Goal: Task Accomplishment & Management: Complete application form

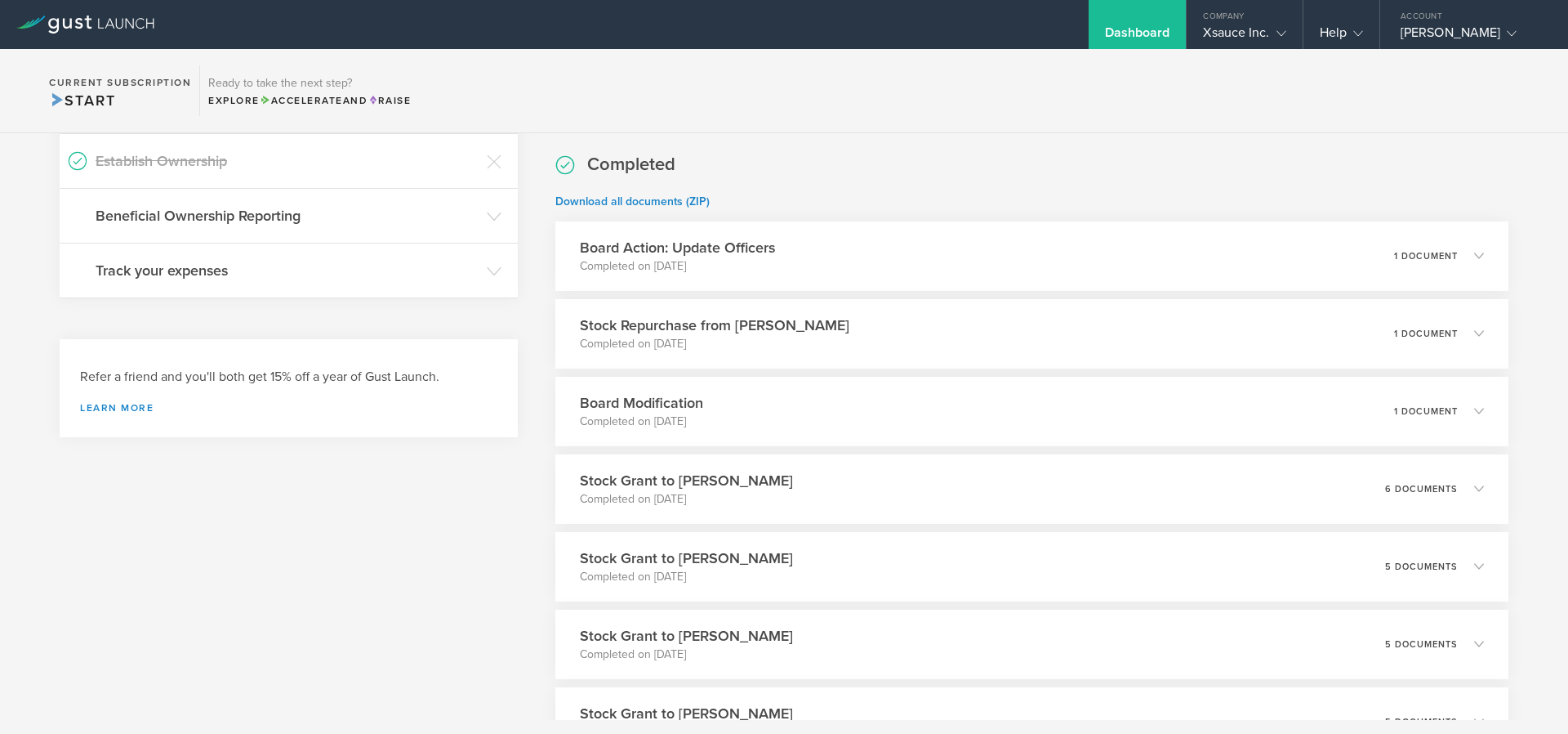
scroll to position [528, 0]
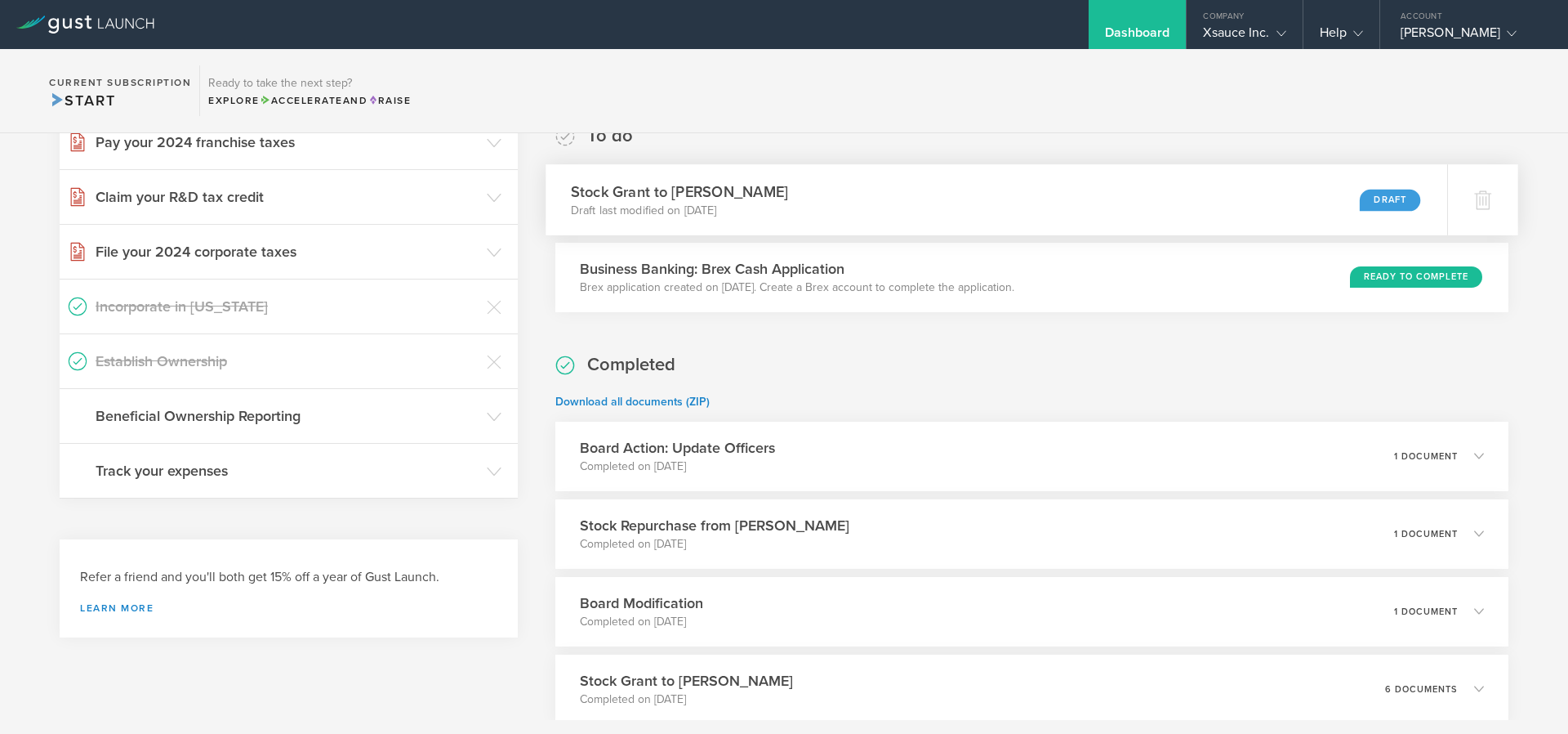
click at [1374, 209] on div "Draft" at bounding box center [1390, 200] width 60 height 22
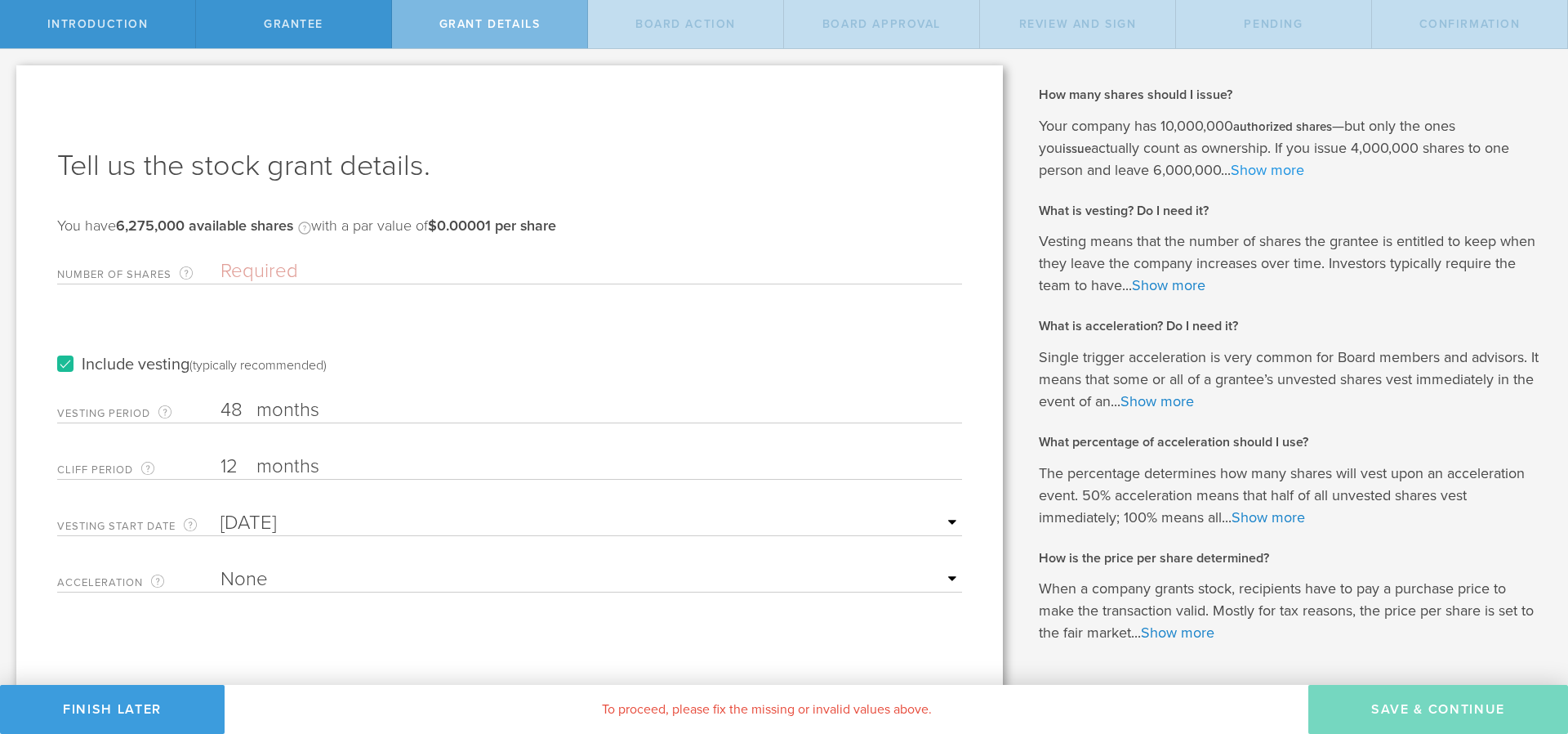
click at [1231, 167] on link "Show more" at bounding box center [1268, 169] width 74 height 18
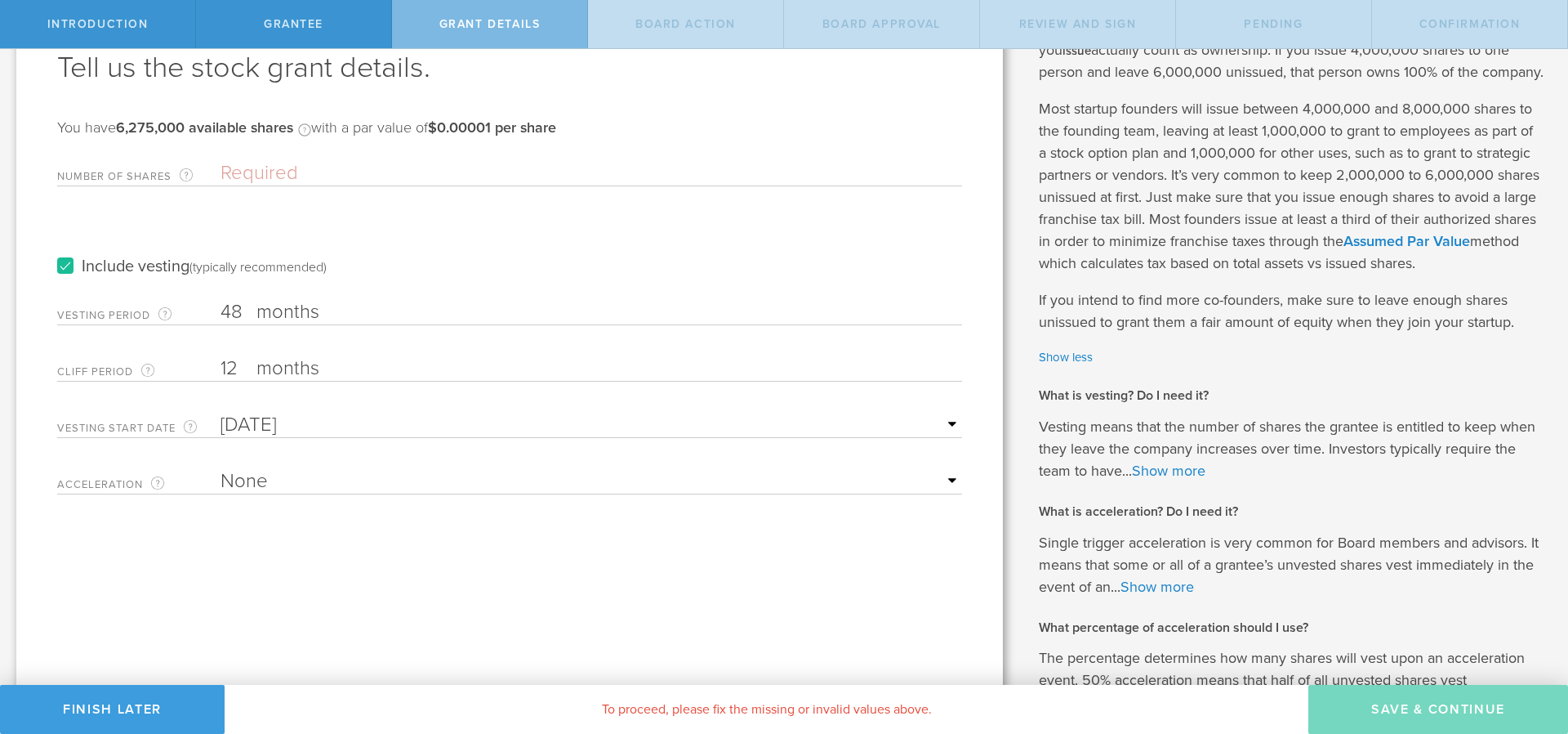
scroll to position [196, 0]
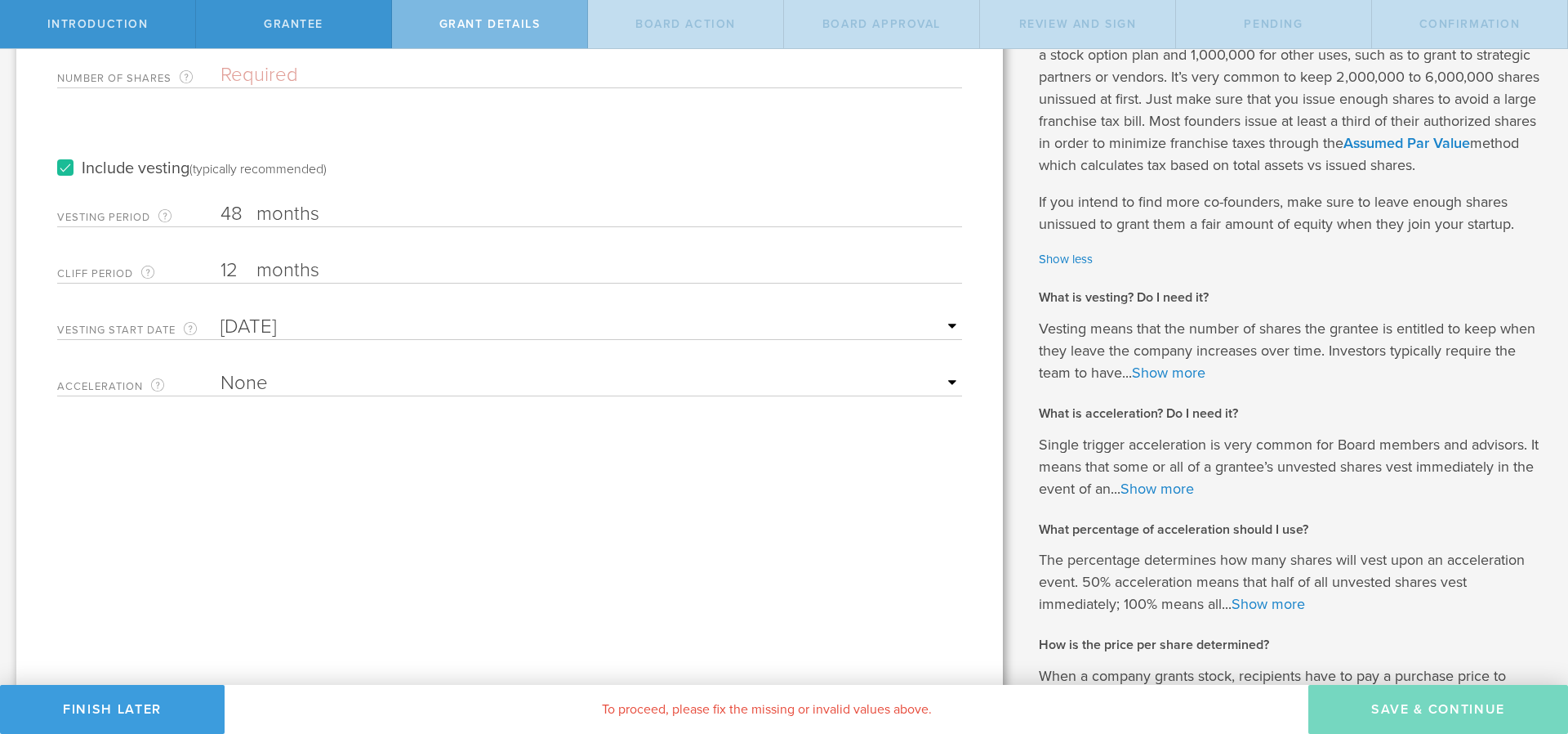
click at [245, 270] on input "12" at bounding box center [591, 270] width 742 height 25
type input "1"
type input "6"
click at [947, 331] on input "Sep 5, 2025" at bounding box center [591, 326] width 742 height 25
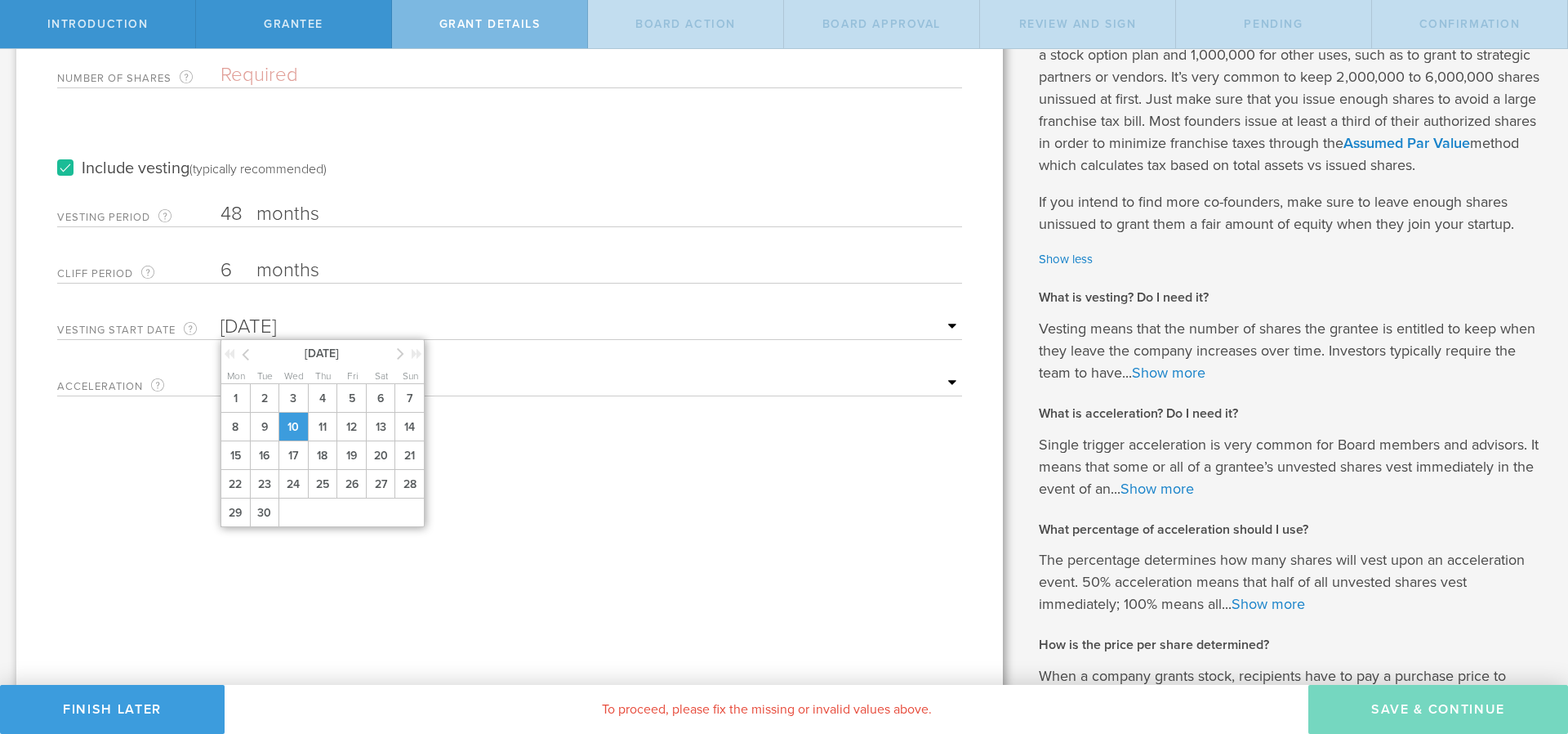
click at [295, 435] on span "10" at bounding box center [294, 427] width 29 height 28
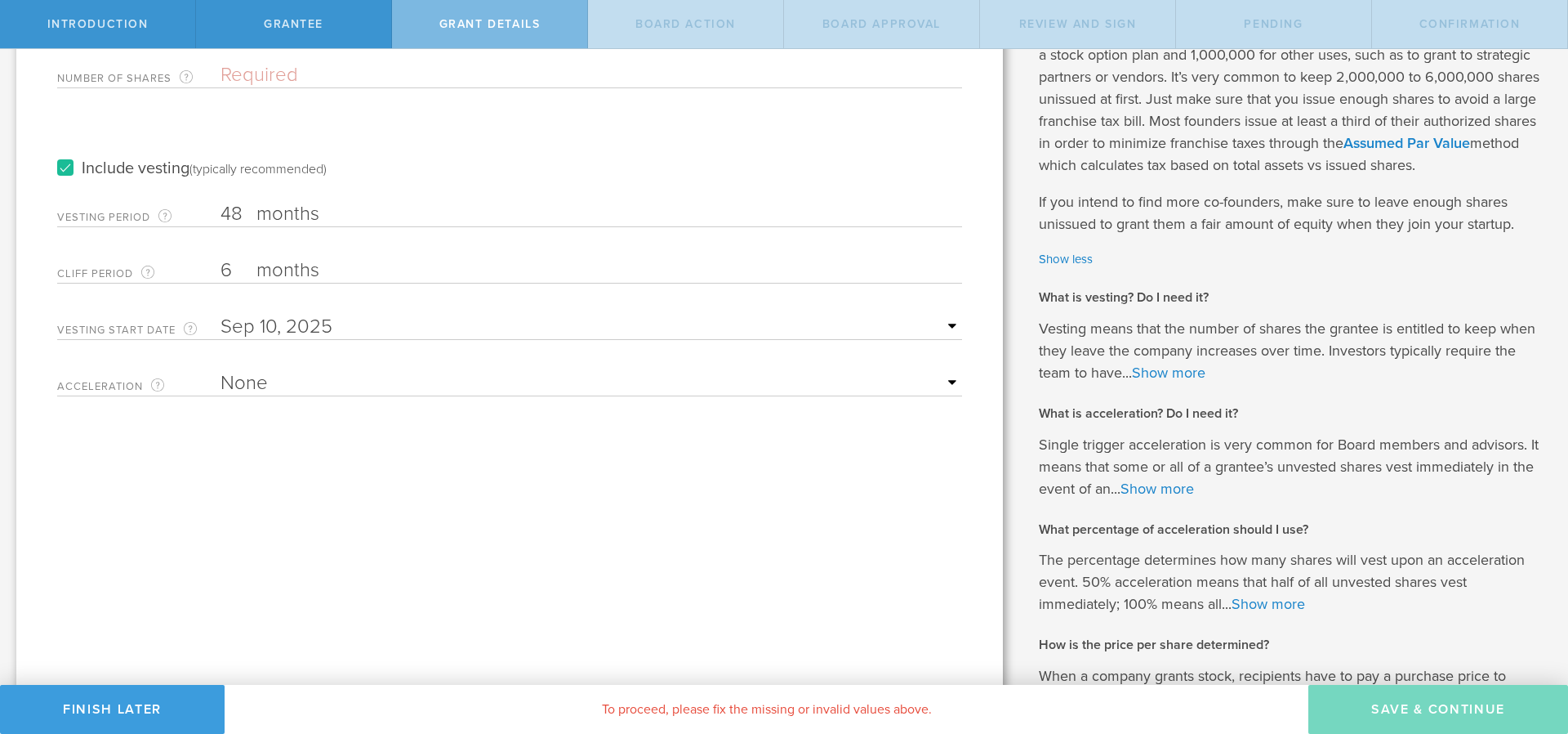
select select "double"
click at [221, 371] on select "None Single Trigger Double Trigger" at bounding box center [591, 383] width 742 height 25
select select "100"
click at [221, 428] on select "25% Acceleration 50% Acceleration 75% Acceleration 100% Acceleration" at bounding box center [591, 440] width 742 height 25
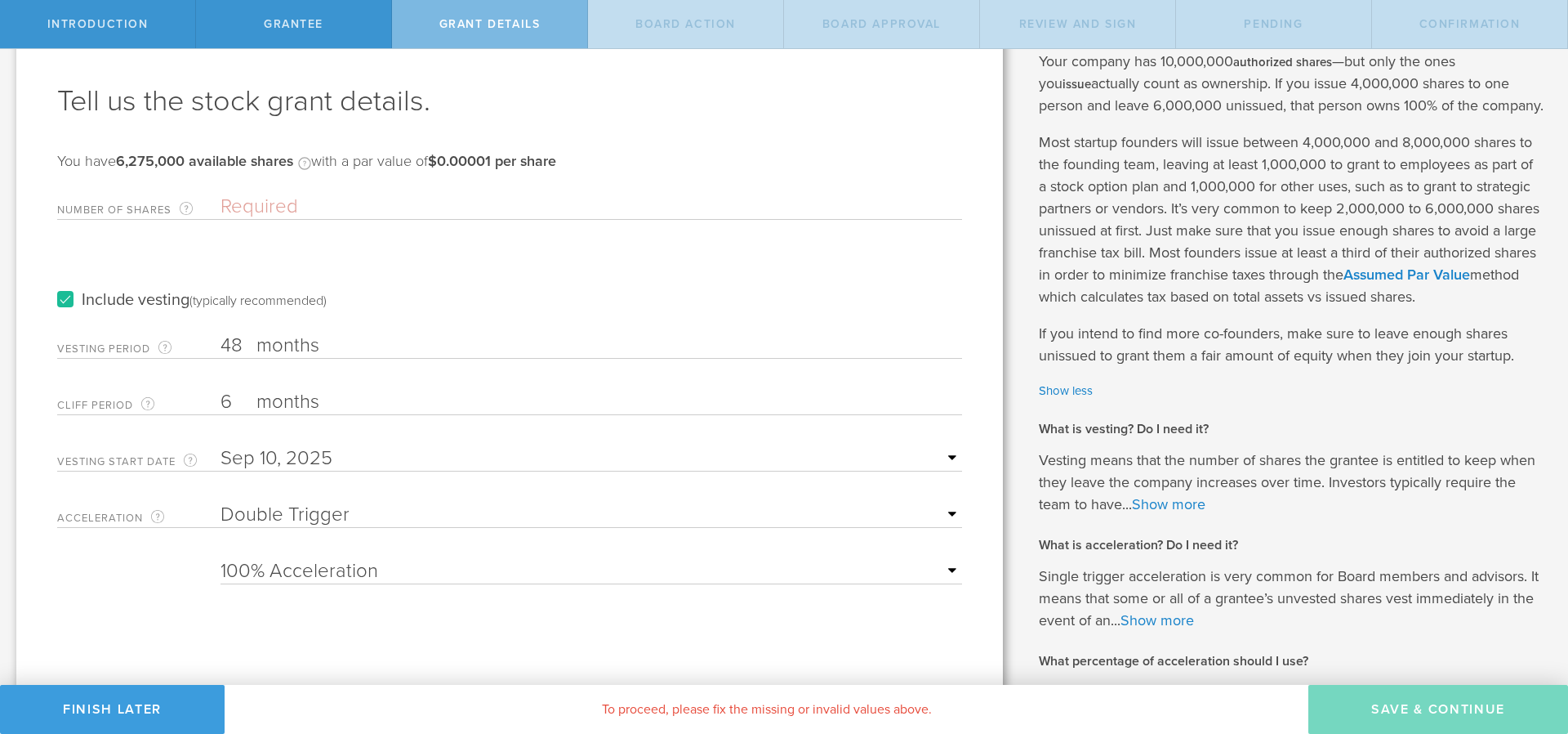
scroll to position [98, 0]
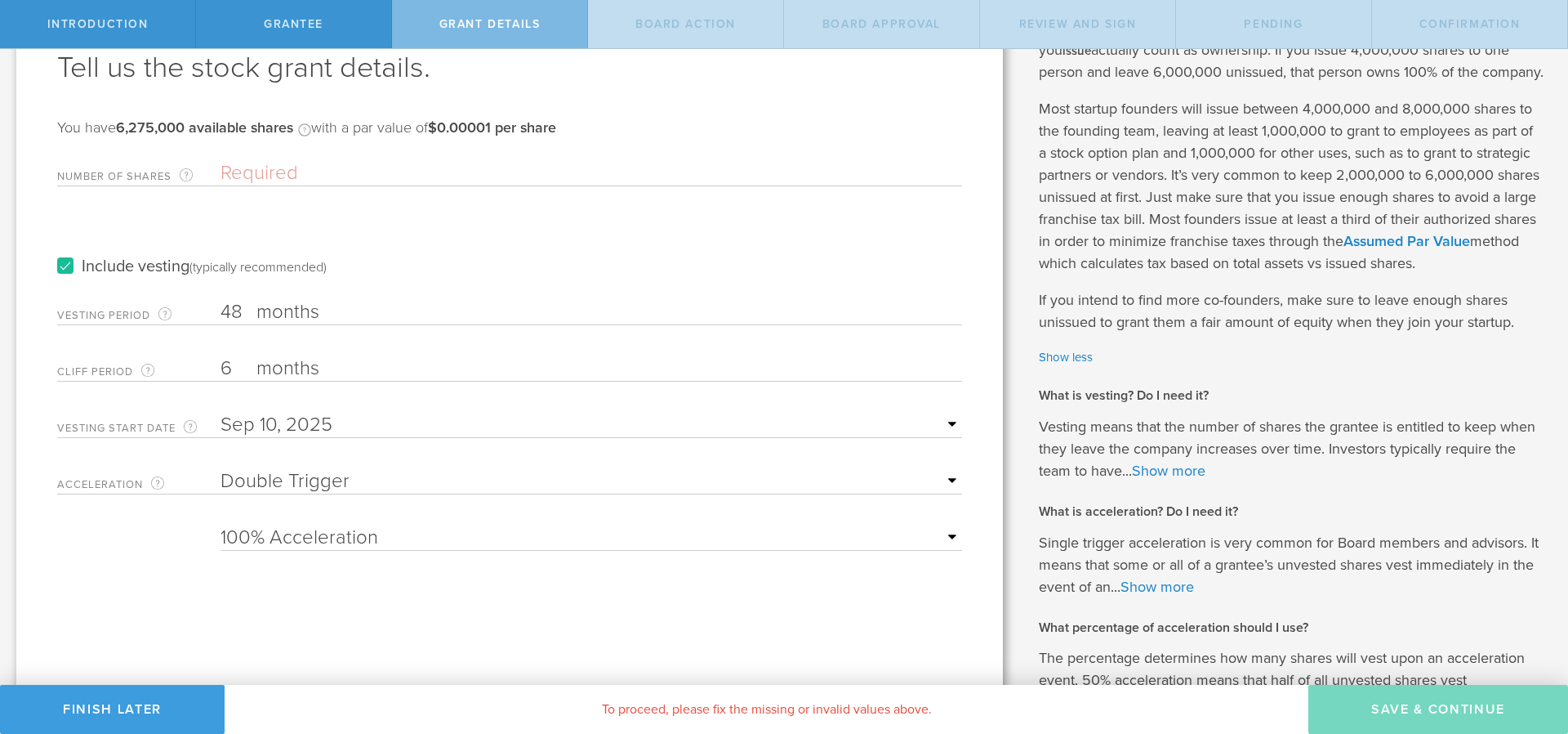
click at [269, 306] on label "months" at bounding box center [338, 313] width 163 height 27
click at [269, 306] on input "48" at bounding box center [591, 312] width 742 height 25
type input "4"
type input "24"
click at [207, 619] on div "Tell us the stock grant details. You have 6,275,000 available shares Available …" at bounding box center [510, 446] width 987 height 958
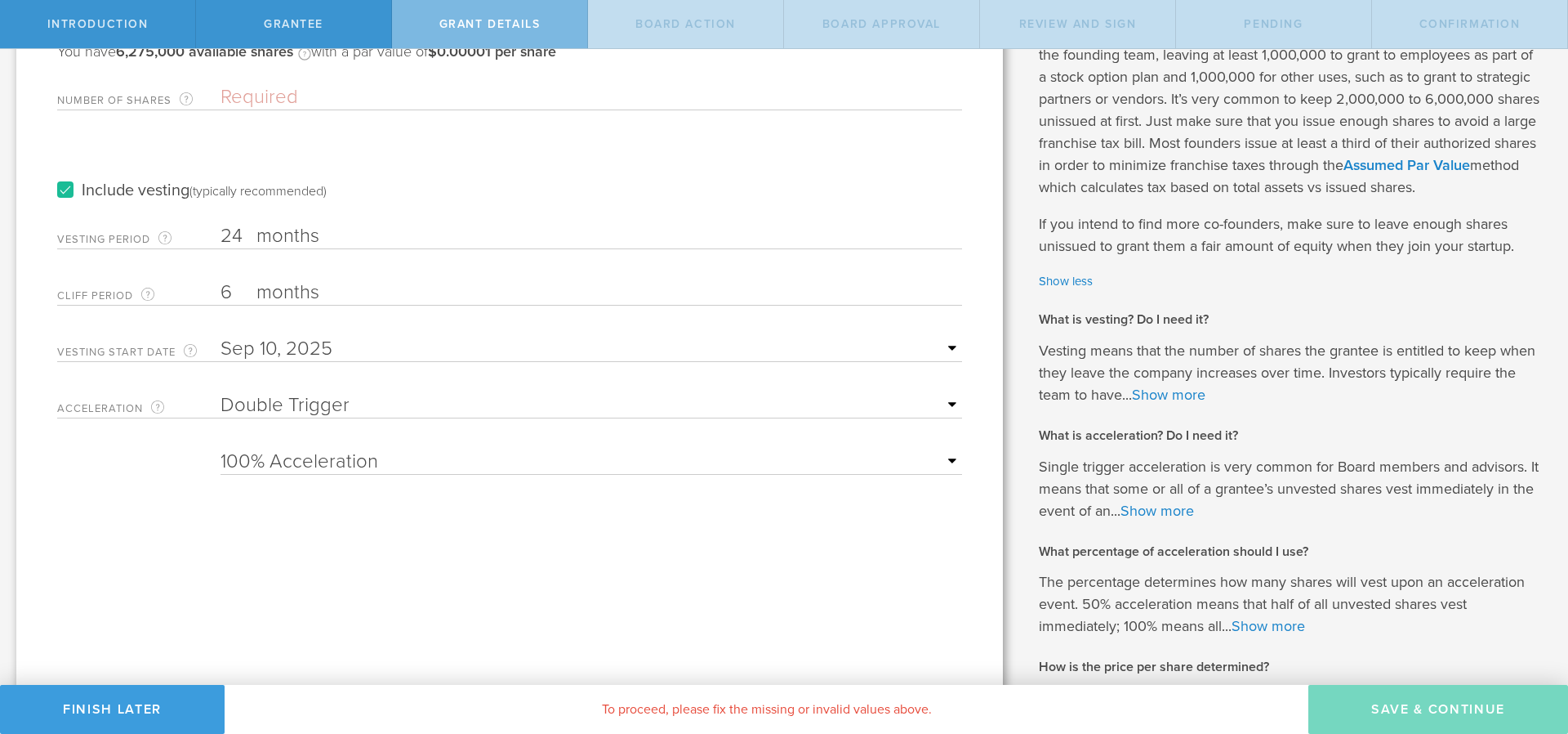
scroll to position [67, 0]
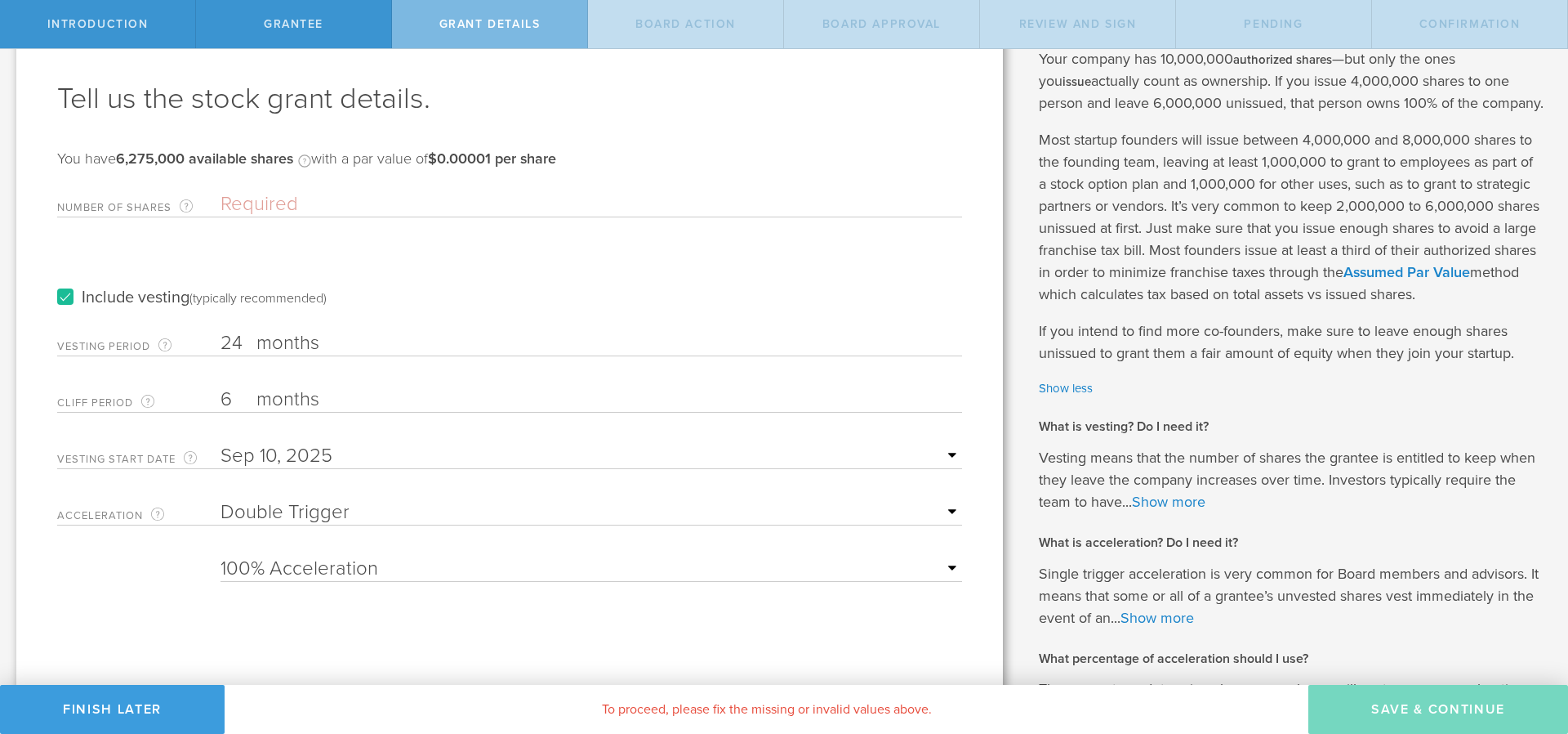
click at [259, 202] on input "Number of Shares The total amount of stock the company is granting to this reci…" at bounding box center [591, 204] width 742 height 25
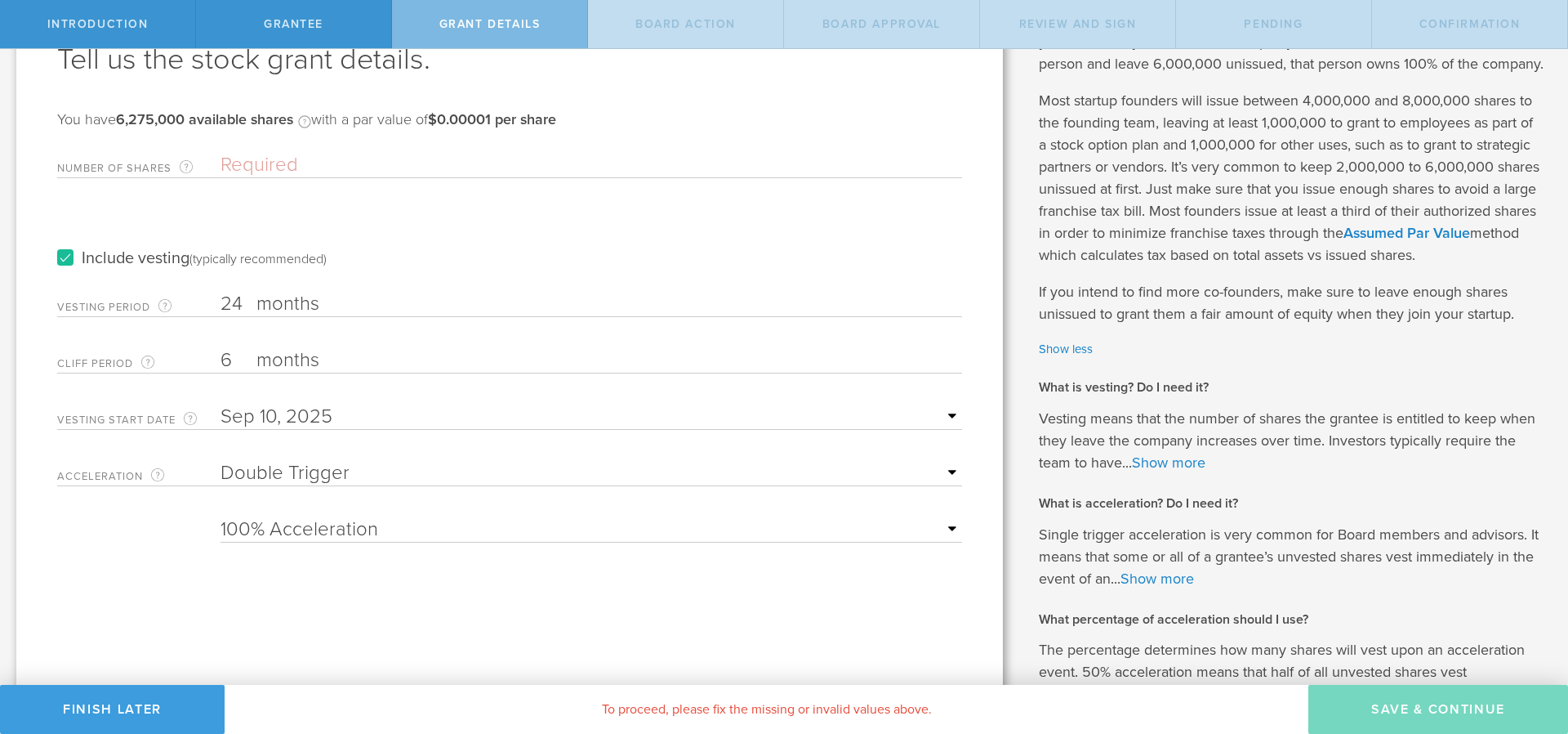
scroll to position [0, 0]
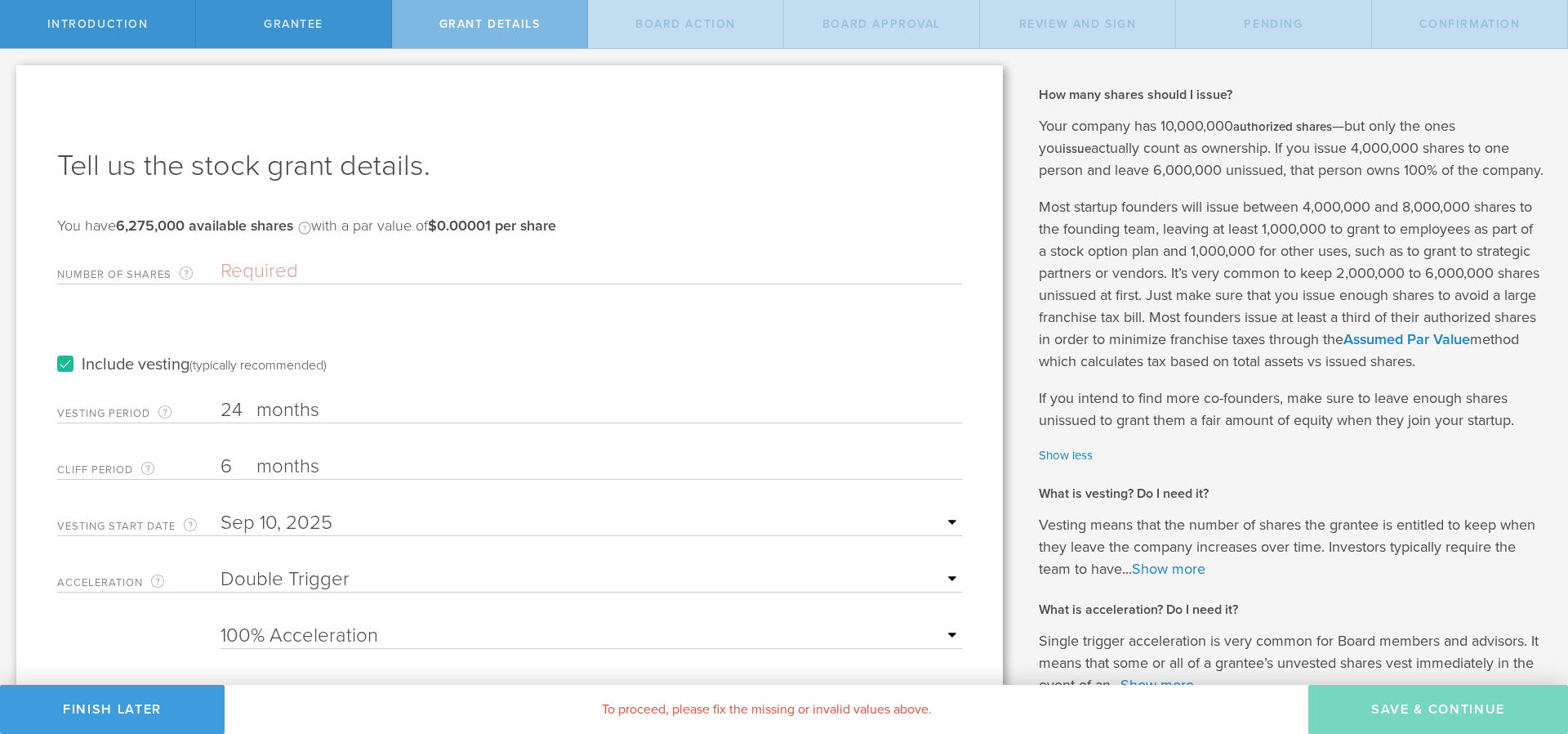
click at [257, 255] on div "Number of Shares The total amount of stock the company is granting to this reci…" at bounding box center [510, 267] width 905 height 33
click at [250, 269] on input "Number of Shares The total amount of stock the company is granting to this reci…" at bounding box center [591, 271] width 742 height 25
paste input "262,814"
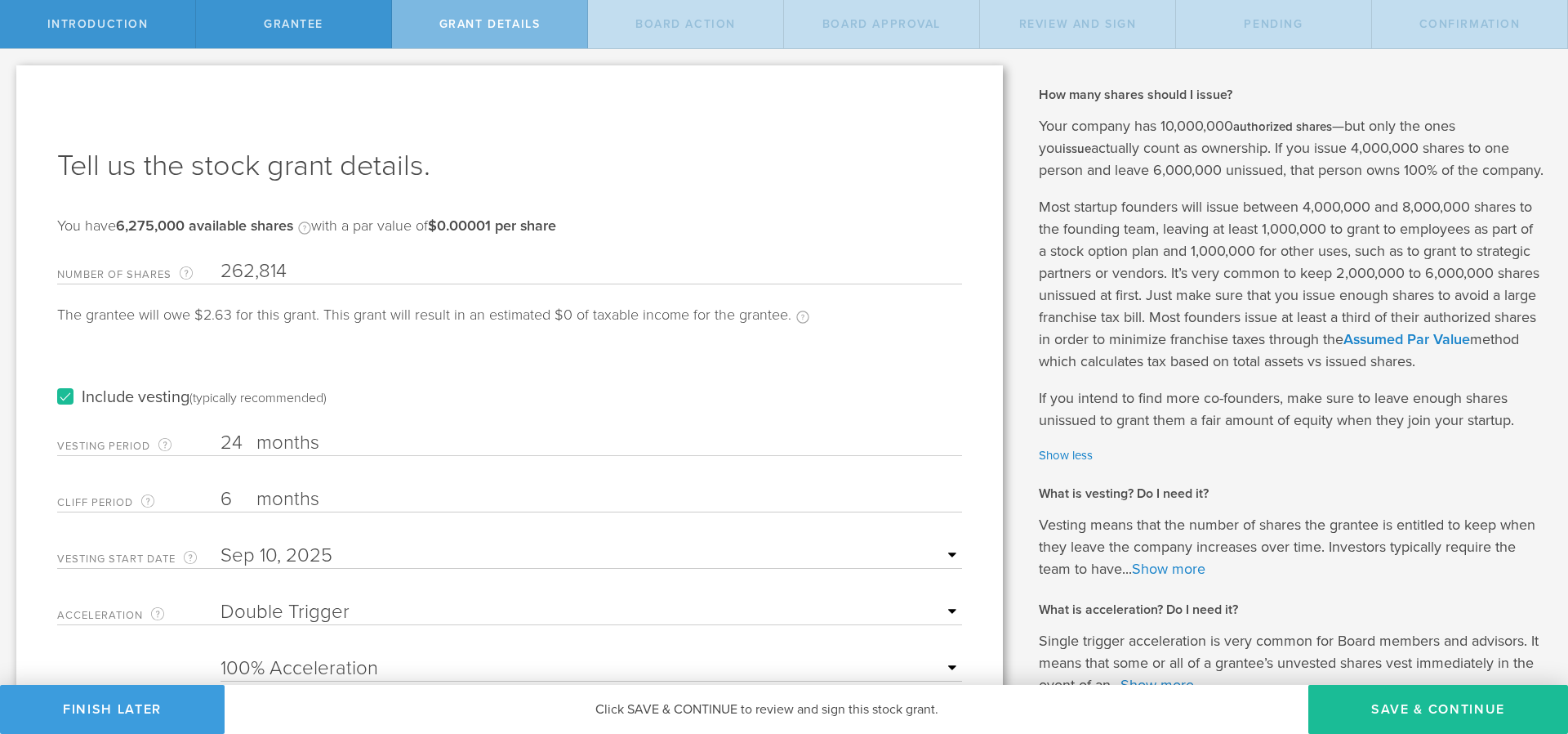
type input "262,814"
click at [339, 348] on div "Include vesting (typically recommended)" at bounding box center [510, 381] width 905 height 82
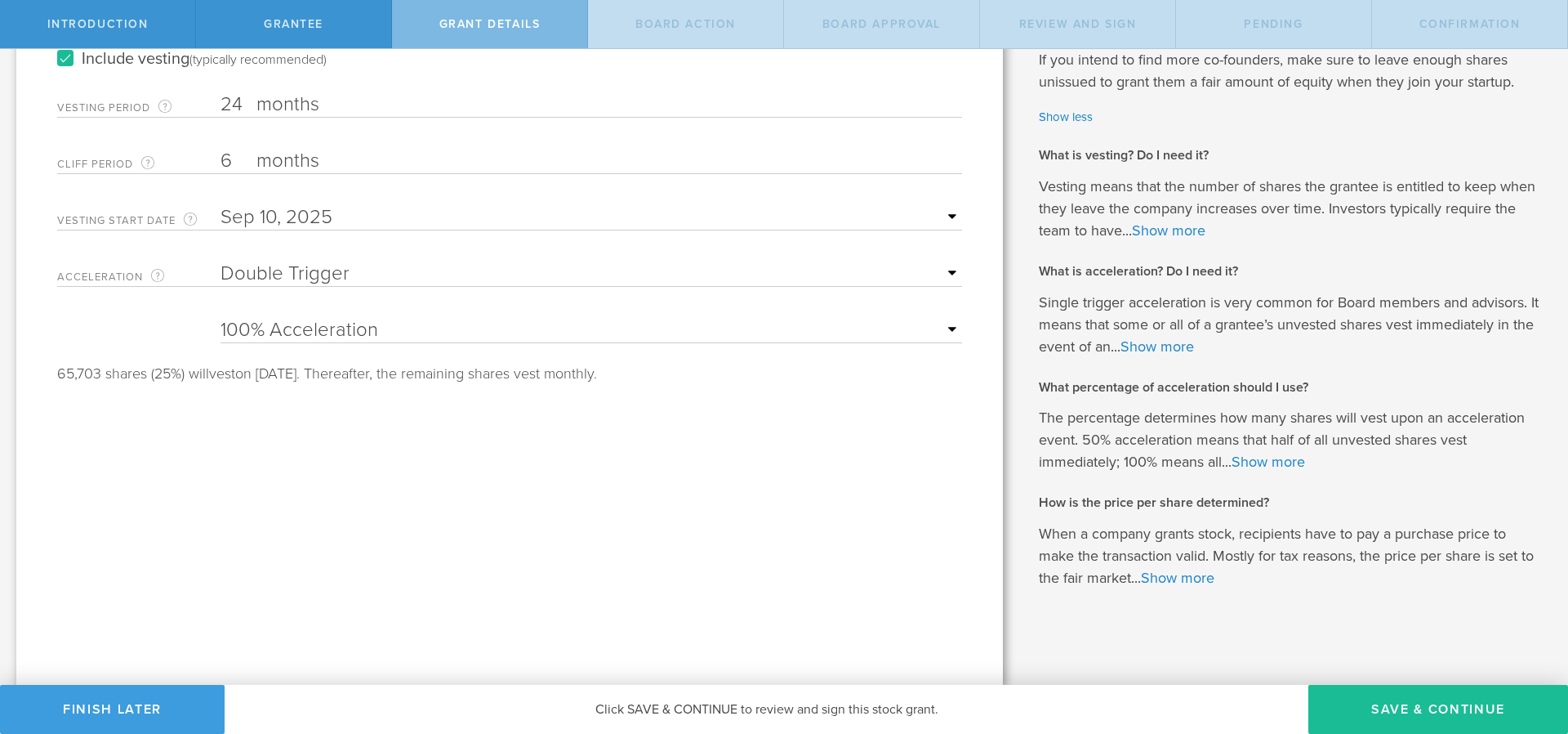
scroll to position [361, 0]
click at [497, 365] on div "65,703 shares (25%) will vest on March 10, 2026. Thereafter, the remaining shar…" at bounding box center [510, 372] width 905 height 15
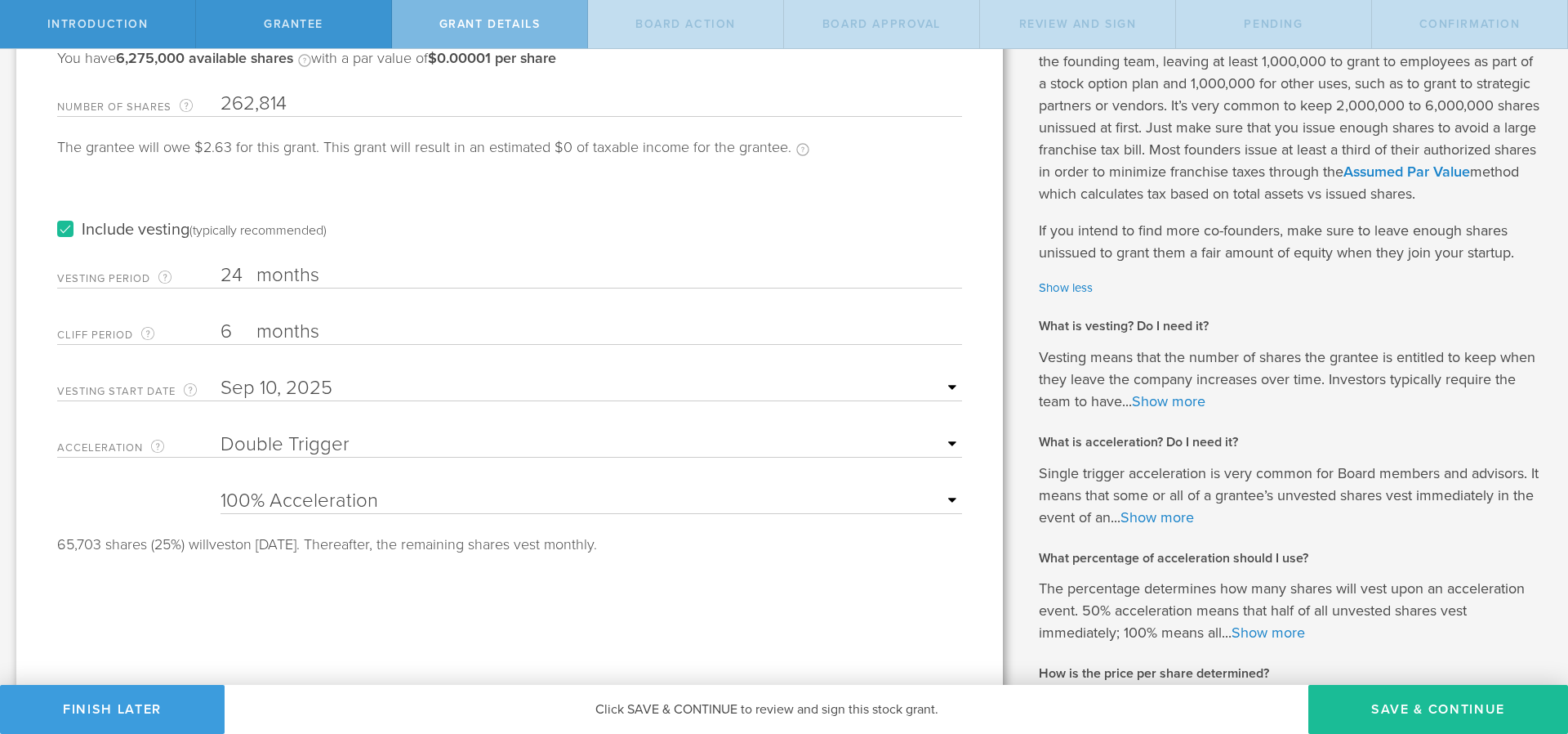
scroll to position [165, 0]
click at [221, 491] on select "25% Acceleration 50% Acceleration 75% Acceleration 100% Acceleration" at bounding box center [591, 503] width 742 height 25
select select "100"
click at [221, 491] on select "25% Acceleration 50% Acceleration 75% Acceleration 100% Acceleration" at bounding box center [591, 503] width 742 height 25
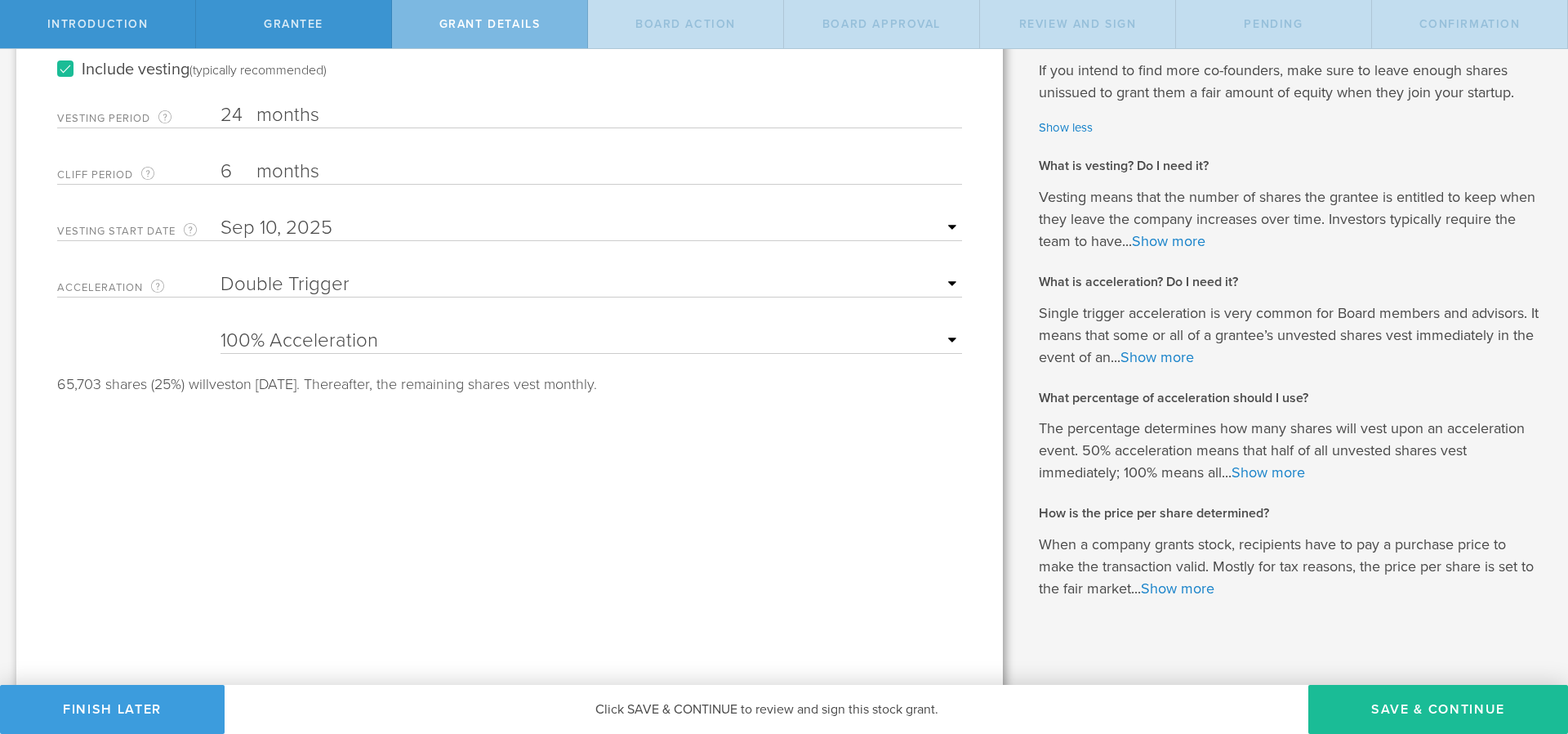
scroll to position [361, 0]
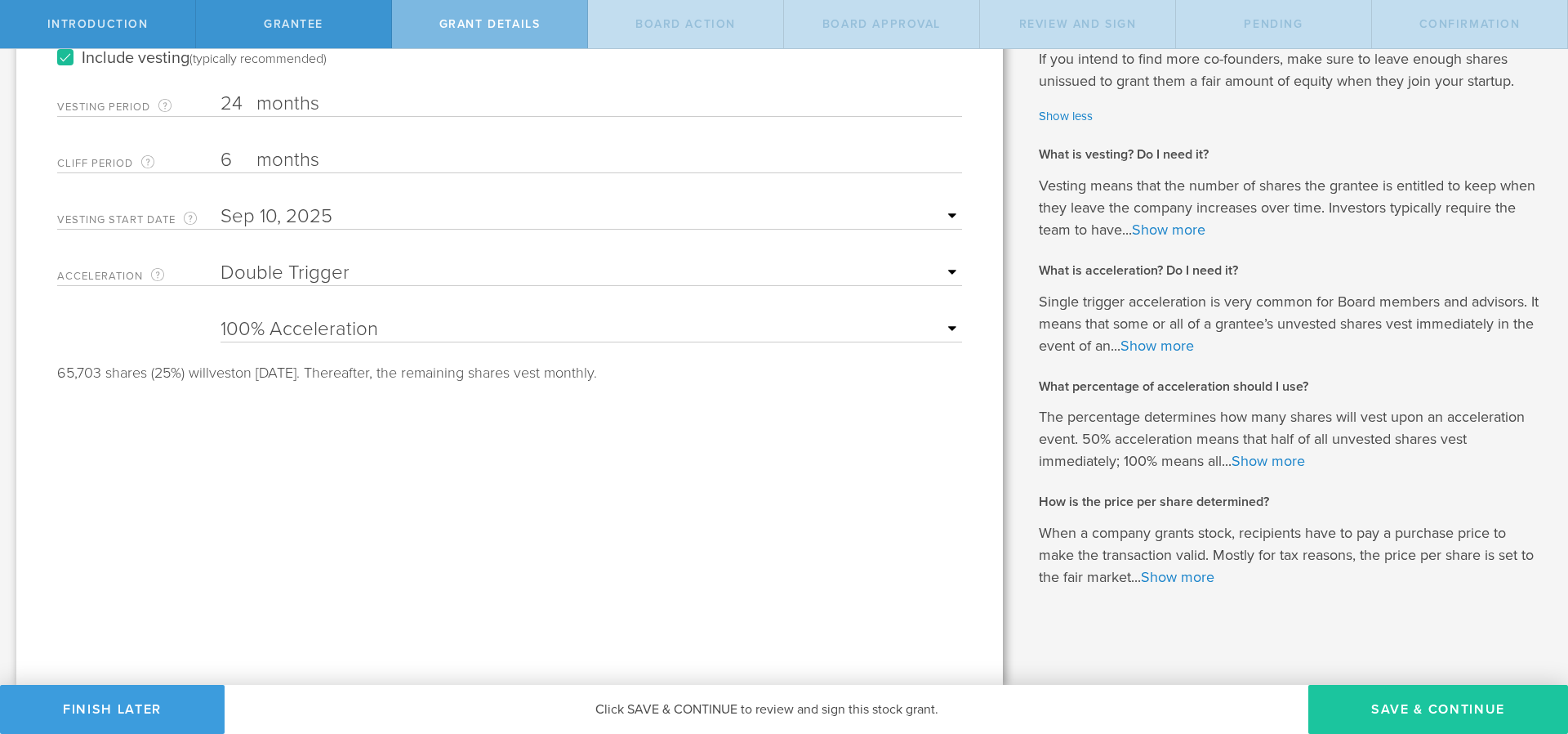
click at [1446, 707] on button "Save & Continue" at bounding box center [1438, 709] width 260 height 49
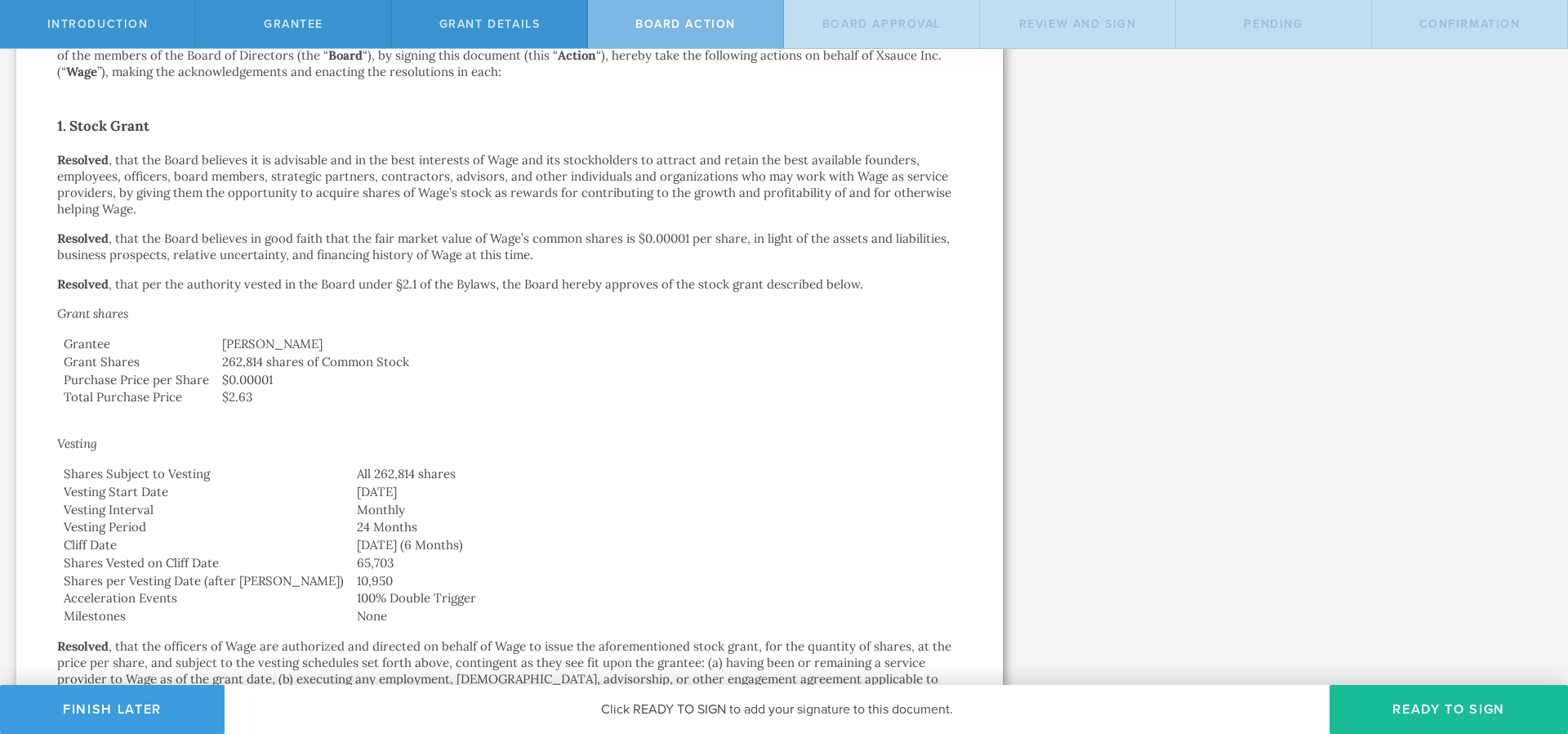
scroll to position [294, 0]
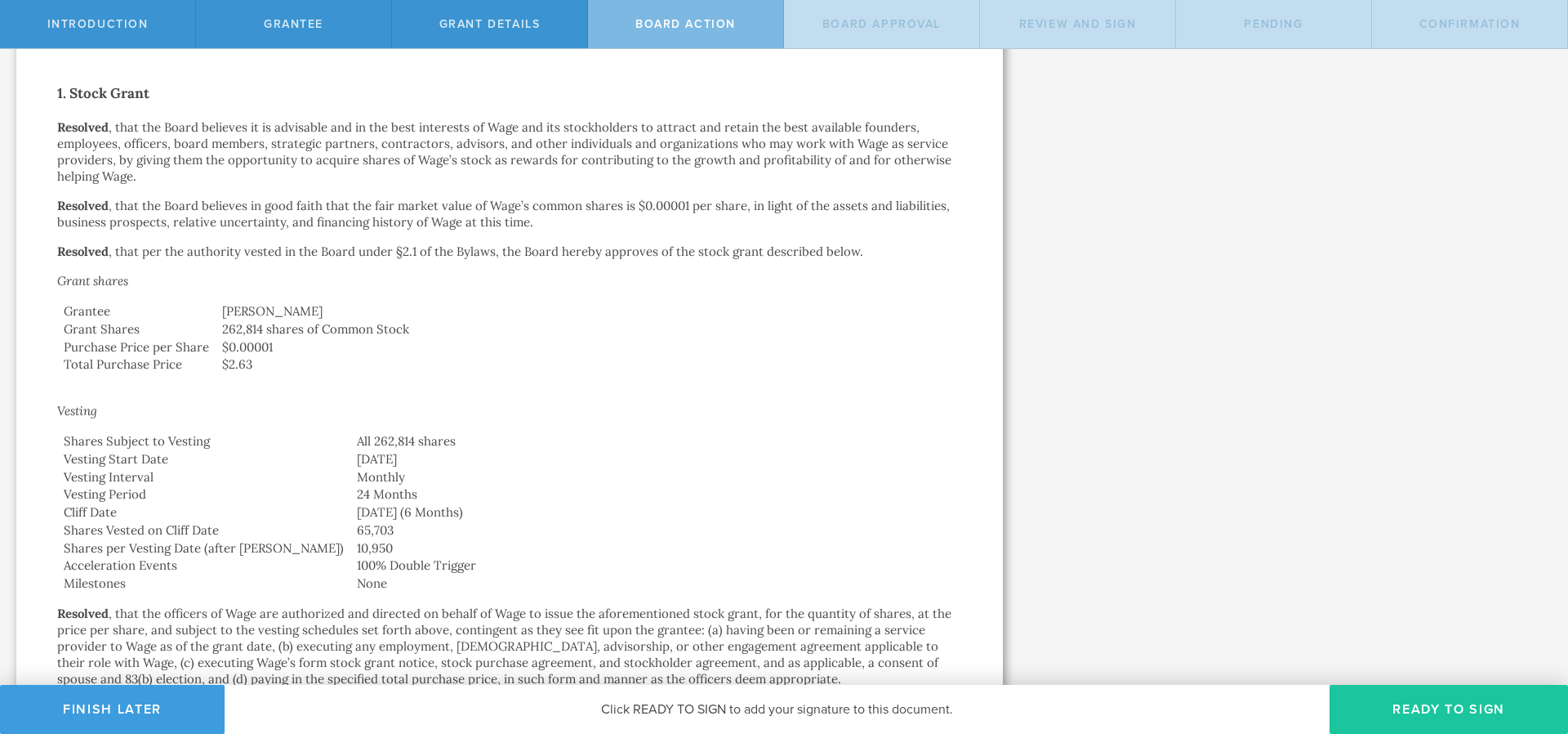
click at [1426, 706] on button "Ready to Sign" at bounding box center [1449, 709] width 239 height 49
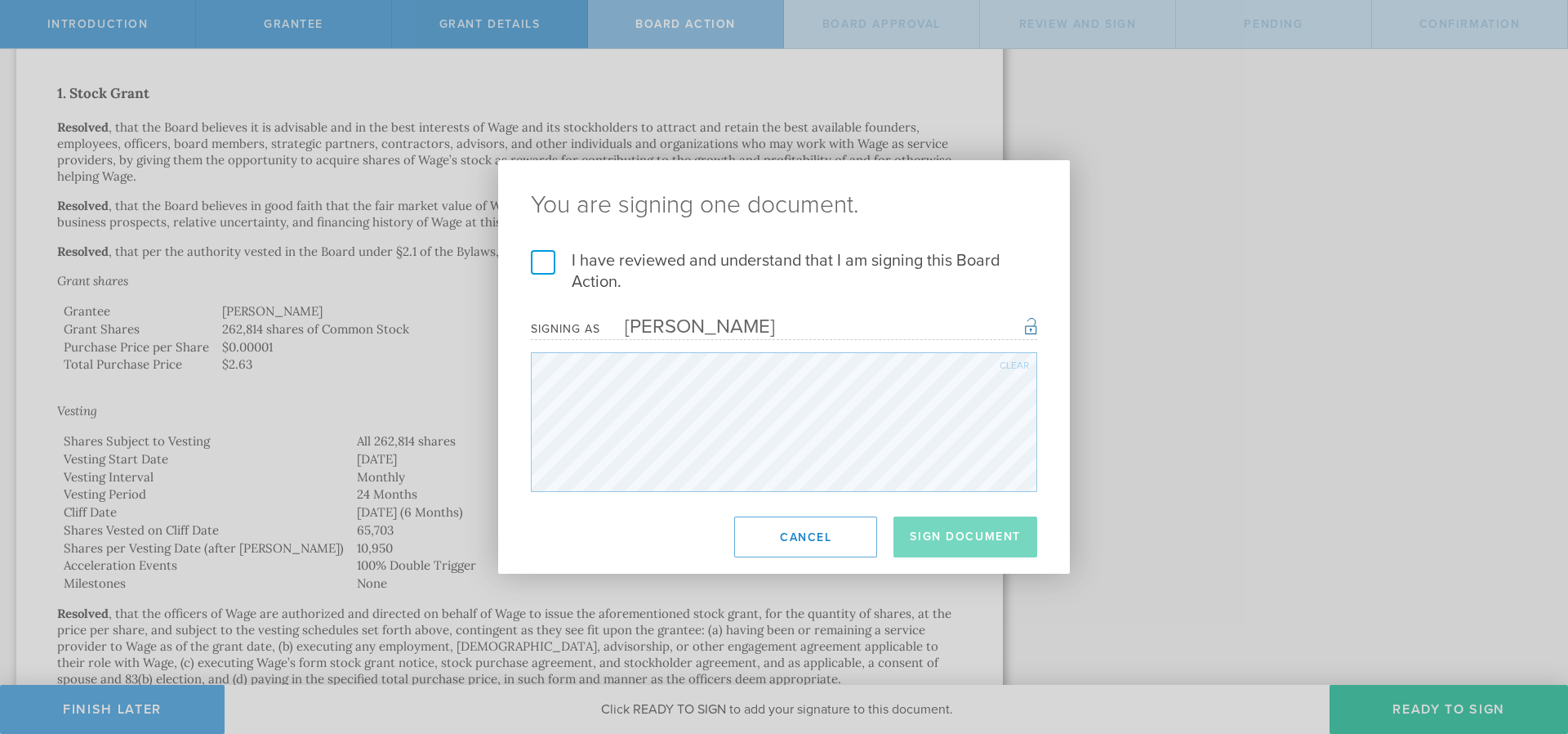
click at [545, 256] on label "I have reviewed and understand that I am signing this Board Action." at bounding box center [784, 270] width 506 height 42
click at [0, 0] on input "I have reviewed and understand that I am signing this Board Action." at bounding box center [0, 0] width 0 height 0
click at [973, 537] on button "Sign Document" at bounding box center [966, 537] width 144 height 41
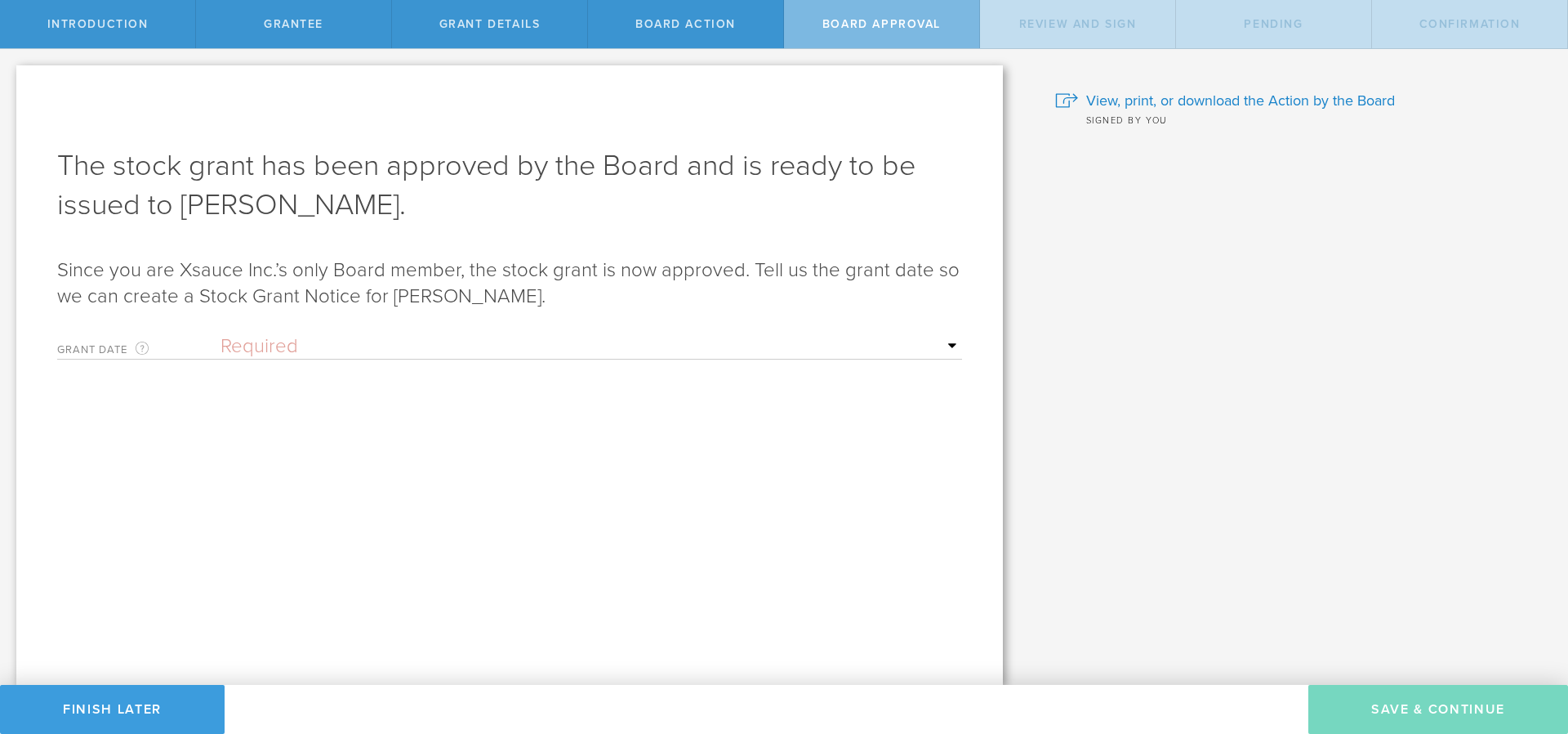
scroll to position [0, 0]
select select "setByFounder"
click at [221, 334] on select "Required Upon grantee's signature A specific date" at bounding box center [591, 346] width 742 height 25
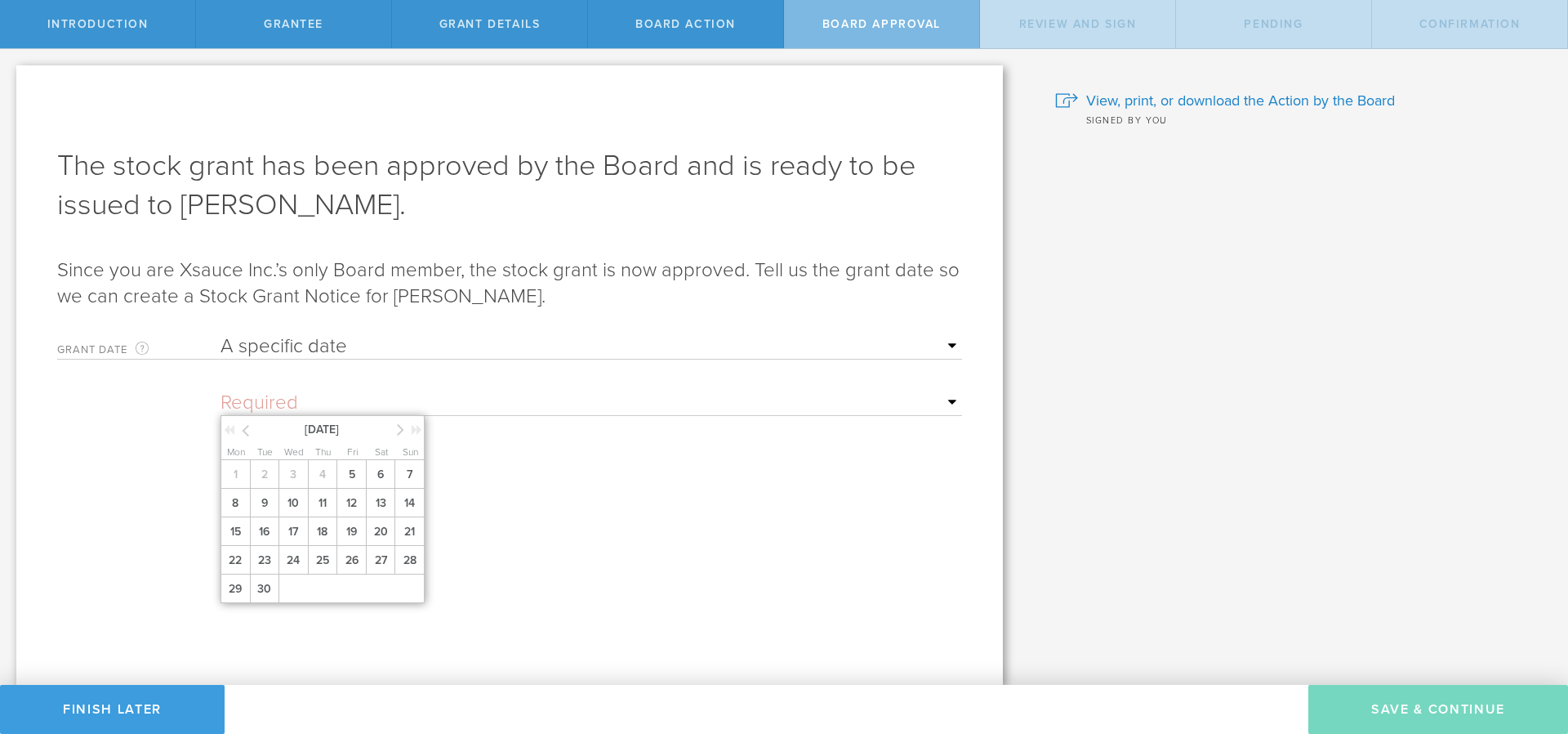
click at [330, 415] on ng-datepicker "September 2025 Mon Tue Wed Thu Fri Sat Sun 1 2 3 4 5 6 7 8 9 10 11 12 13 14 15 …" at bounding box center [591, 403] width 742 height 25
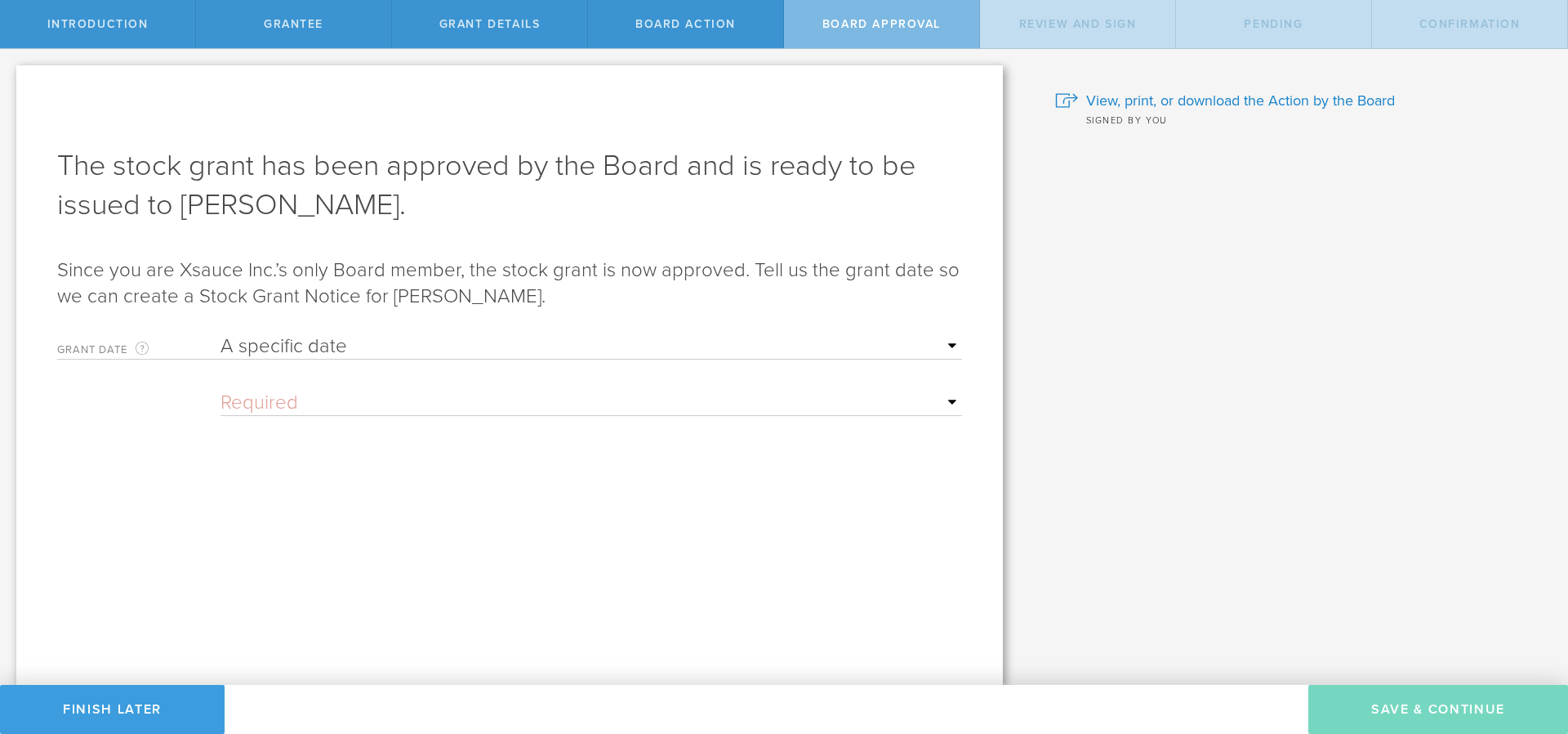
click at [301, 404] on input "text" at bounding box center [591, 403] width 742 height 25
drag, startPoint x: 290, startPoint y: 394, endPoint x: 566, endPoint y: 381, distance: 276.3
click at [291, 393] on input "text" at bounding box center [591, 403] width 742 height 25
click at [956, 398] on input "text" at bounding box center [591, 403] width 742 height 25
click at [390, 422] on form "Grant Date This is the date on which the recipient is granted the stock. This d…" at bounding box center [510, 464] width 905 height 276
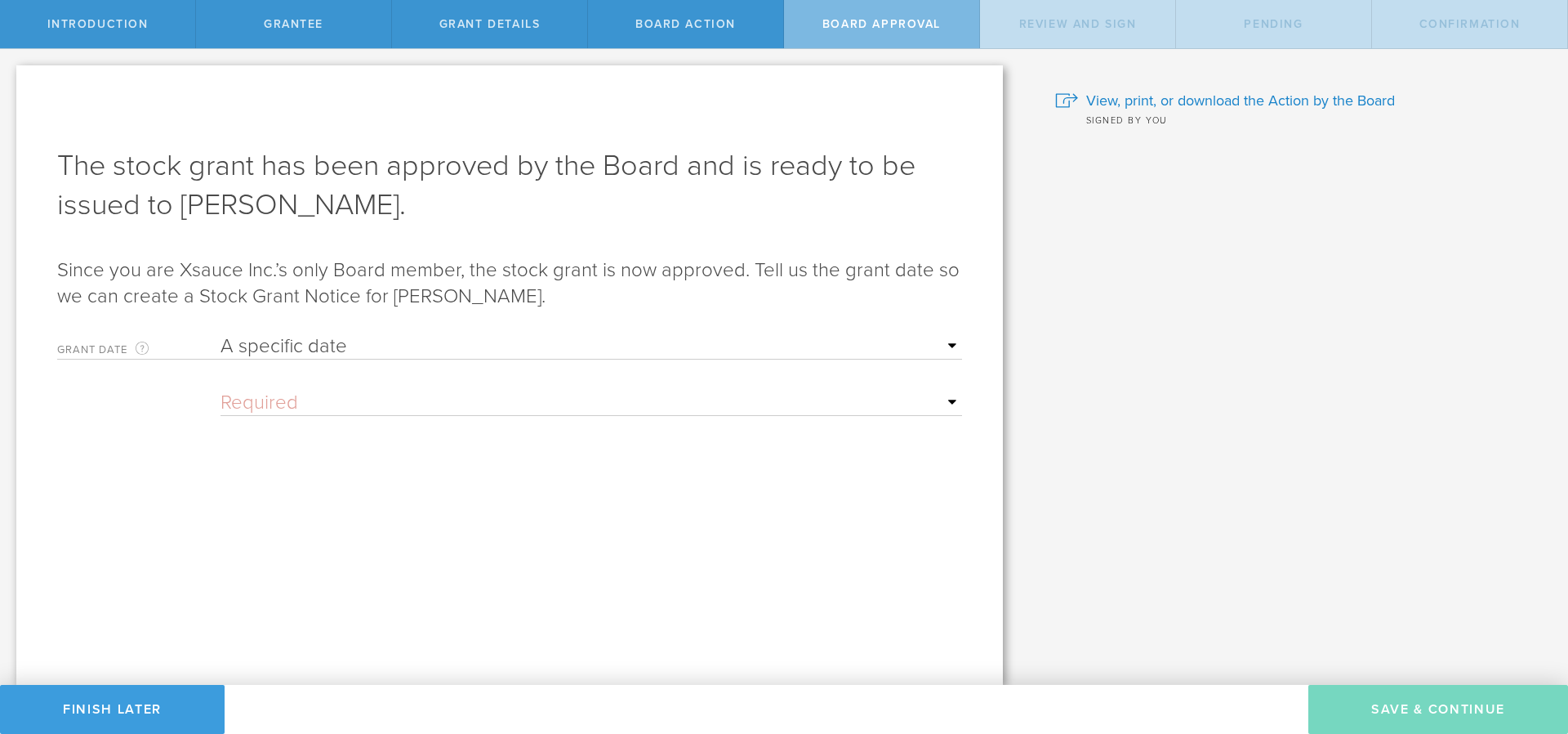
click at [171, 394] on form "Grant Date This is the date on which the recipient is granted the stock. This d…" at bounding box center [510, 464] width 905 height 276
click at [256, 389] on div "September 2025 Mon Tue Wed Thu Fri Sat Sun 1 2 3 4 5 6 7 8 9 10 11 12 13 14 15 …" at bounding box center [591, 398] width 742 height 33
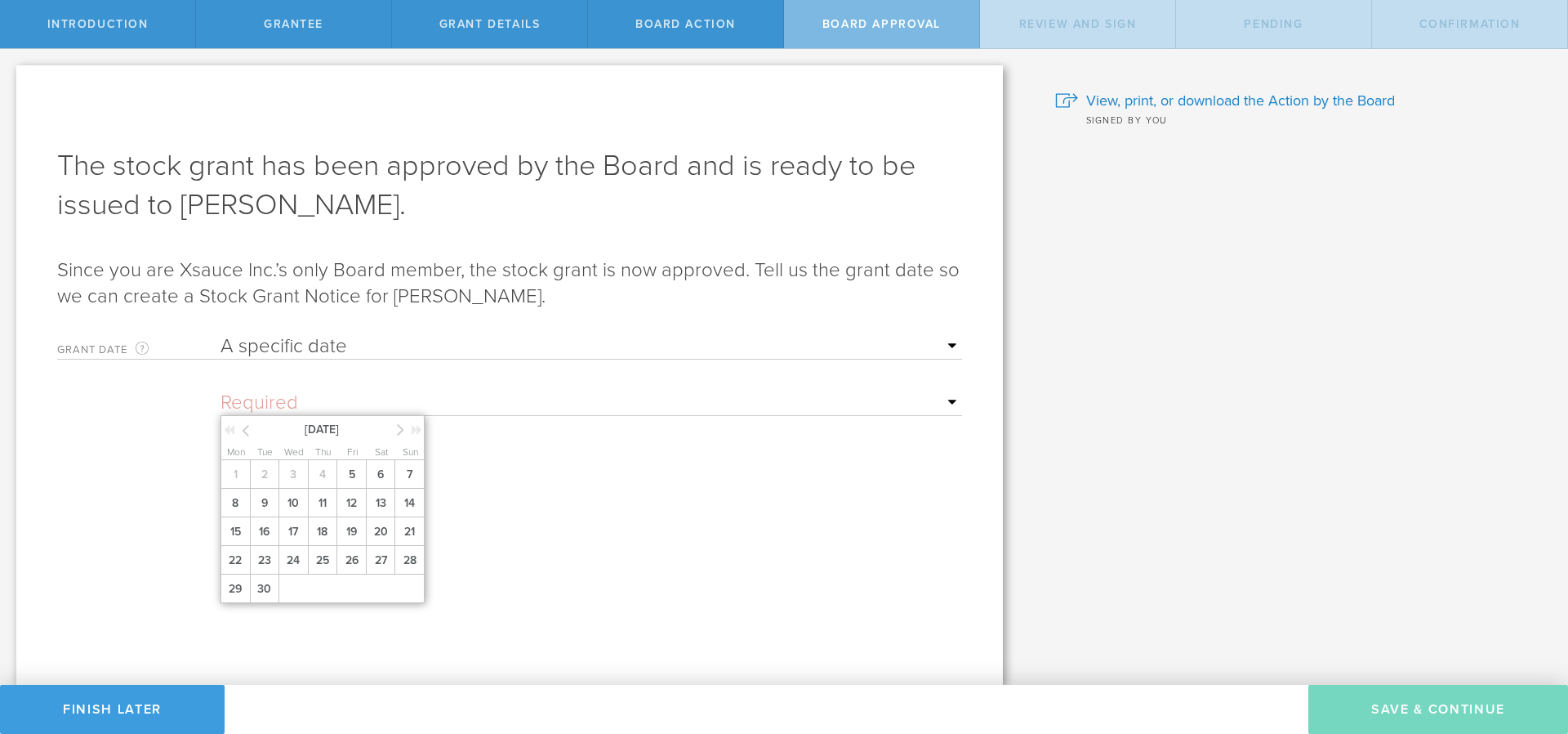
drag, startPoint x: 251, startPoint y: 404, endPoint x: 278, endPoint y: 405, distance: 27.0
click at [251, 405] on input "text" at bounding box center [591, 403] width 742 height 25
click at [296, 507] on span "10" at bounding box center [294, 502] width 29 height 28
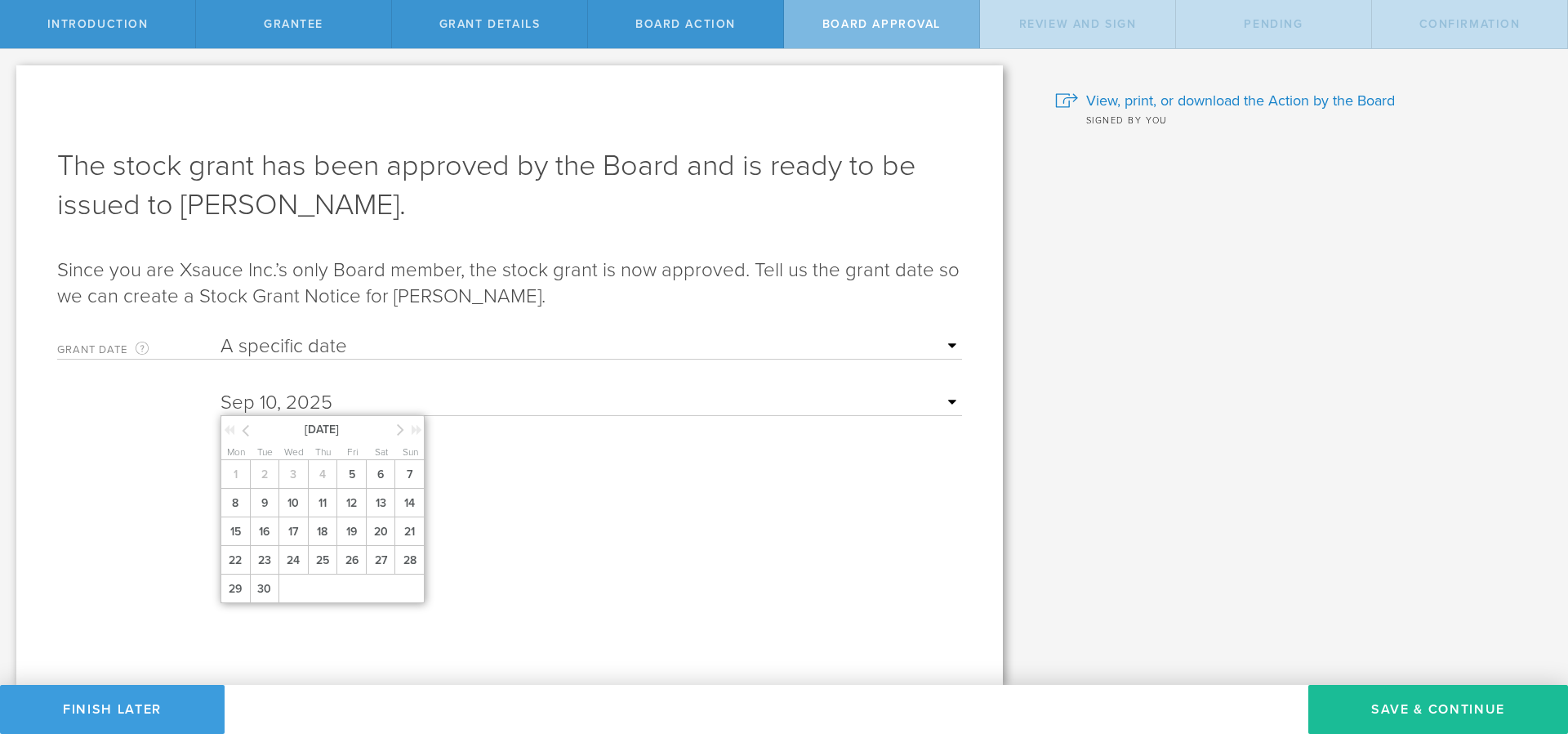
click at [956, 406] on input "text" at bounding box center [591, 403] width 742 height 25
click at [380, 507] on span "13" at bounding box center [380, 502] width 29 height 28
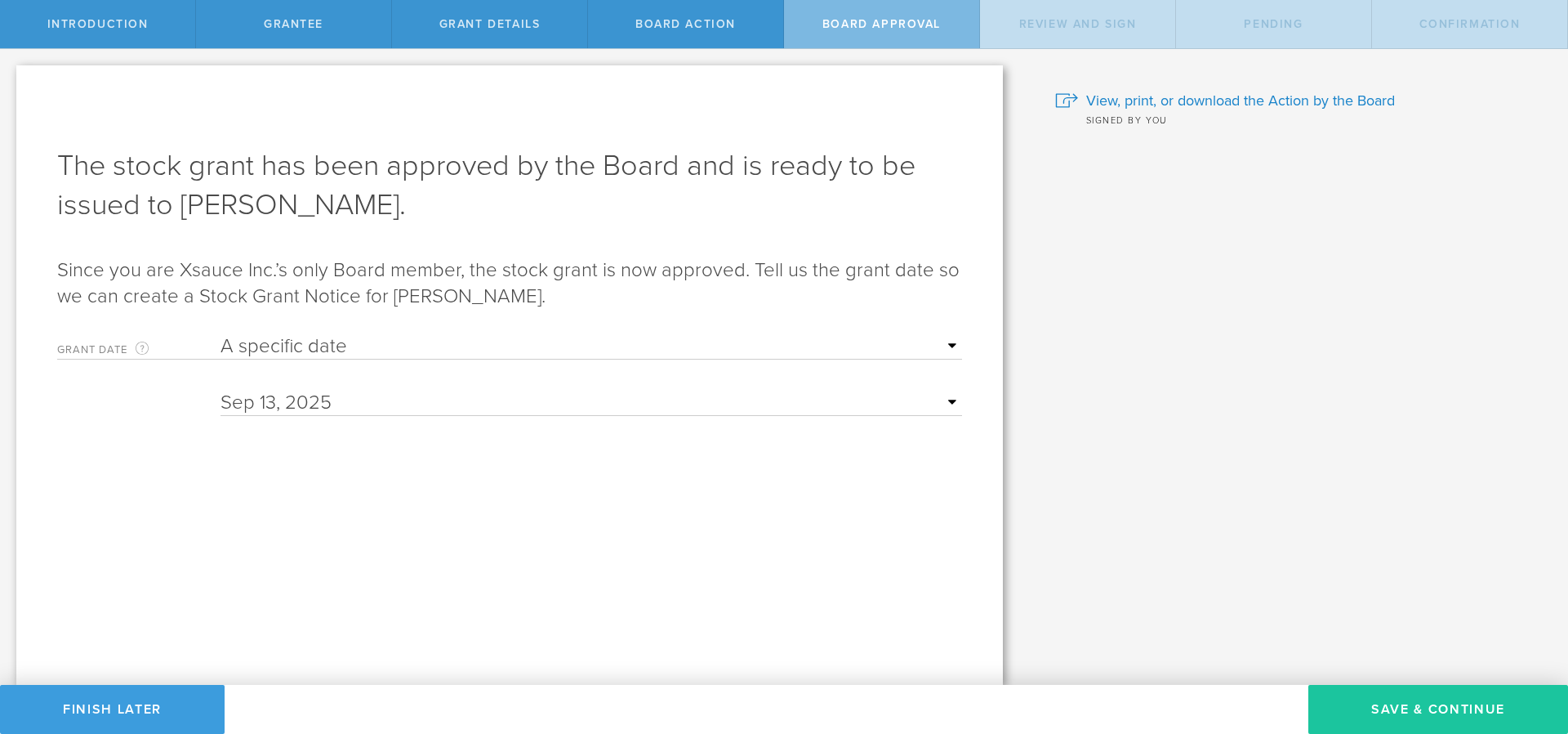
click at [1452, 720] on button "Save & Continue" at bounding box center [1438, 709] width 260 height 49
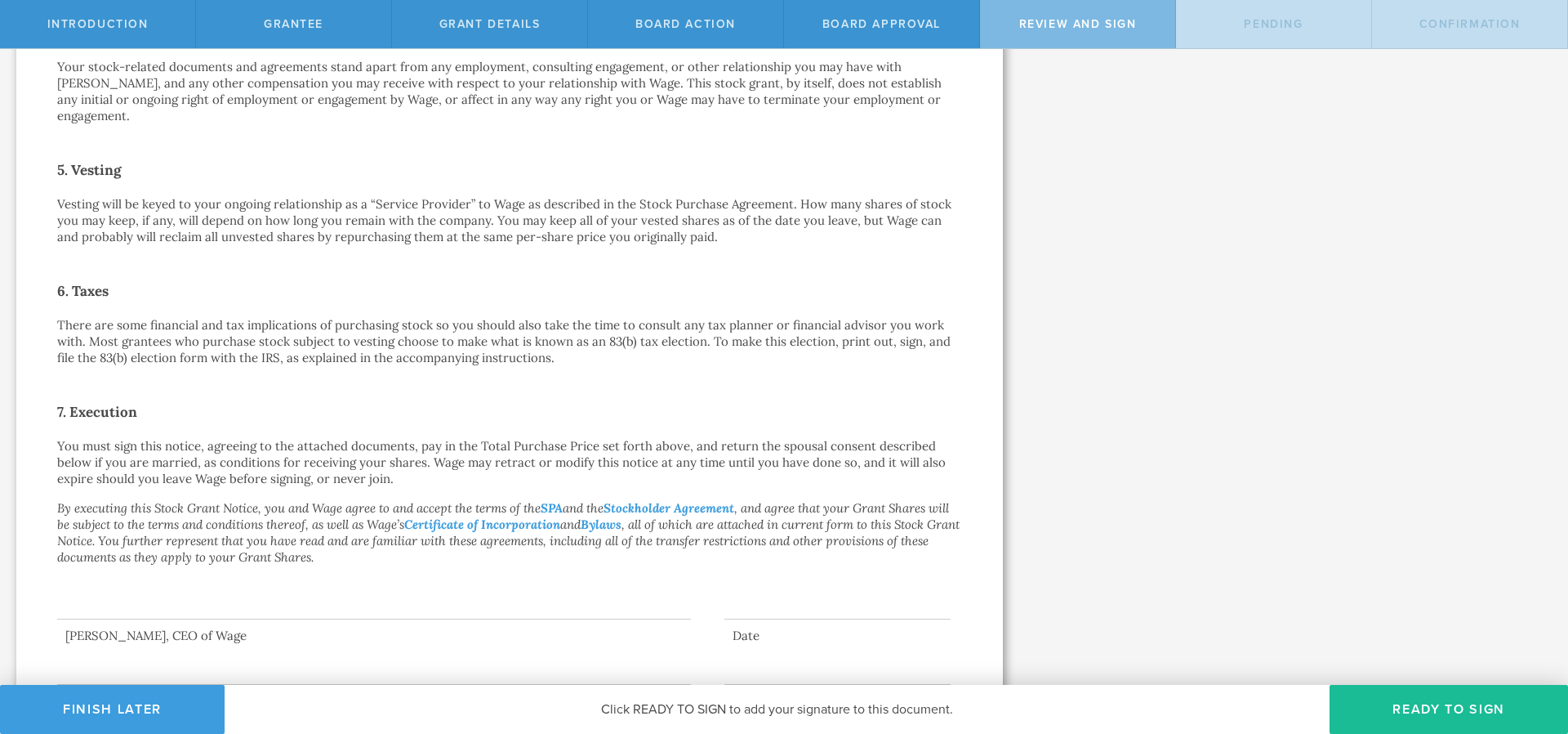
scroll to position [942, 0]
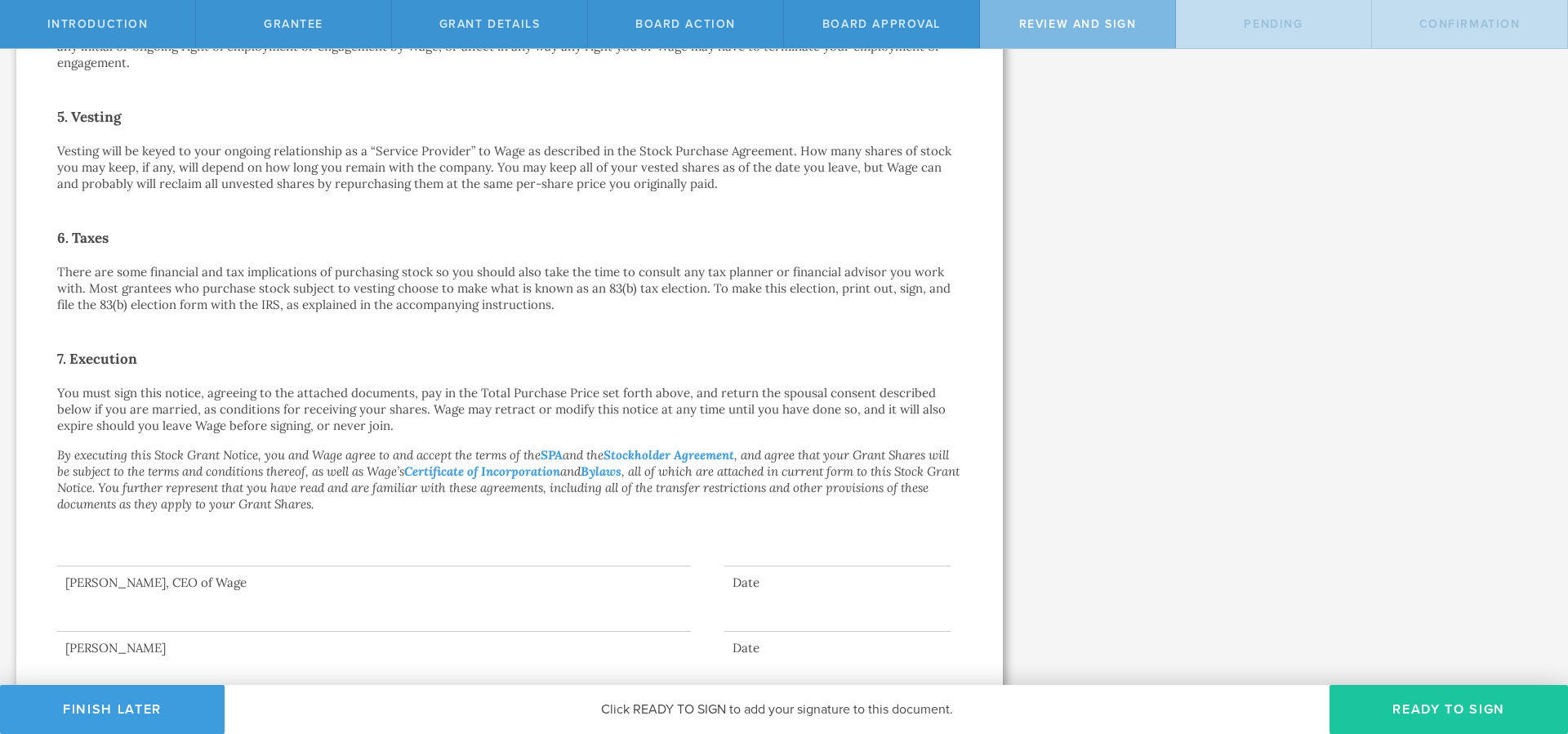
click at [1418, 719] on button "Ready to Sign" at bounding box center [1449, 709] width 239 height 49
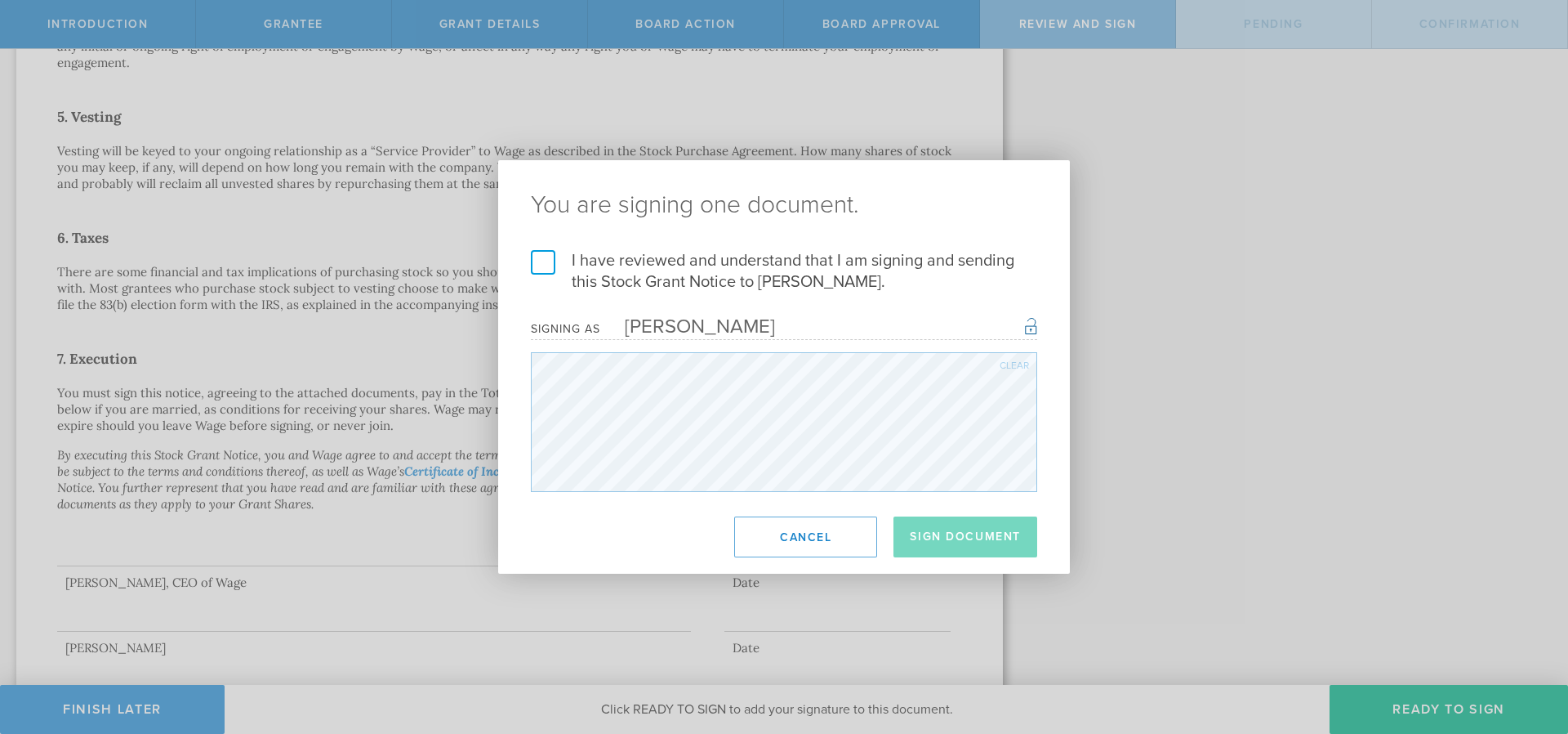
click at [531, 260] on label "I have reviewed and understand that I am signing and sending this Stock Grant N…" at bounding box center [784, 270] width 506 height 42
click at [0, 0] on input "I have reviewed and understand that I am signing and sending this Stock Grant N…" at bounding box center [0, 0] width 0 height 0
click at [949, 539] on button "Sign Document" at bounding box center [966, 537] width 144 height 41
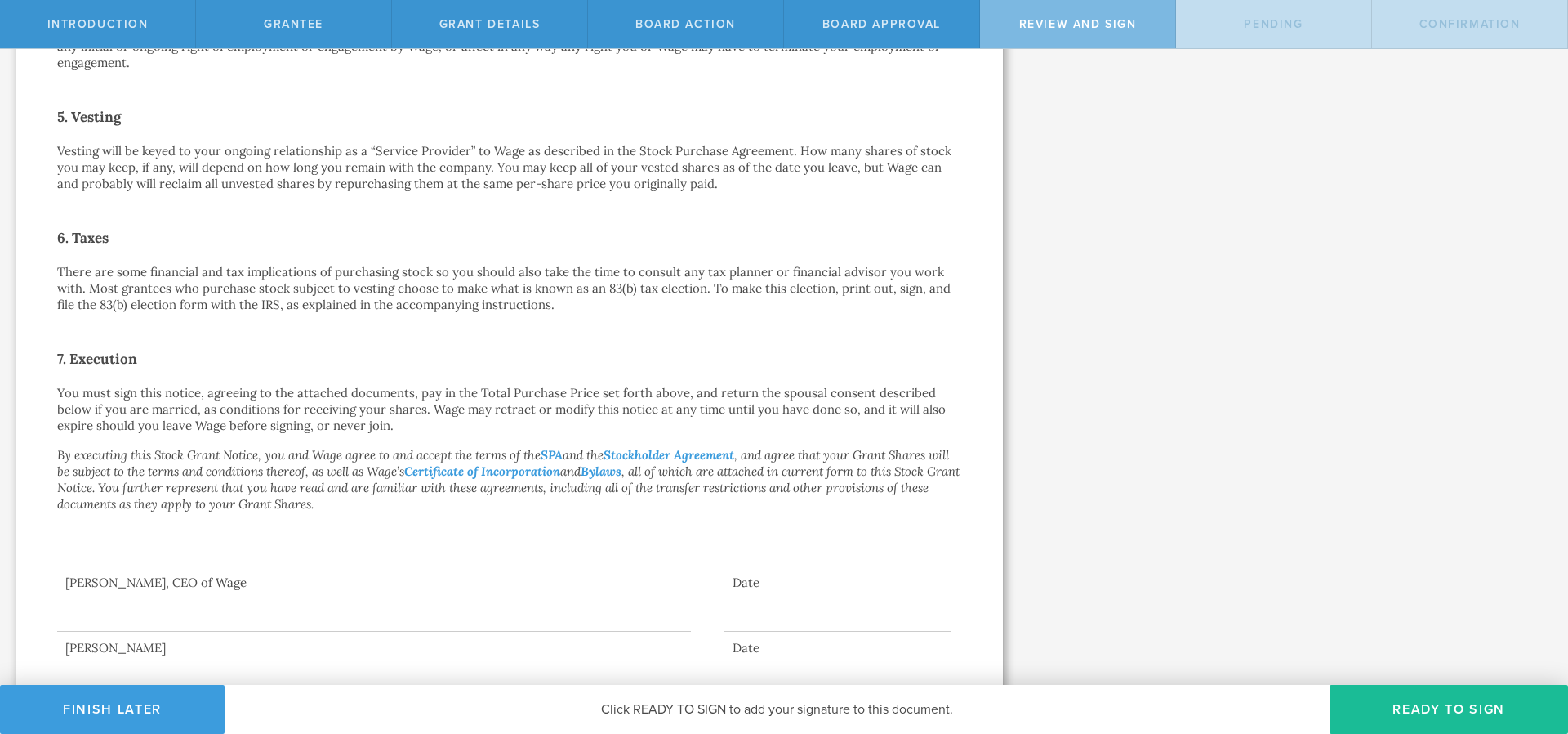
scroll to position [0, 0]
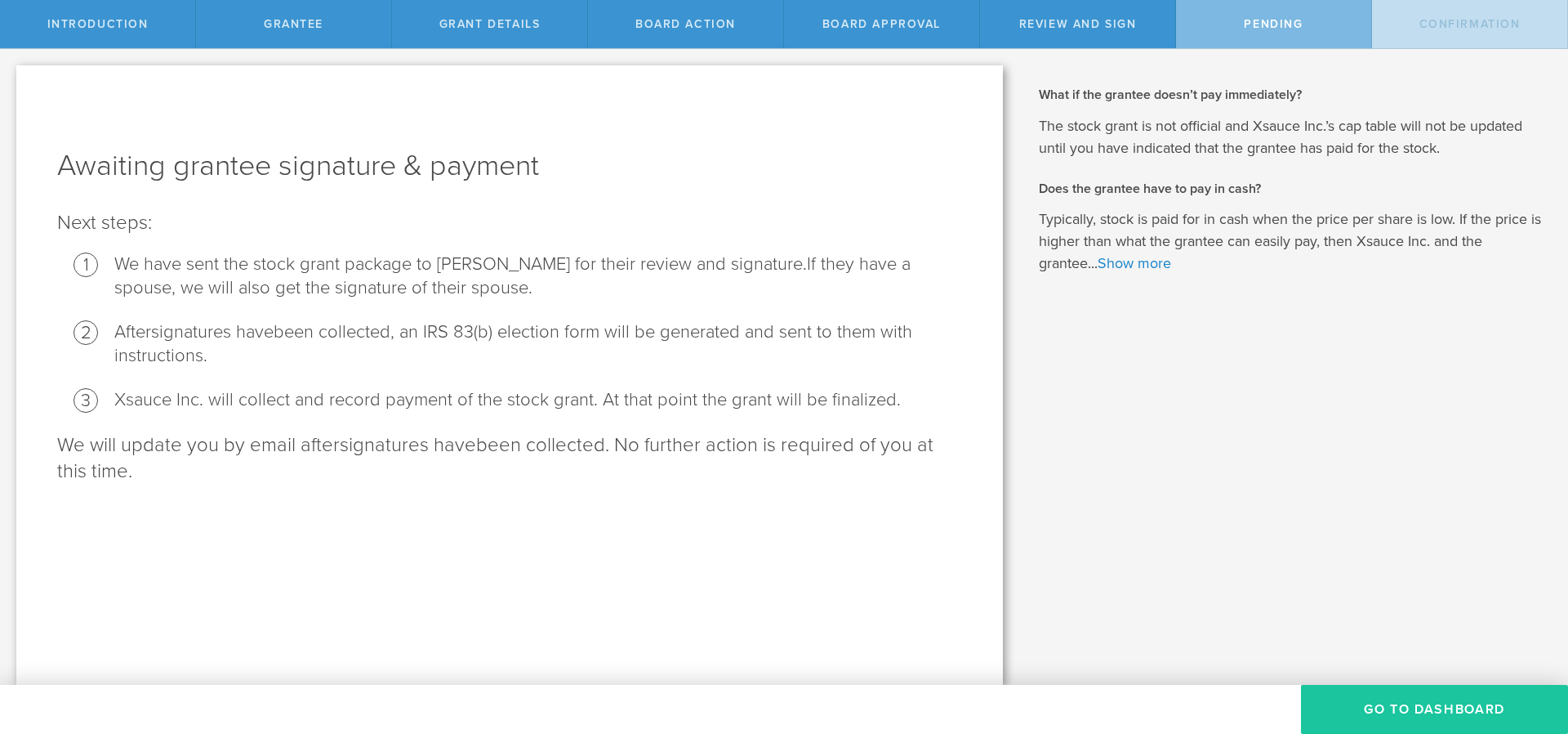
click at [1437, 707] on button "Go To Dashboard" at bounding box center [1434, 709] width 267 height 49
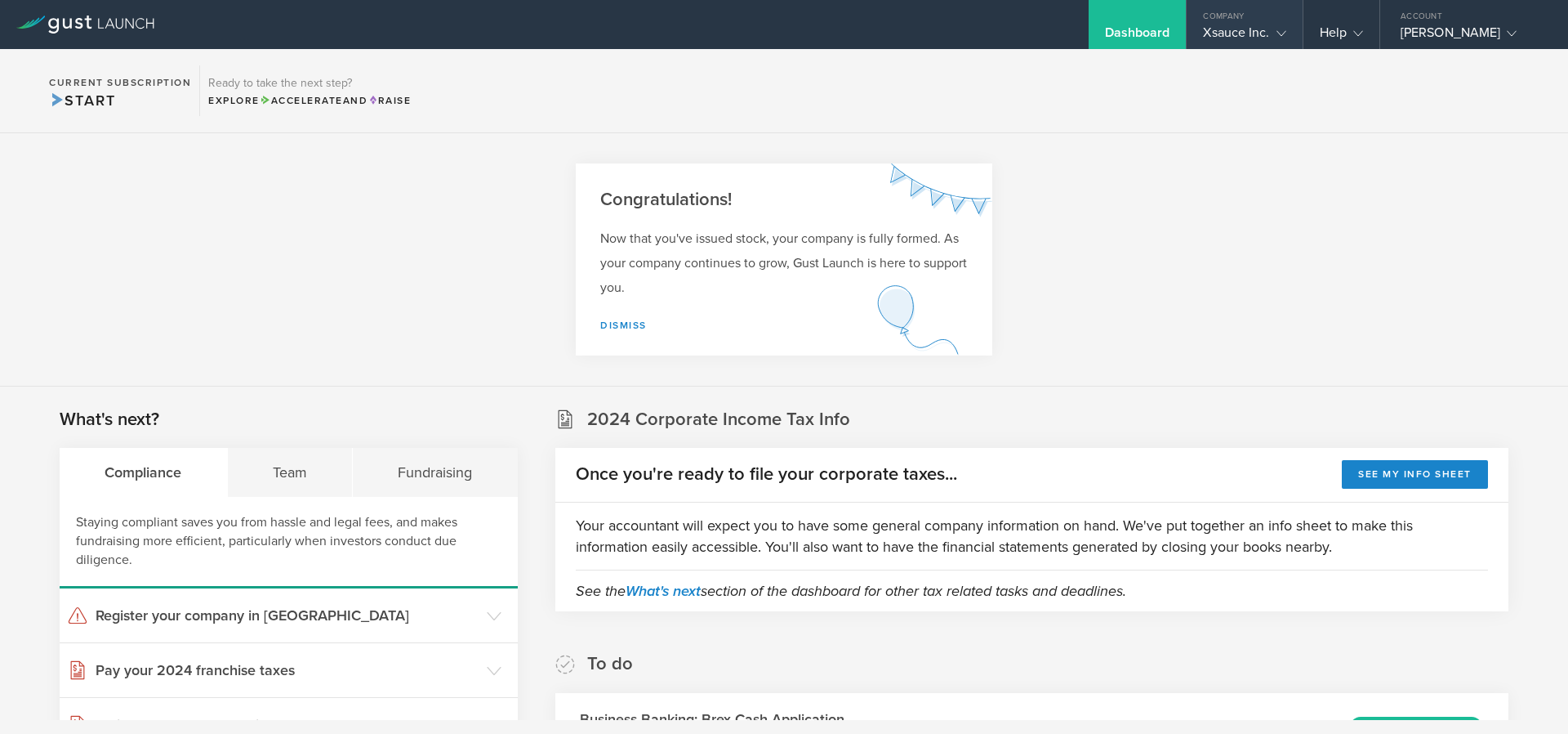
click at [1238, 21] on div "Company" at bounding box center [1244, 12] width 115 height 25
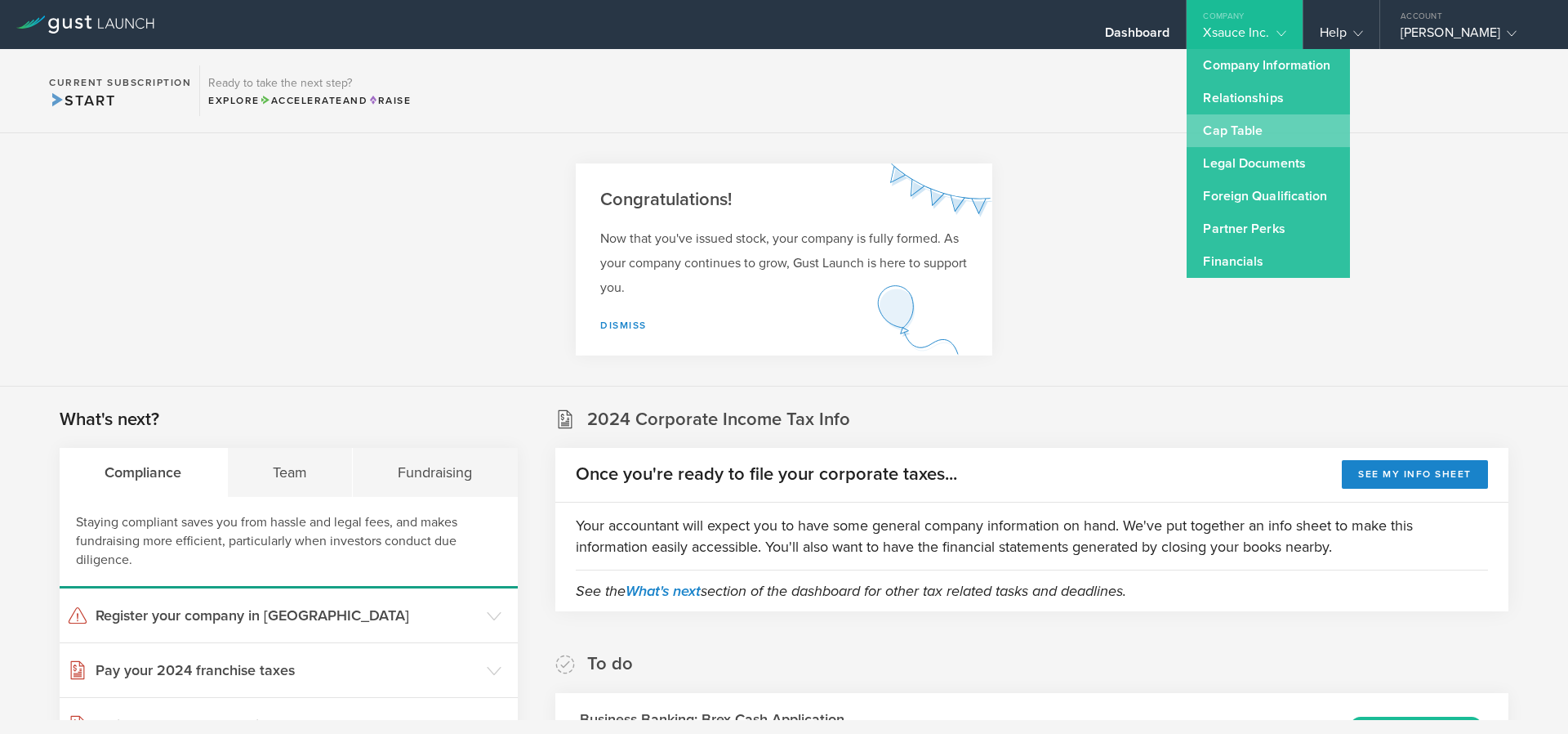
click at [1266, 125] on link "Cap Table" at bounding box center [1268, 130] width 163 height 33
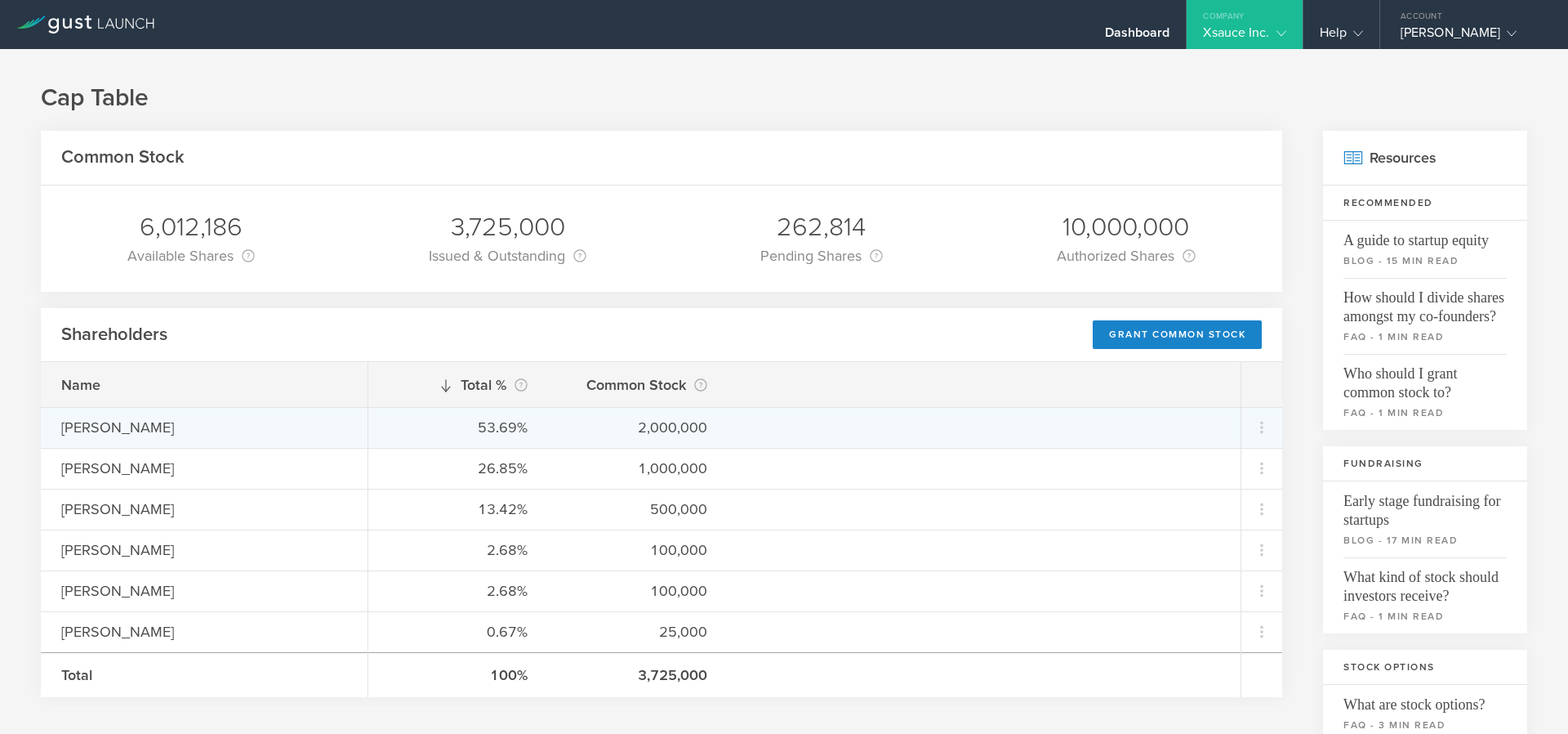
scroll to position [98, 0]
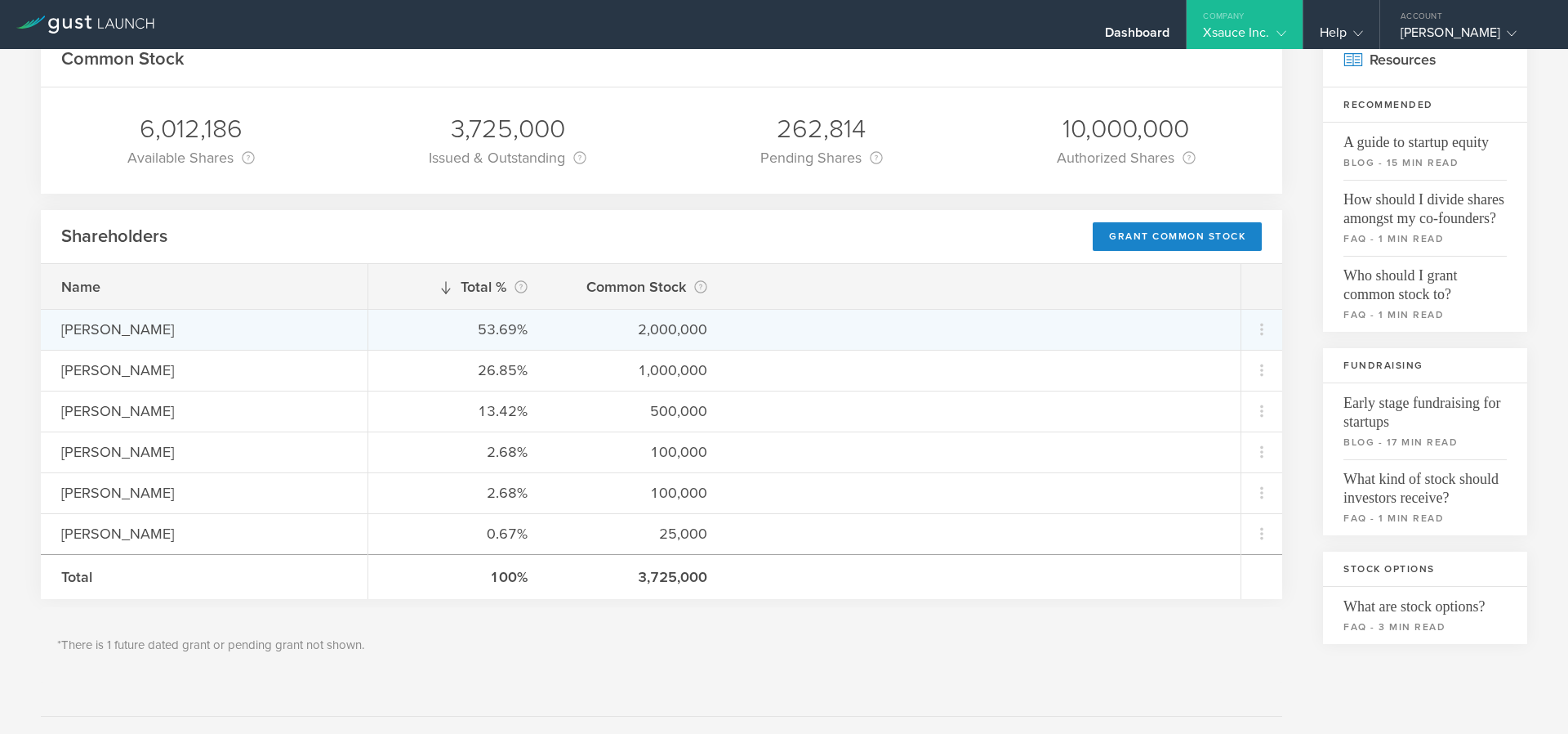
click at [163, 332] on div "[PERSON_NAME]" at bounding box center [203, 329] width 286 height 21
click at [1255, 334] on icon at bounding box center [1262, 329] width 20 height 20
click at [140, 300] on md-backdrop at bounding box center [784, 367] width 1568 height 734
click at [114, 324] on div "[PERSON_NAME]" at bounding box center [203, 329] width 286 height 21
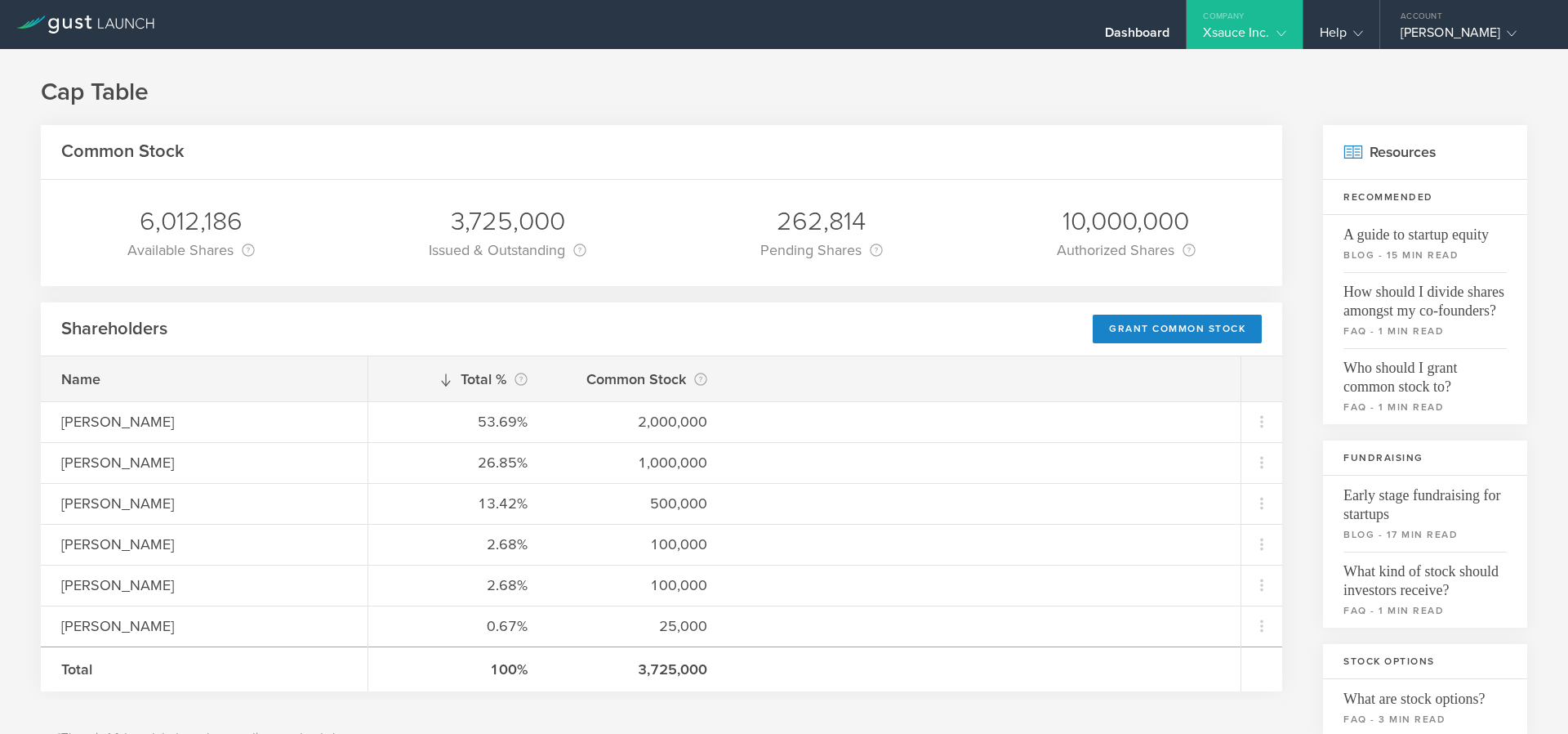
scroll to position [0, 0]
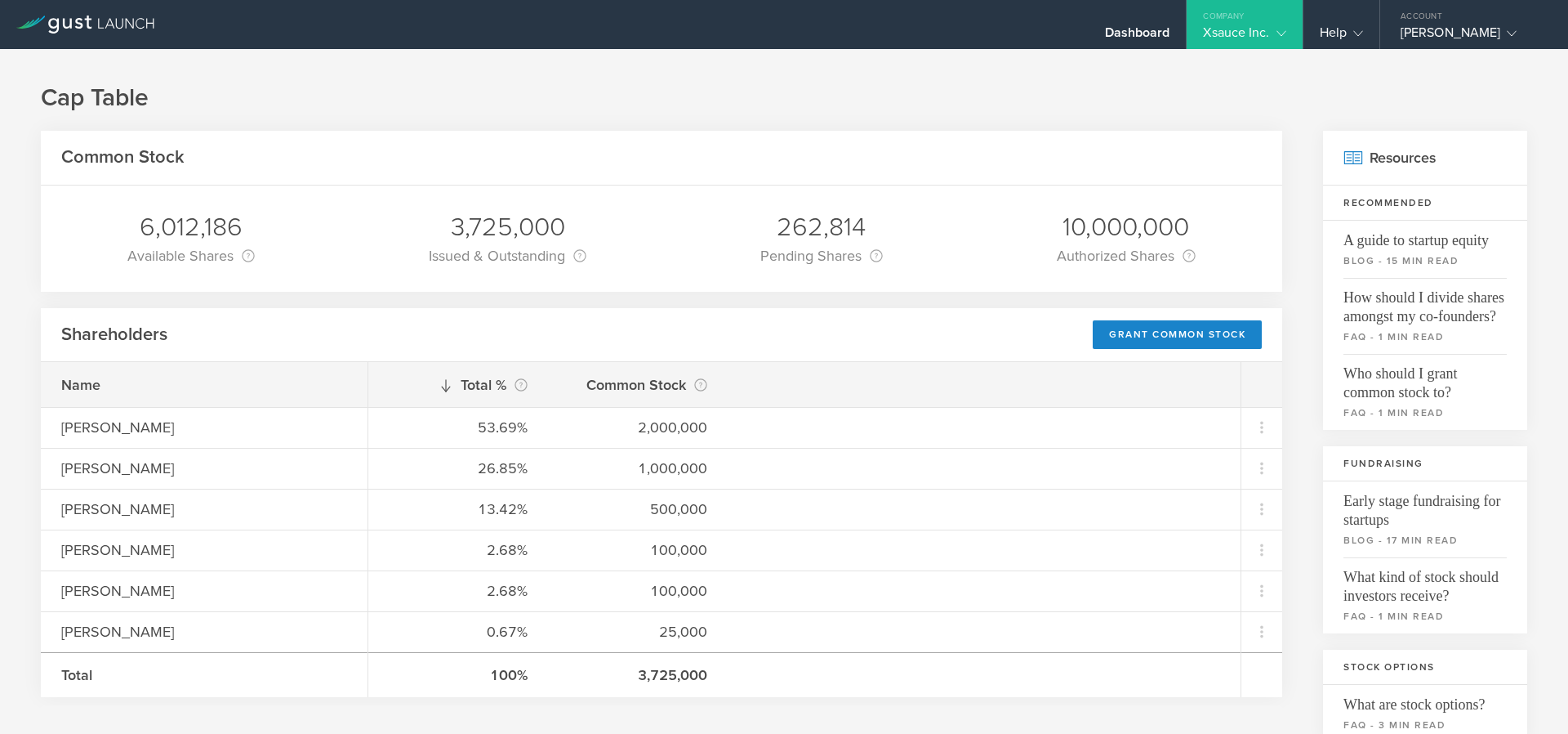
click at [1214, 18] on div "Company" at bounding box center [1244, 12] width 115 height 25
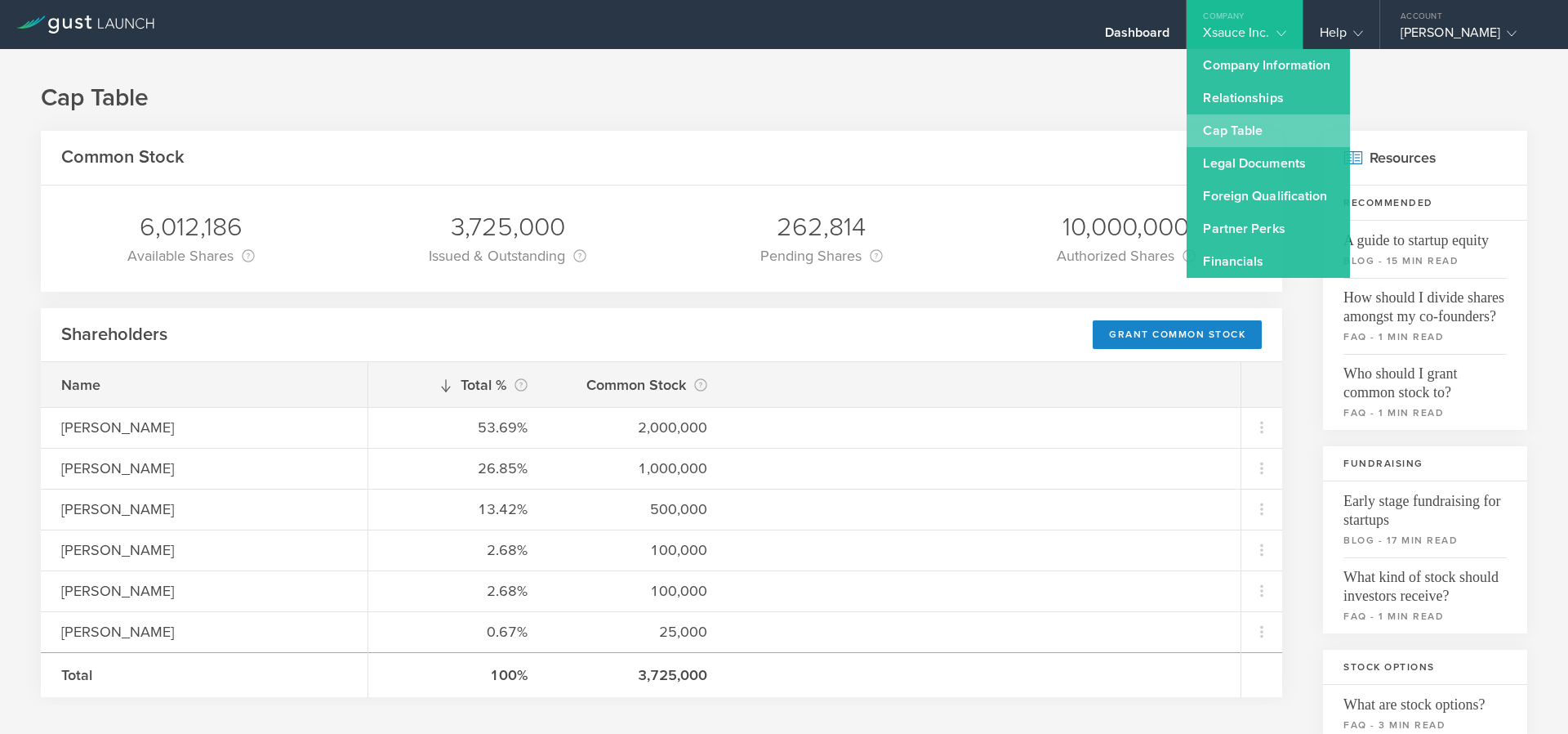
click at [1244, 127] on link "Cap Table" at bounding box center [1268, 130] width 163 height 33
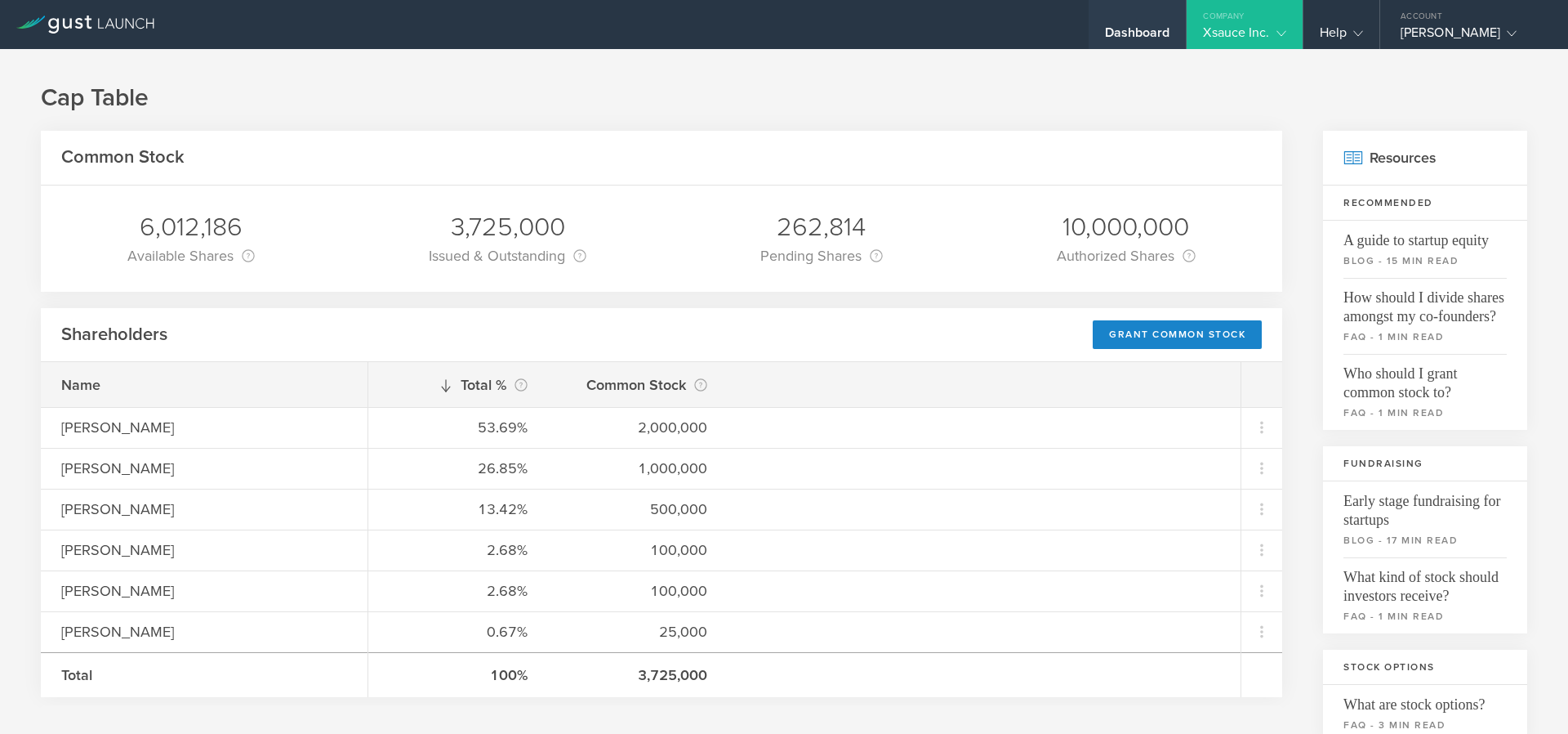
click at [1123, 44] on div "Dashboard" at bounding box center [1138, 37] width 65 height 25
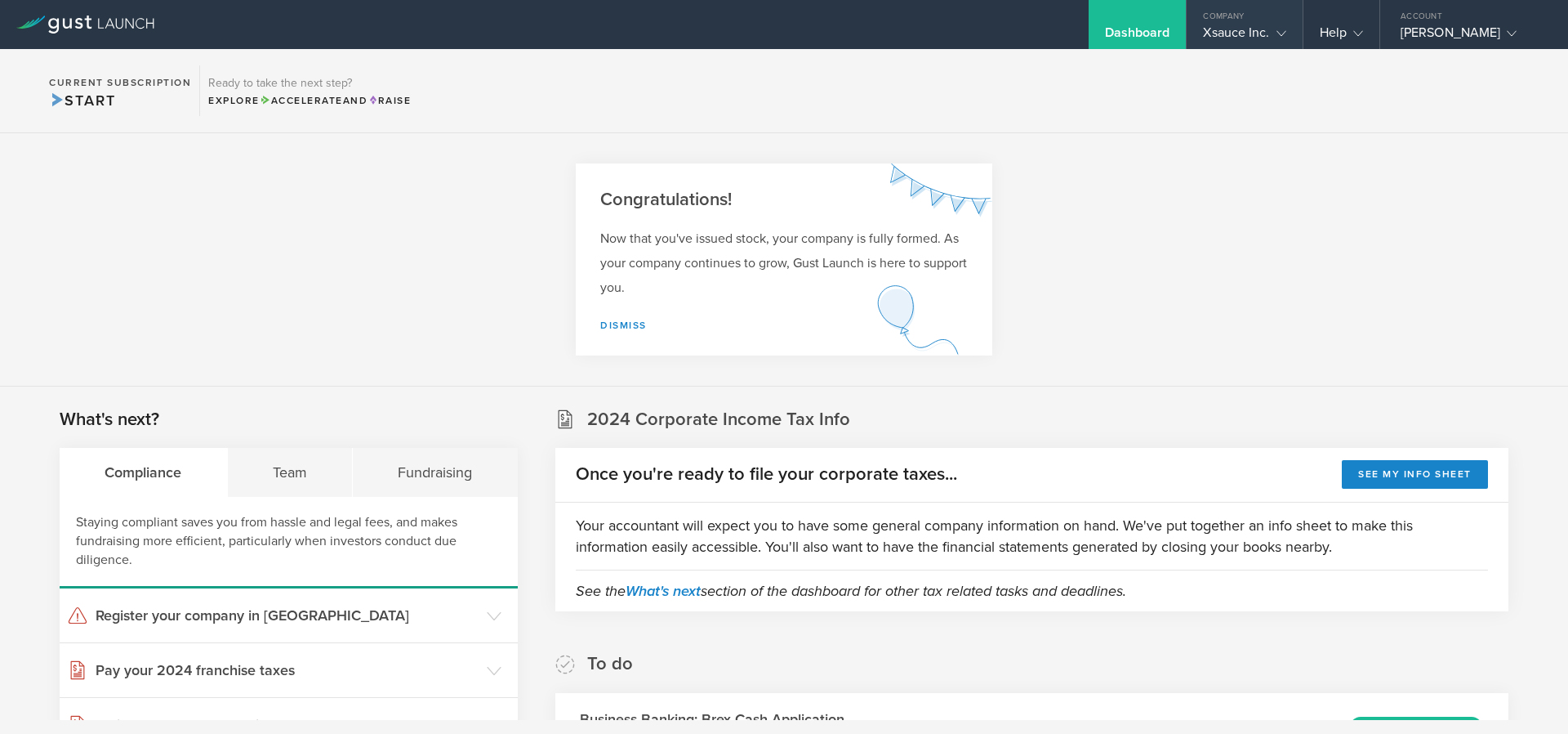
click at [1263, 37] on div "Xsauce Inc." at bounding box center [1244, 37] width 82 height 25
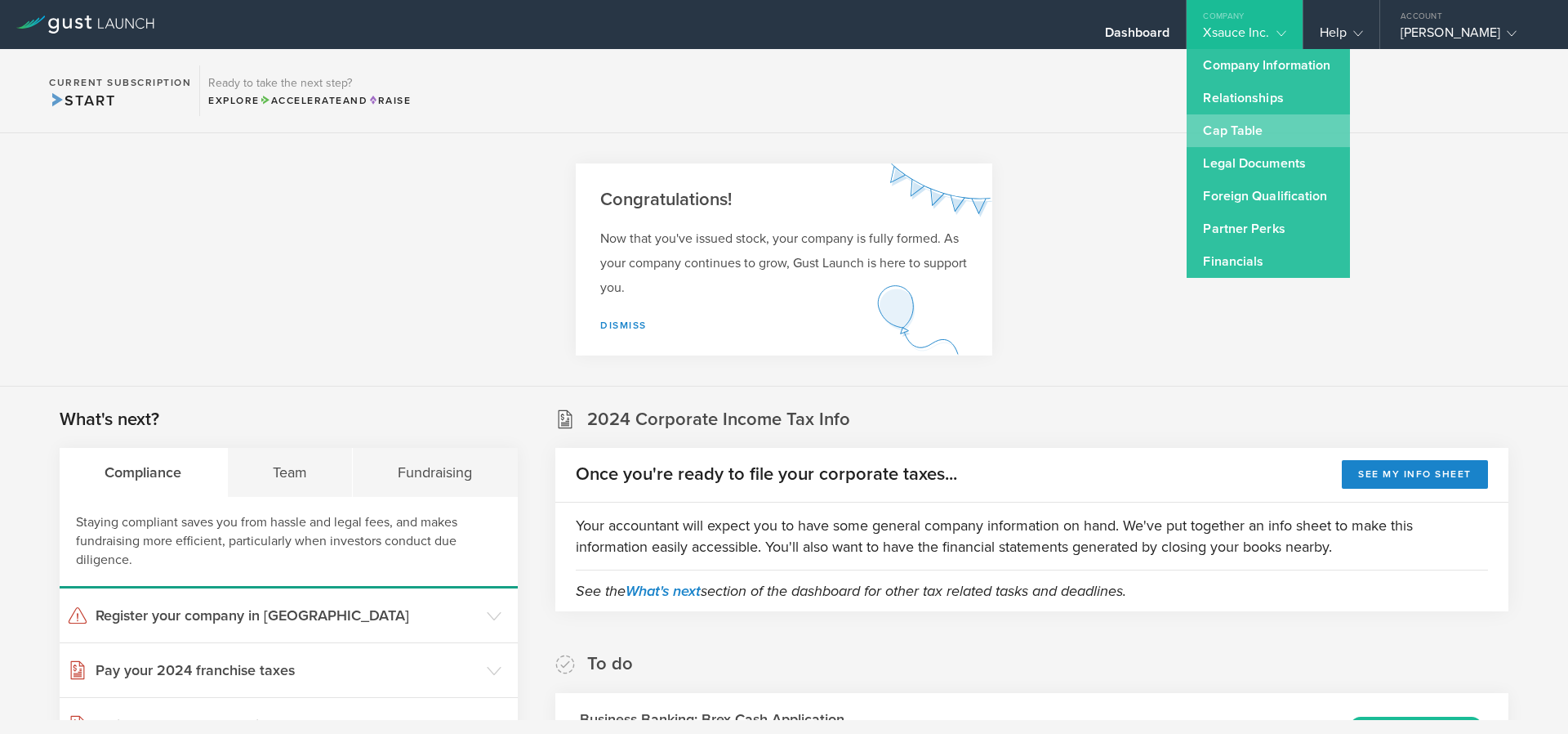
click at [1205, 136] on link "Cap Table" at bounding box center [1268, 130] width 163 height 33
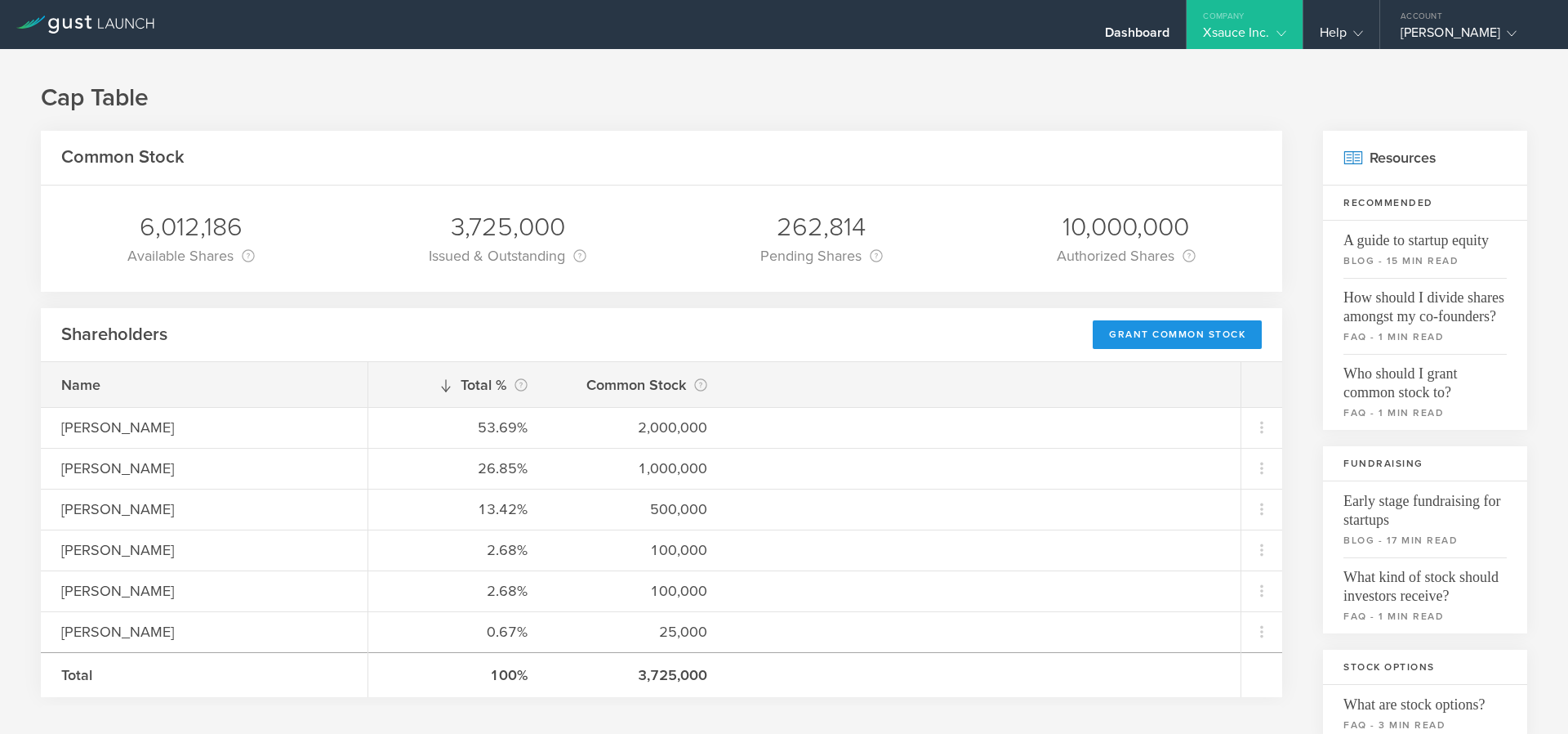
click at [1095, 337] on div "Grant Common Stock" at bounding box center [1177, 334] width 169 height 28
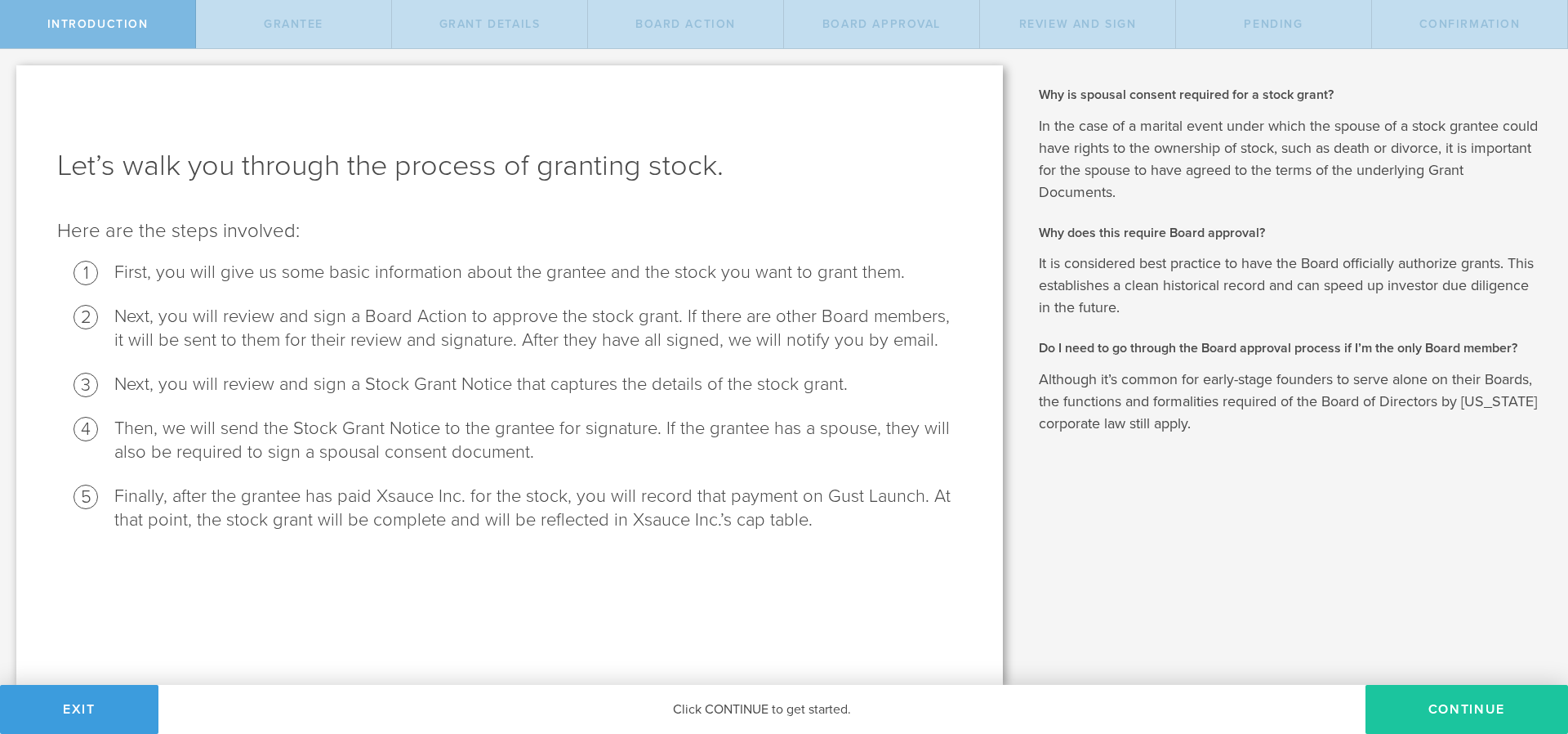
click at [1419, 698] on button "Continue" at bounding box center [1467, 709] width 203 height 49
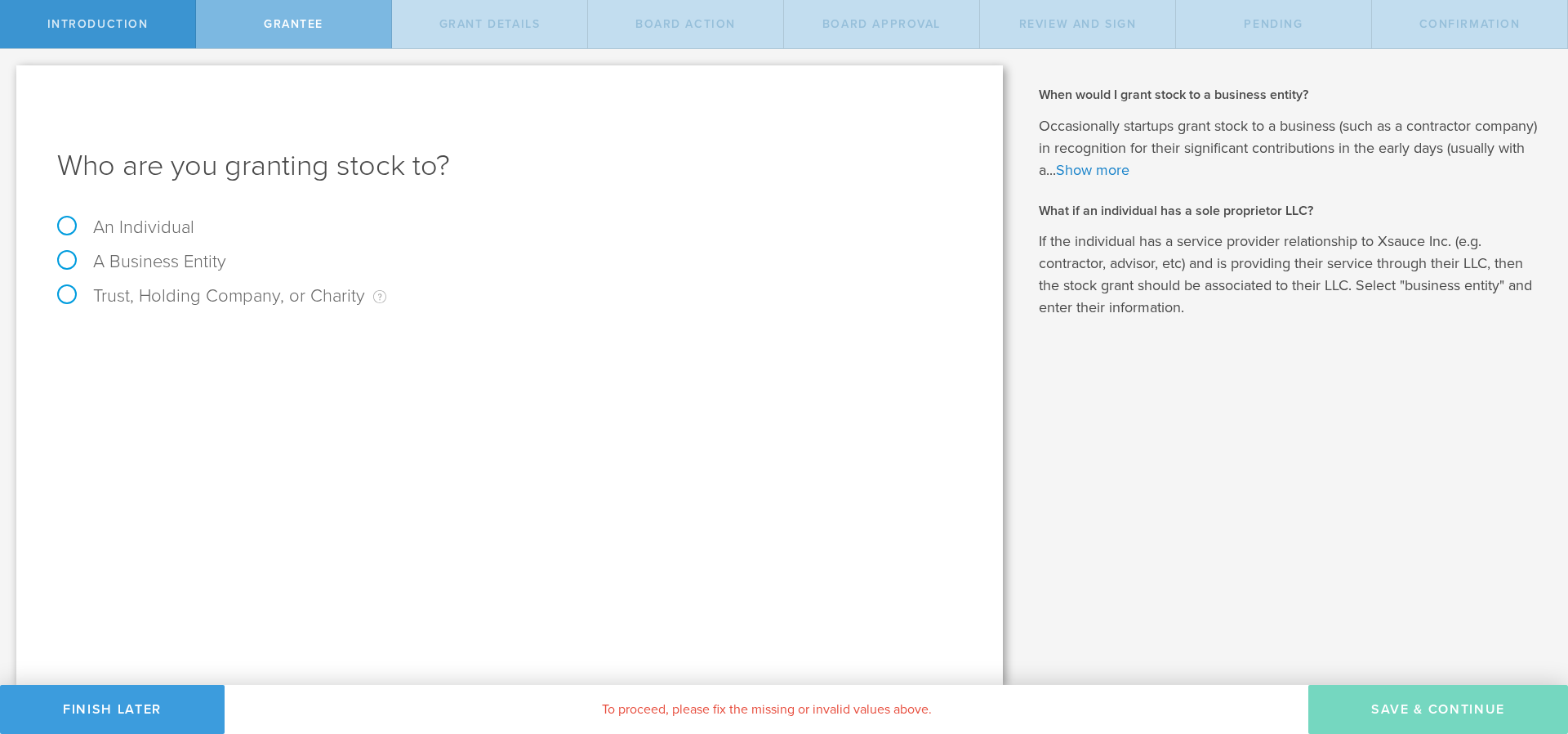
click at [62, 213] on div "Who are you granting stock to? An Individual A Business Entity Trust, Holding C…" at bounding box center [510, 374] width 987 height 619
click at [67, 231] on label "An Individual" at bounding box center [126, 227] width 137 height 21
click at [10, 76] on input "An Individual" at bounding box center [5, 62] width 10 height 26
radio input "true"
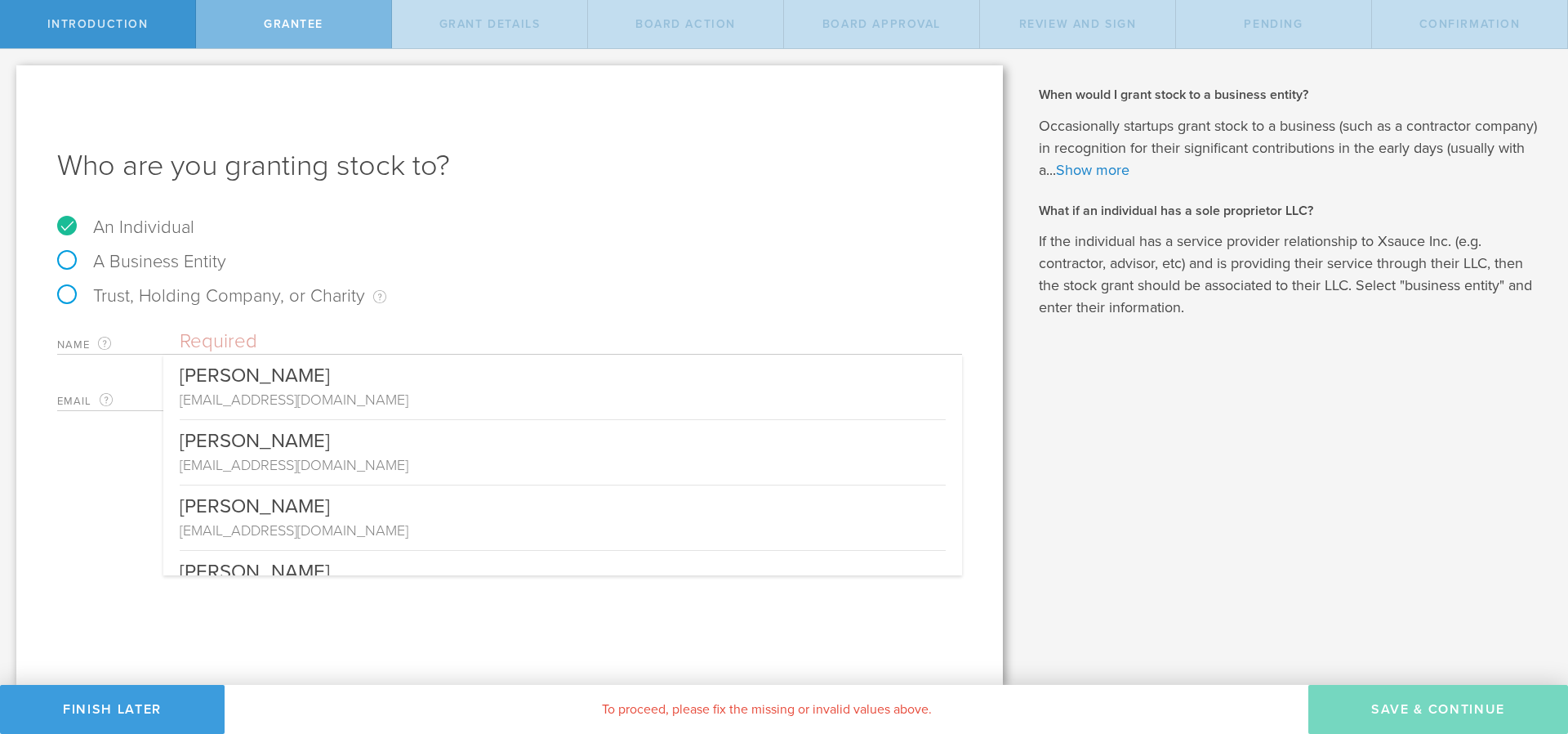
click at [263, 342] on input "text" at bounding box center [571, 342] width 783 height 25
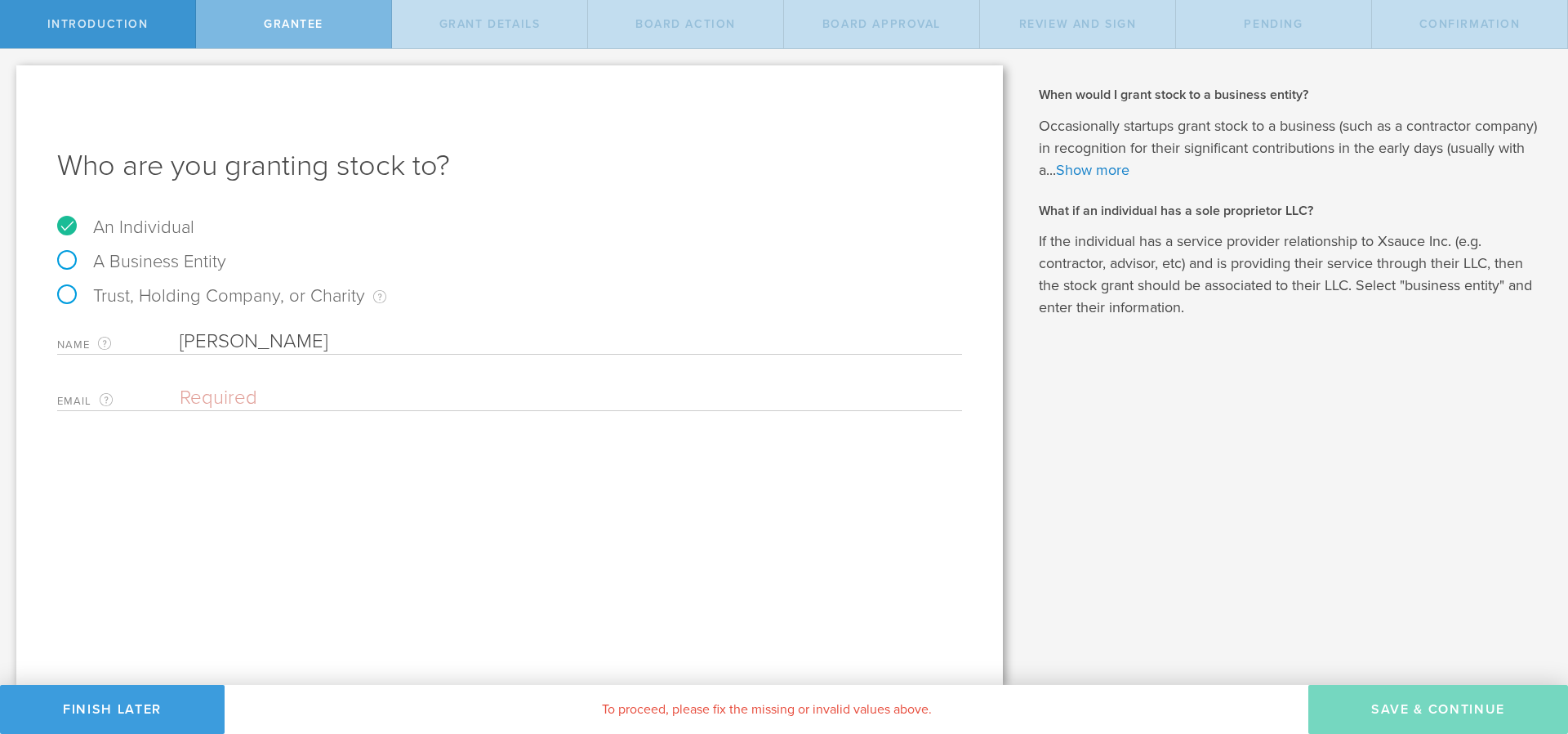
type input "Nicolas Hubner"
click at [209, 393] on input "email" at bounding box center [566, 397] width 774 height 25
paste input "hubnersantos15@gmail.com"
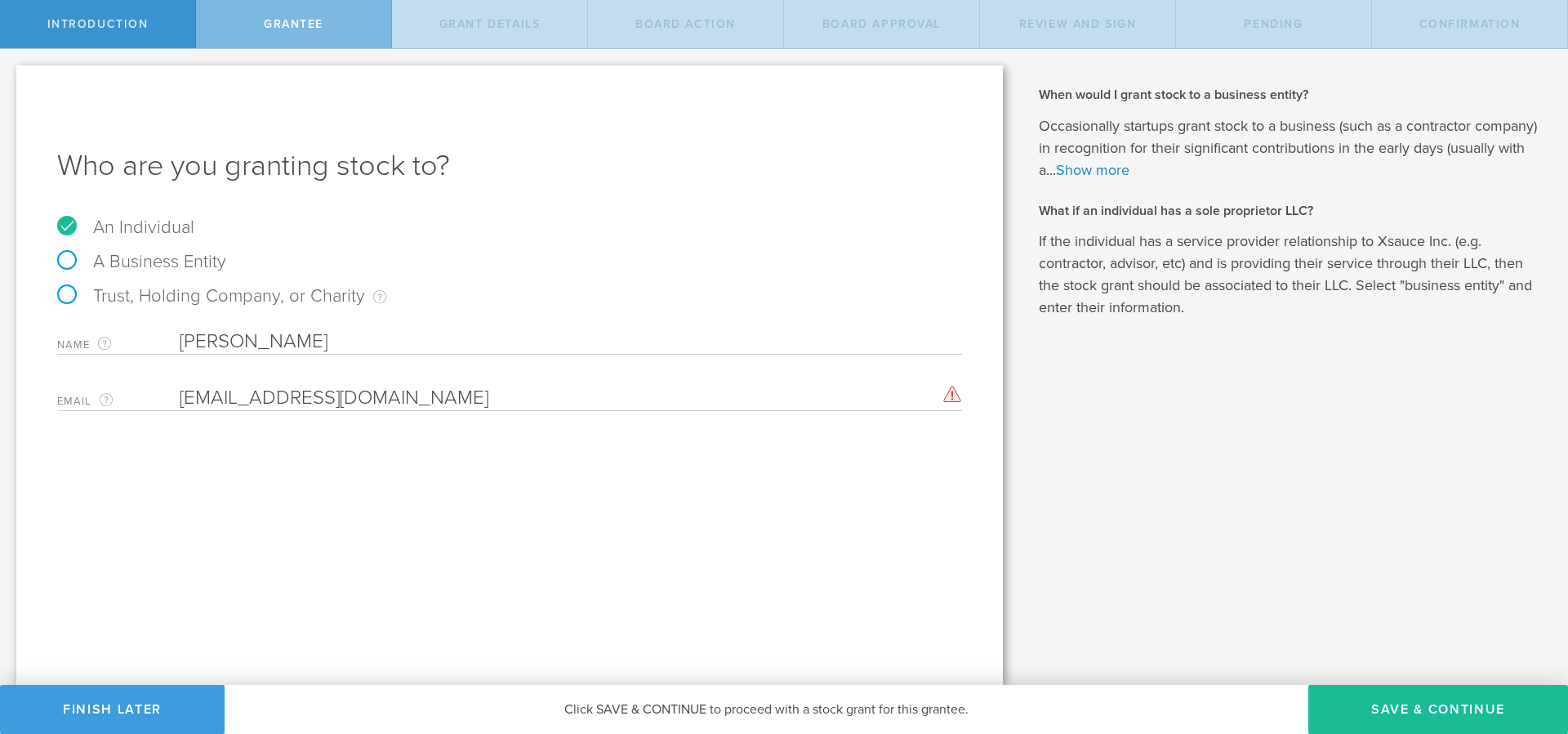
type input "hubnersantos15@gmail.com"
click at [256, 507] on div "Who are you granting stock to? An Individual A Business Entity Trust, Holding C…" at bounding box center [510, 374] width 987 height 619
click at [450, 393] on input "hubnersantos15@gmail.com" at bounding box center [566, 397] width 774 height 25
click at [1353, 715] on button "Save & Continue" at bounding box center [1438, 709] width 260 height 49
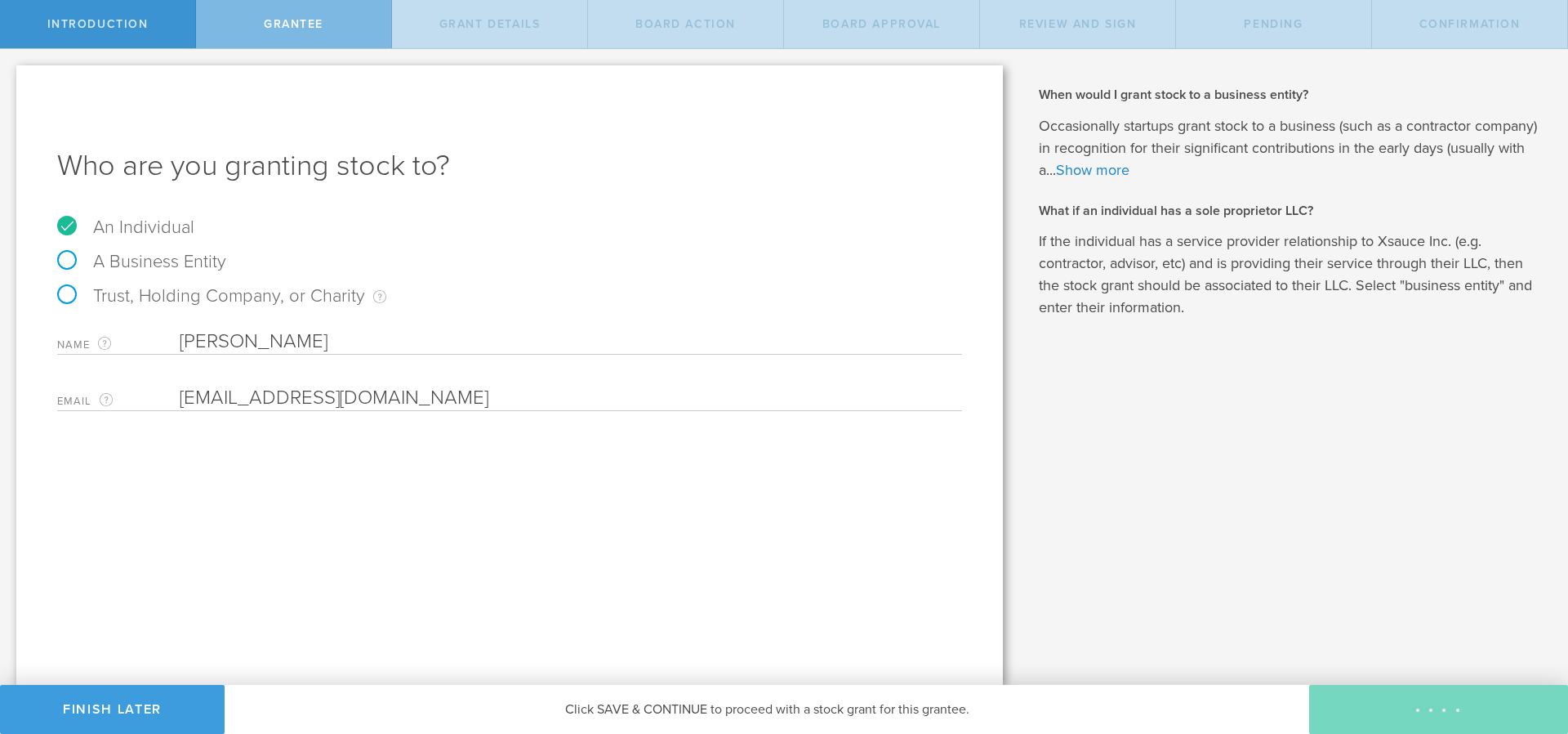
type input "48"
type input "12"
select select "none"
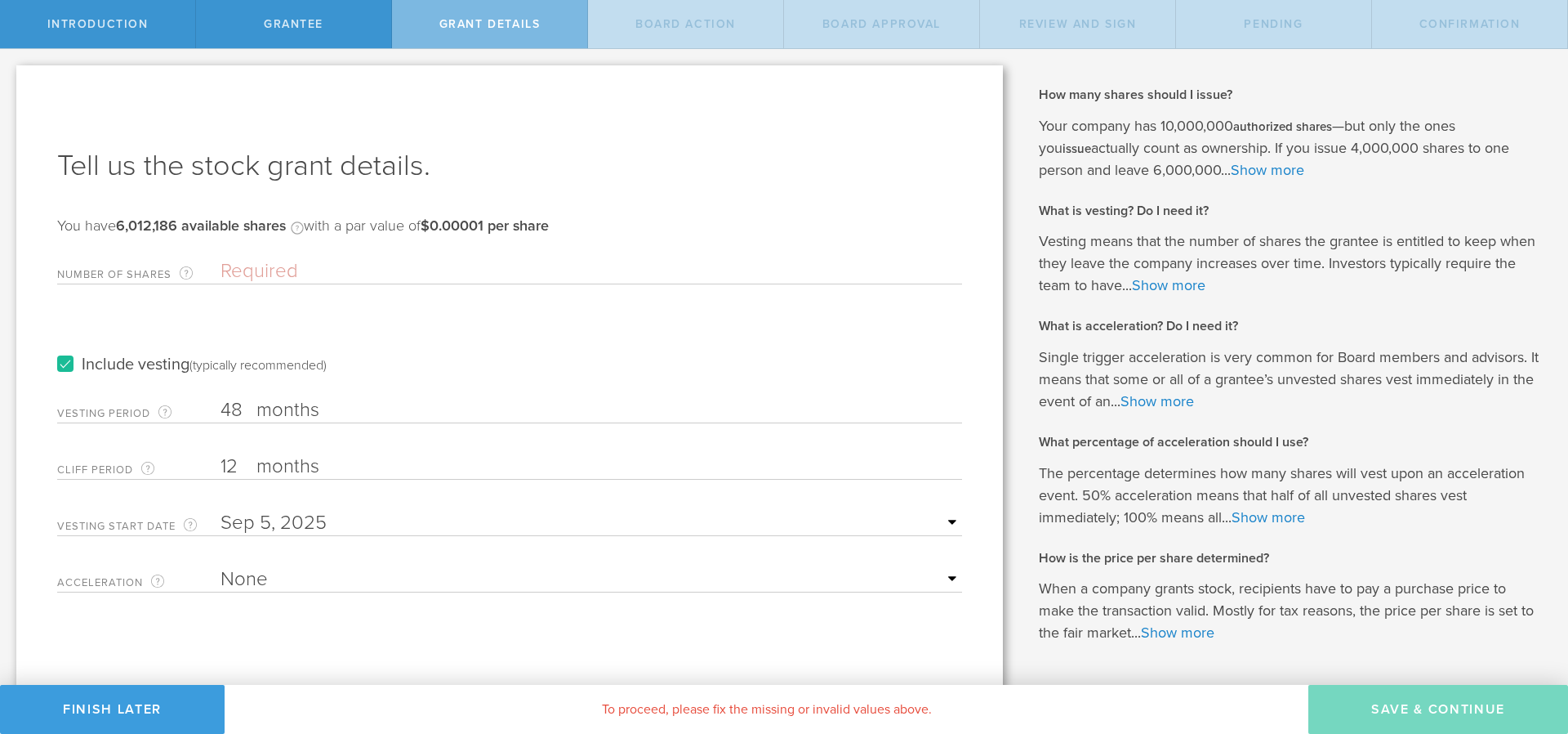
click at [242, 409] on input "48" at bounding box center [591, 409] width 742 height 25
type input "4"
type input "24"
click at [245, 458] on input "12" at bounding box center [591, 466] width 742 height 25
type input "1"
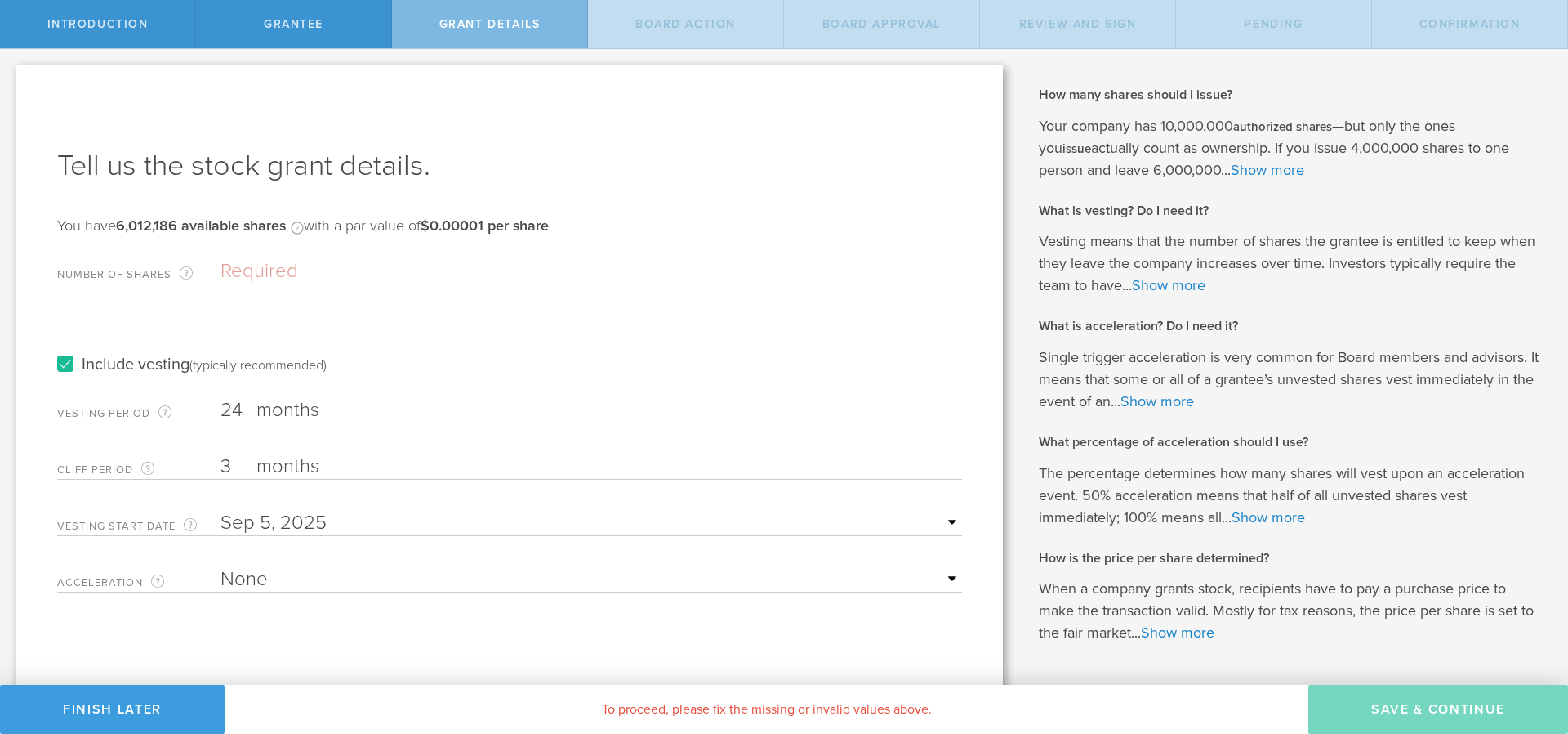
type input "3"
click at [947, 519] on input "text" at bounding box center [591, 523] width 742 height 25
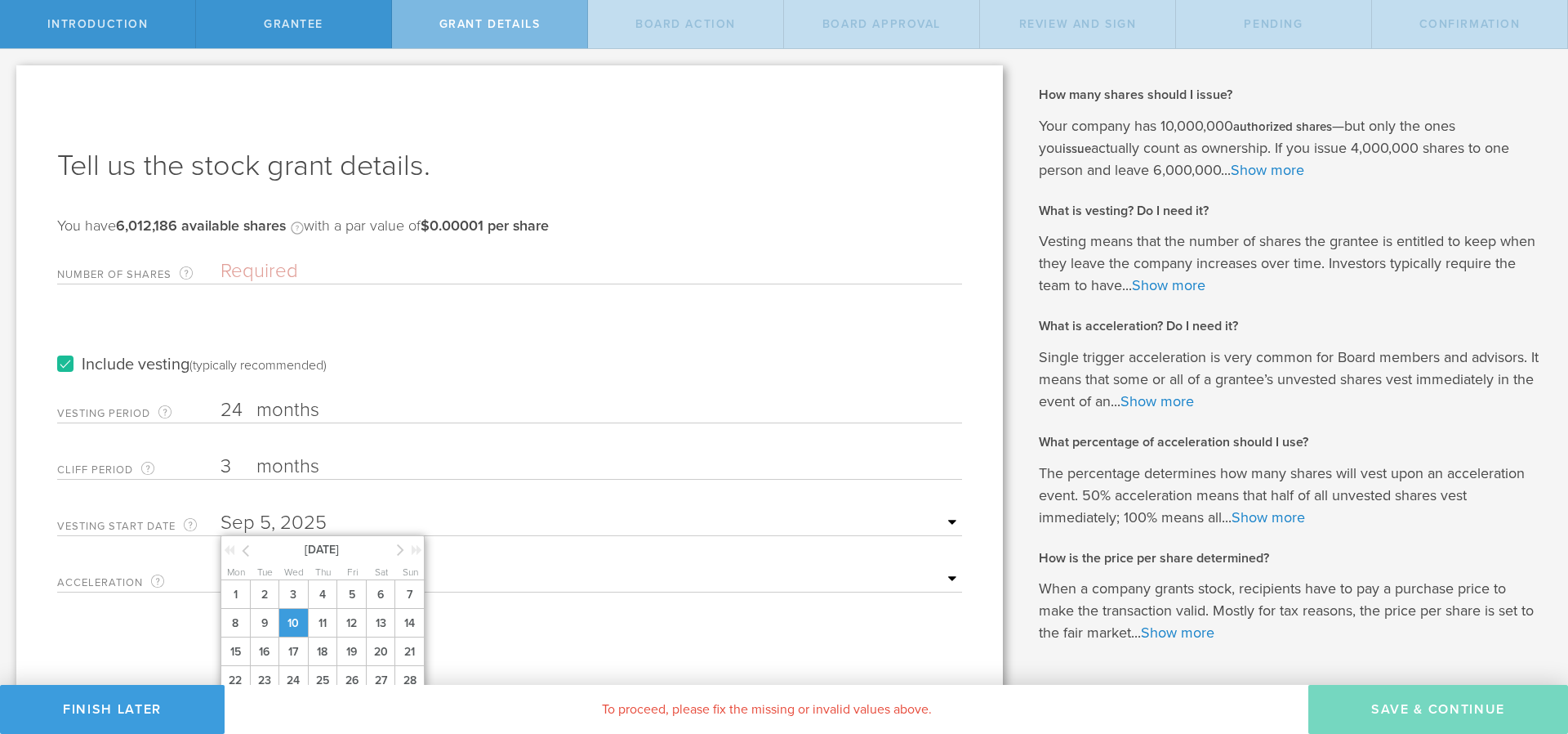
scroll to position [56, 0]
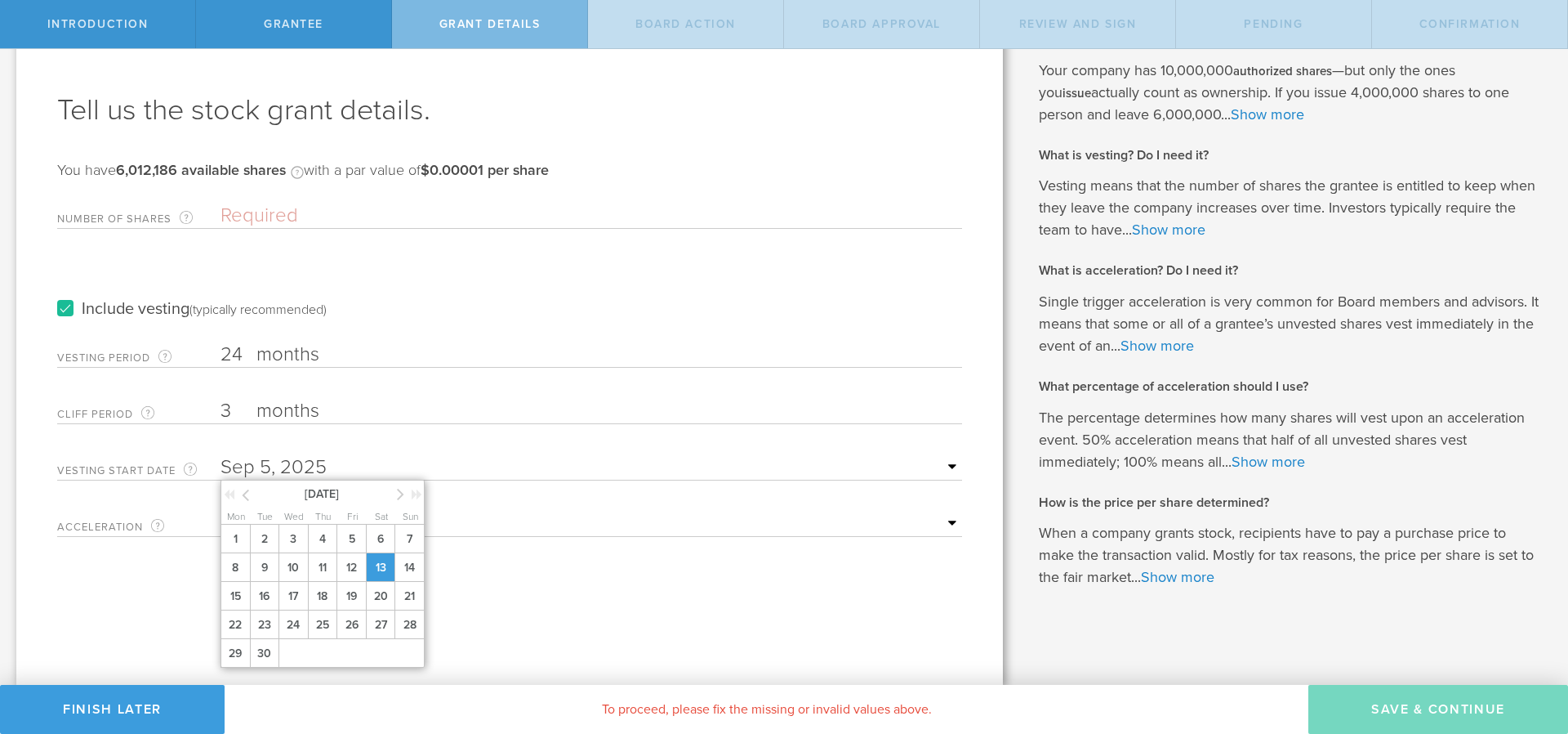
click at [370, 565] on span "13" at bounding box center [380, 567] width 29 height 28
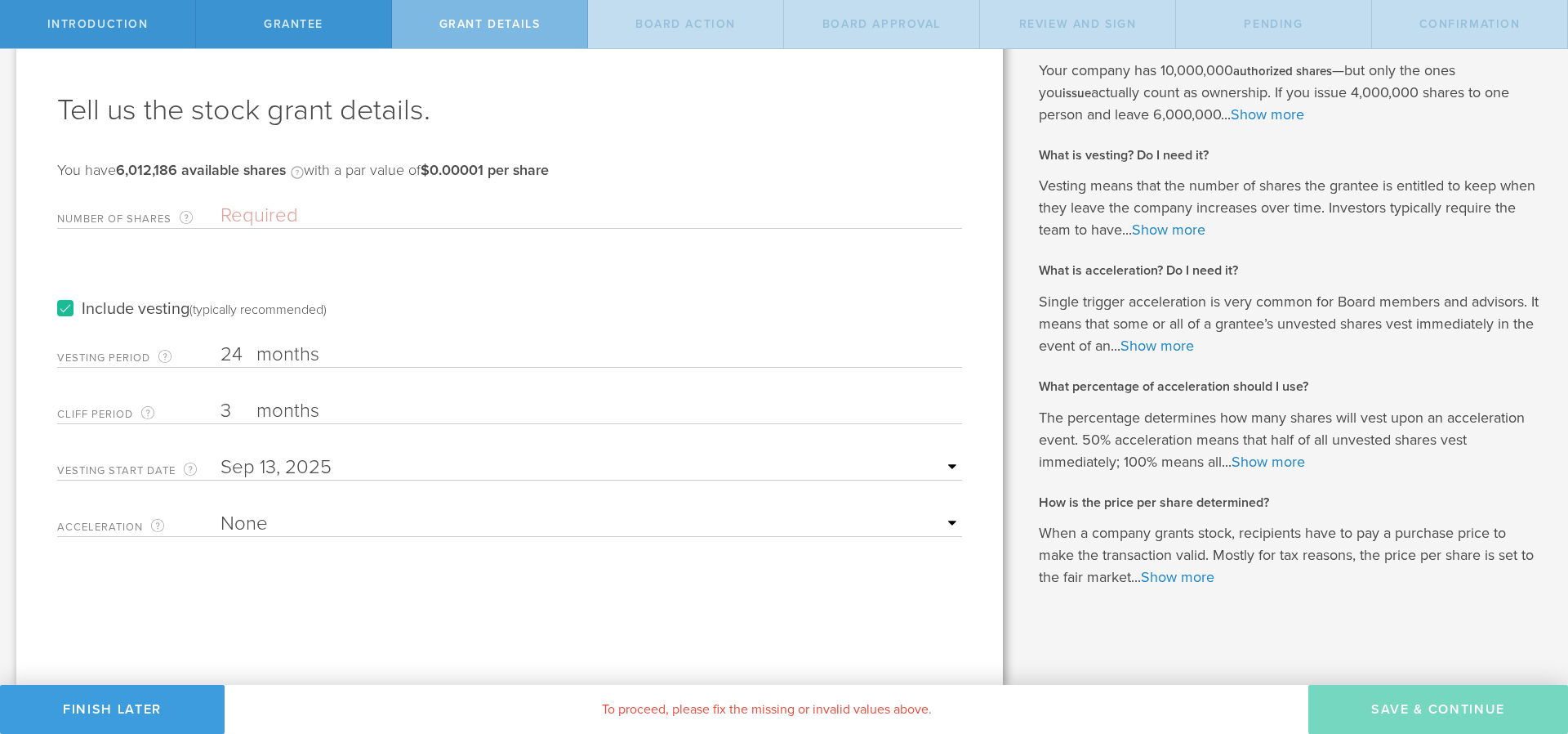
click at [952, 463] on input "text" at bounding box center [591, 467] width 742 height 25
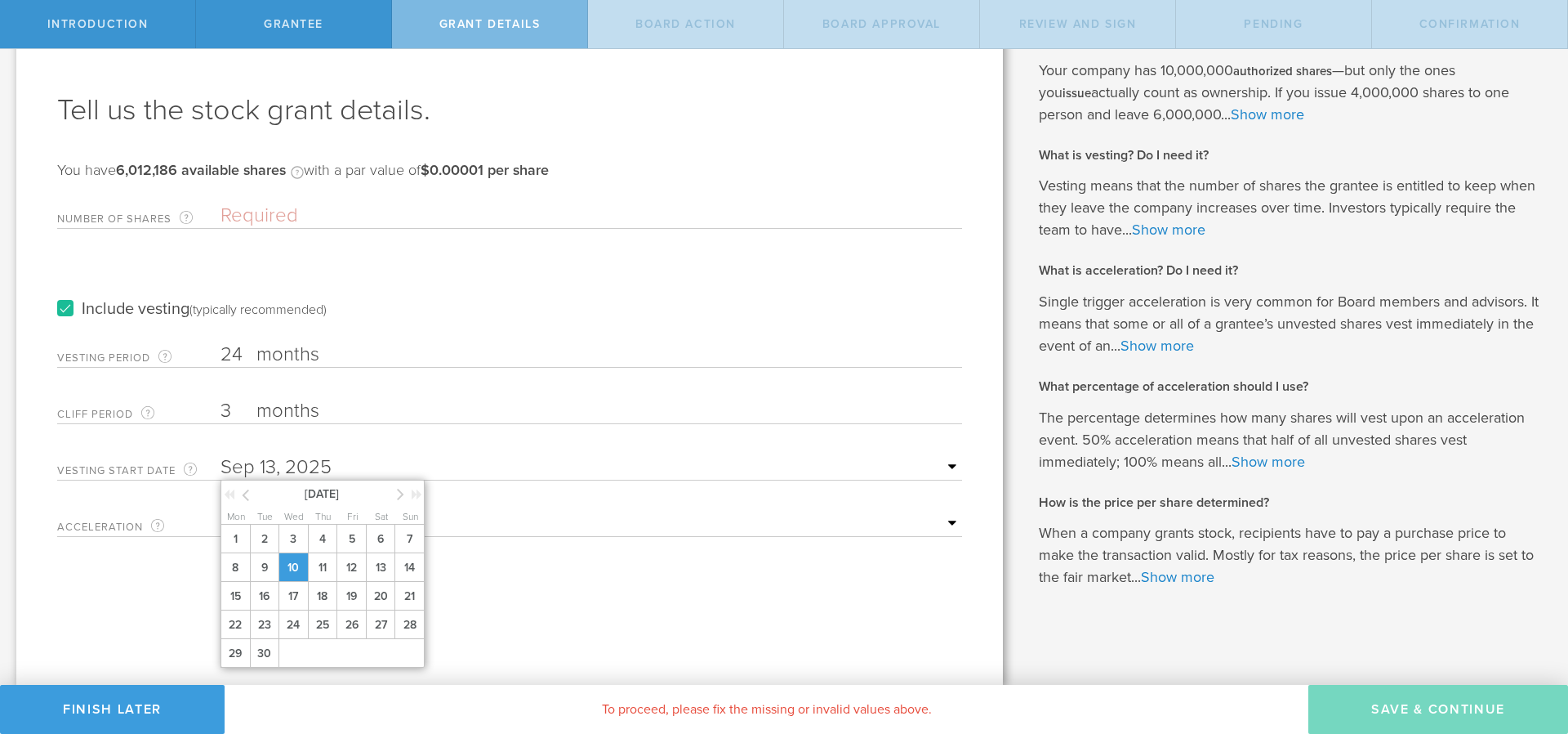
click at [298, 573] on span "10" at bounding box center [294, 567] width 29 height 28
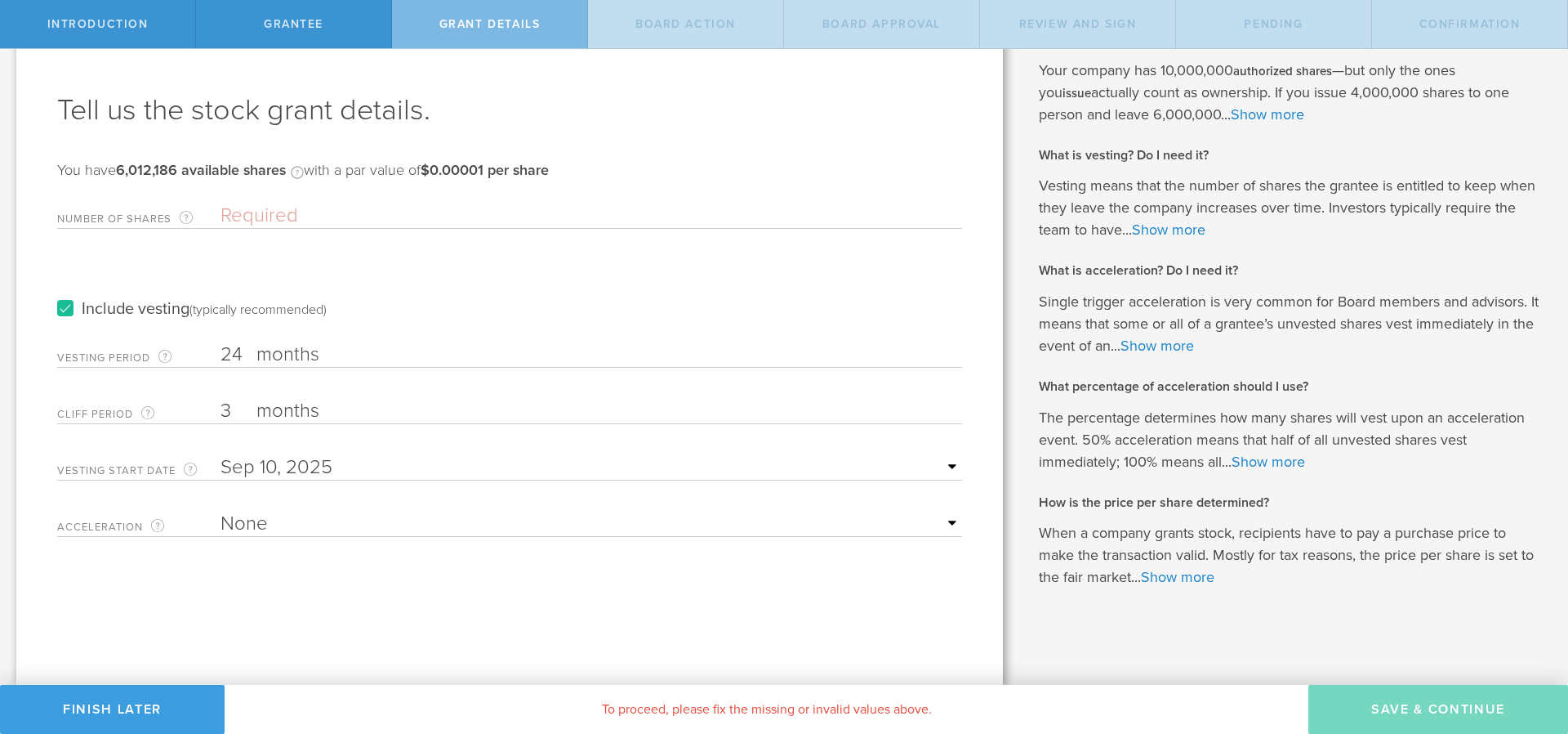
select select "double"
click at [221, 512] on select "None Single Trigger Double Trigger" at bounding box center [591, 524] width 742 height 25
select select "100"
click at [221, 567] on select "25% Acceleration 50% Acceleration 75% Acceleration 100% Acceleration" at bounding box center [591, 579] width 742 height 25
click at [330, 209] on input "Number of Shares The total amount of stock the company is granting to this reci…" at bounding box center [591, 215] width 742 height 25
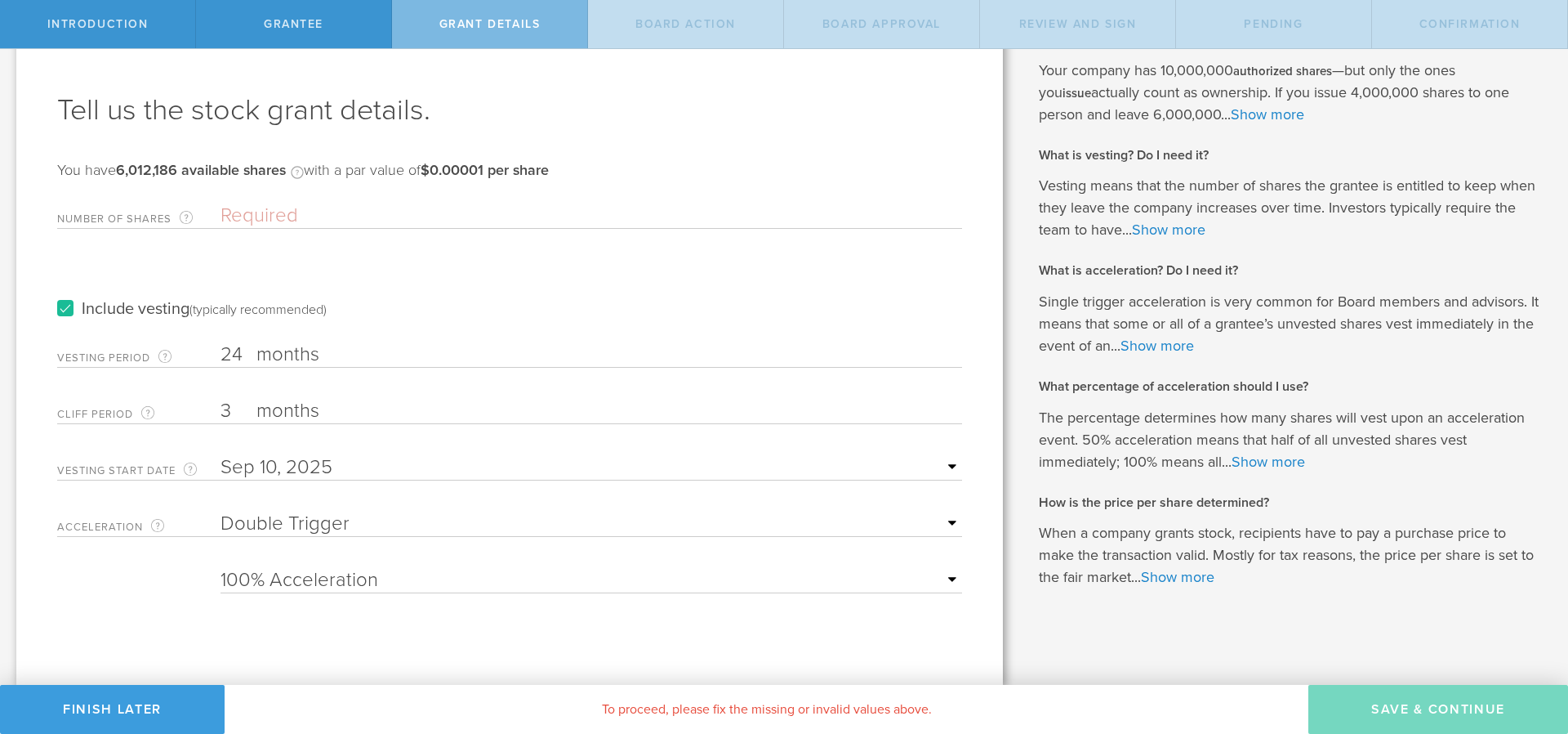
paste input "350,419"
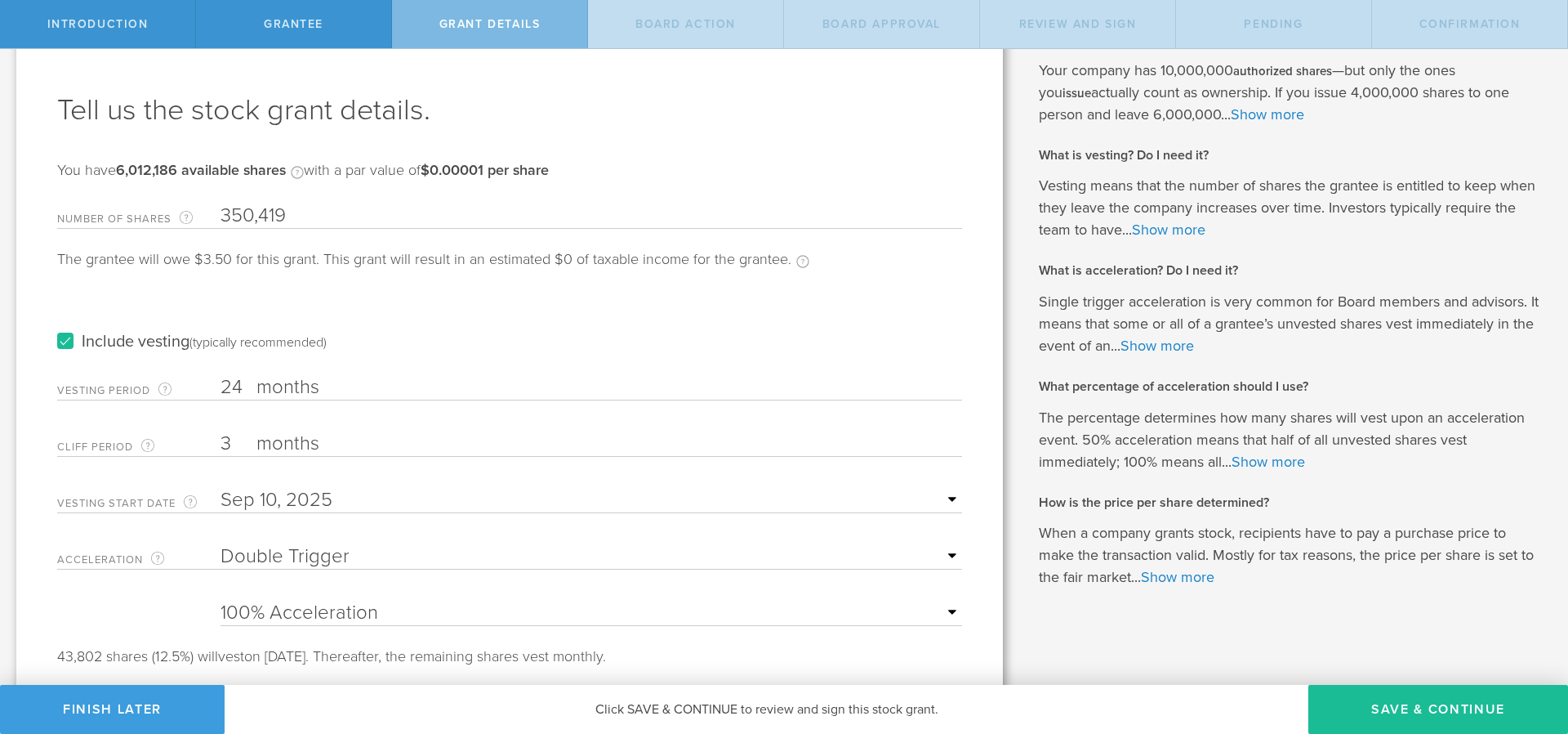
scroll to position [95, 0]
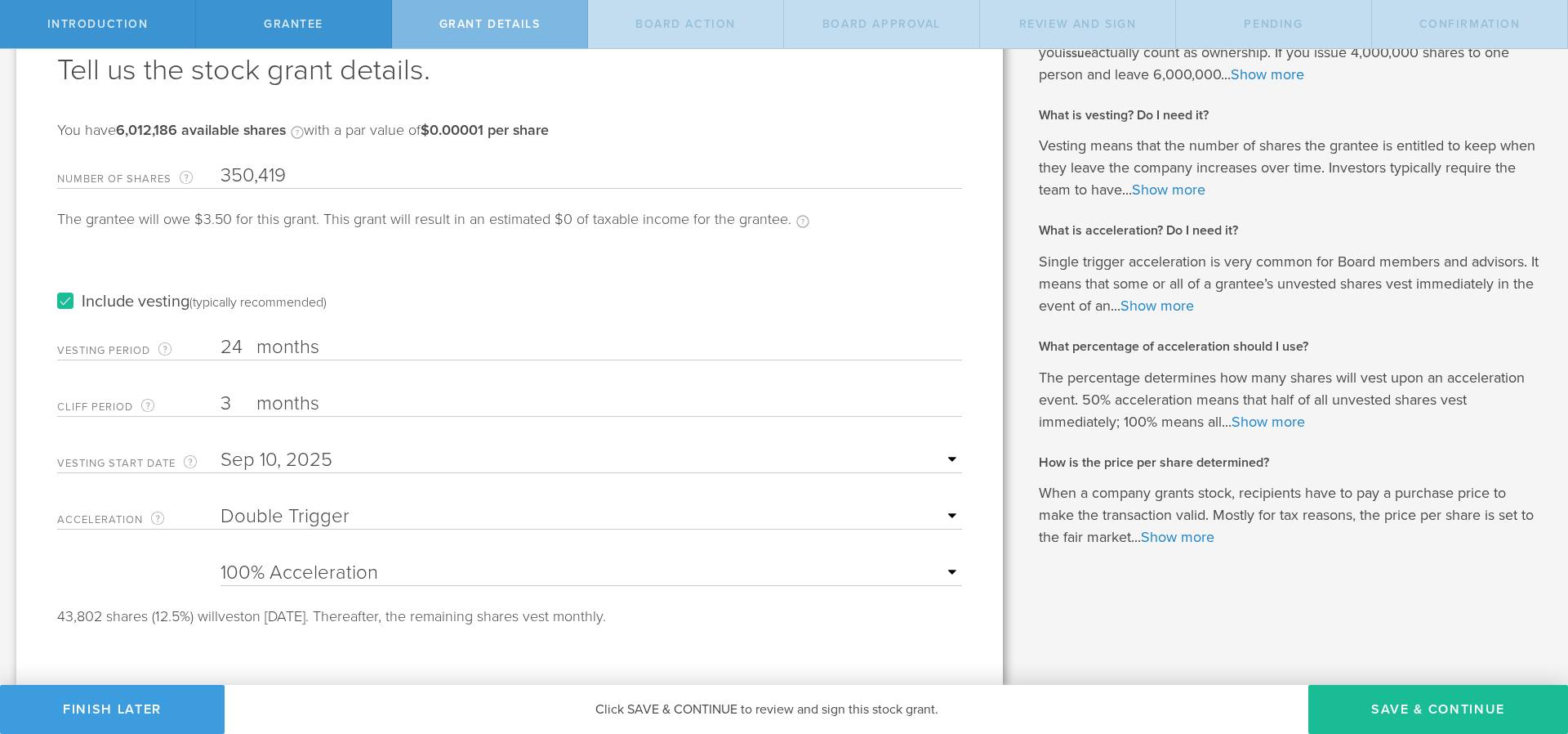
type input "350,419"
click at [233, 344] on input "24" at bounding box center [591, 347] width 742 height 25
click at [244, 345] on input "24" at bounding box center [591, 347] width 742 height 25
type input "2"
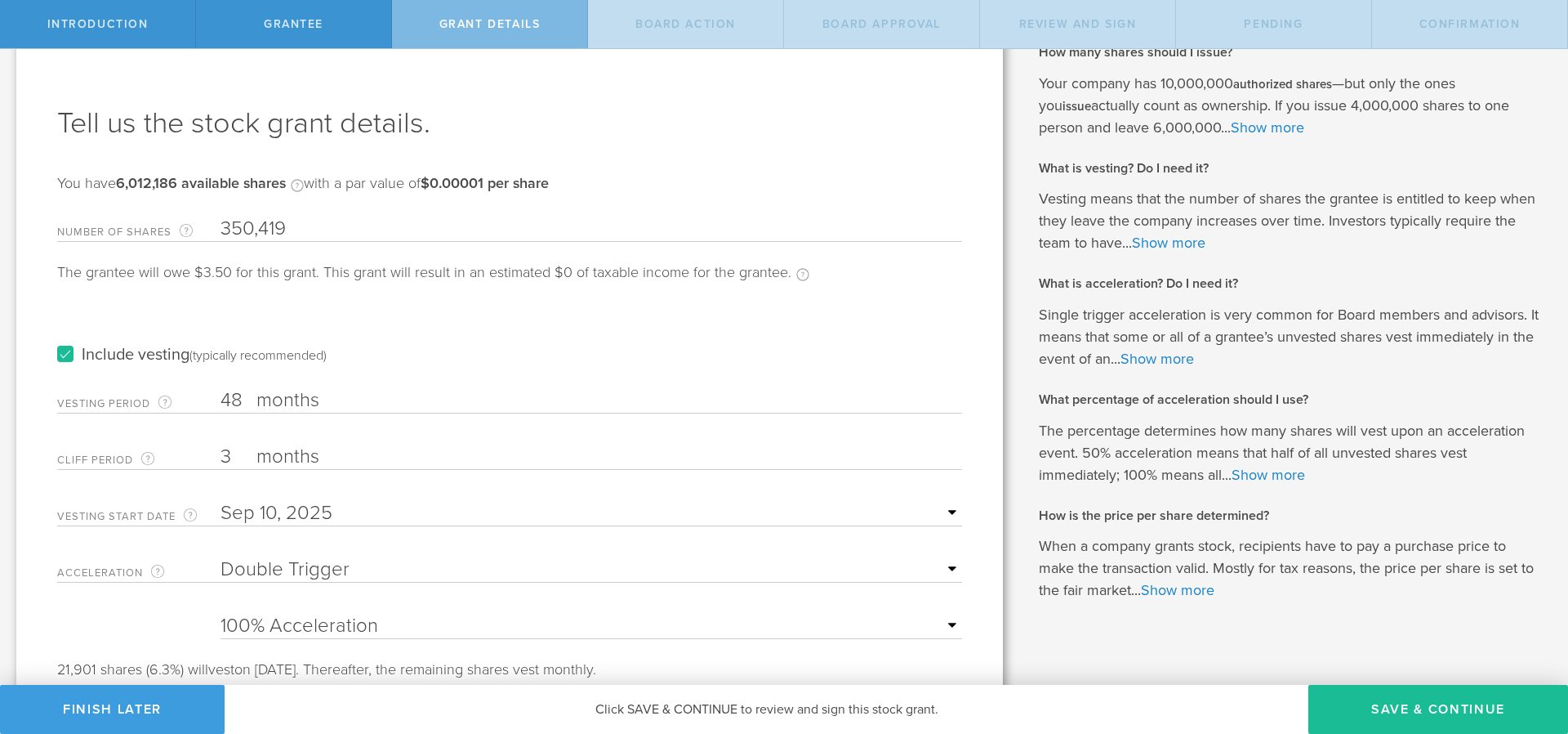
scroll to position [0, 0]
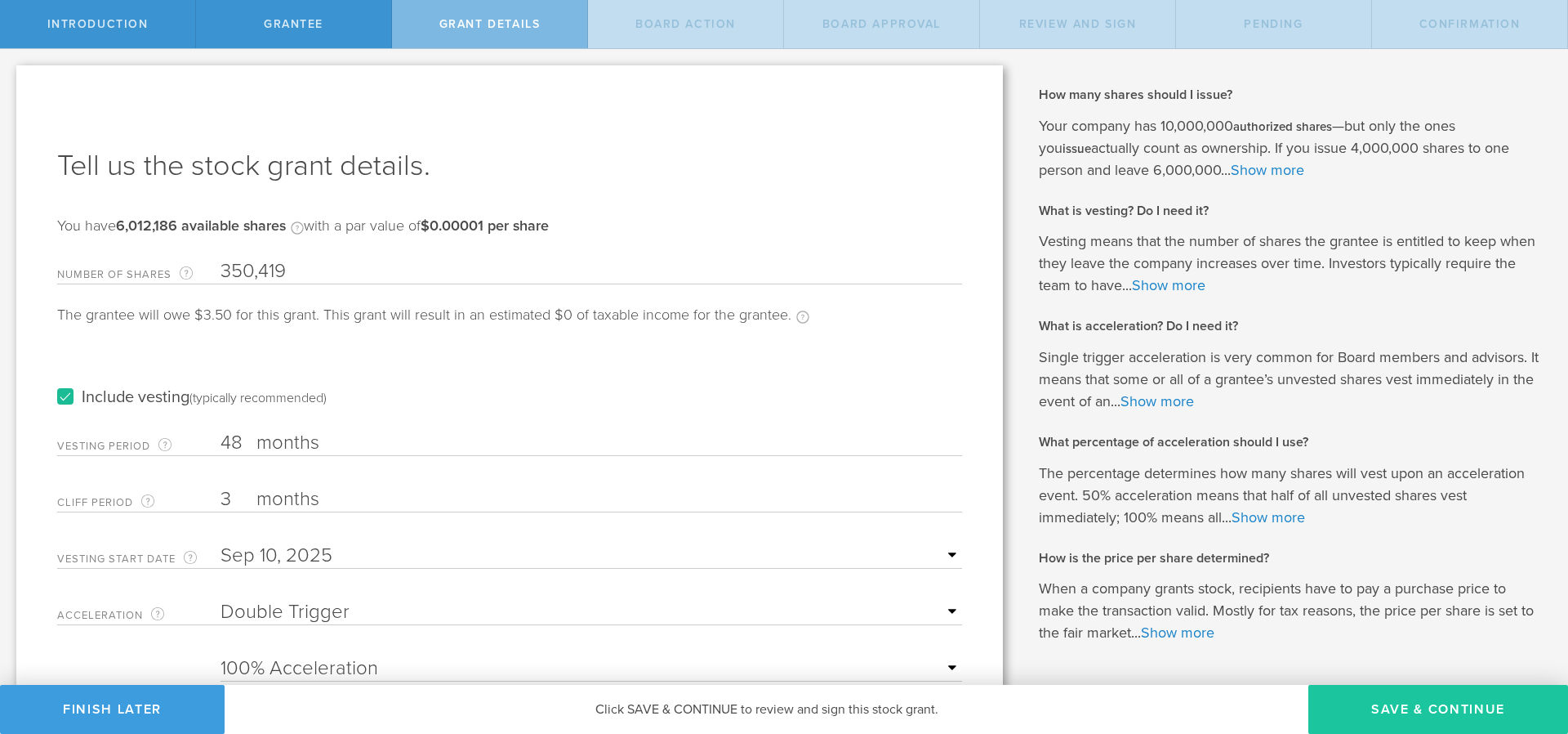
type input "48"
click at [1405, 705] on button "Save & Continue" at bounding box center [1438, 709] width 260 height 49
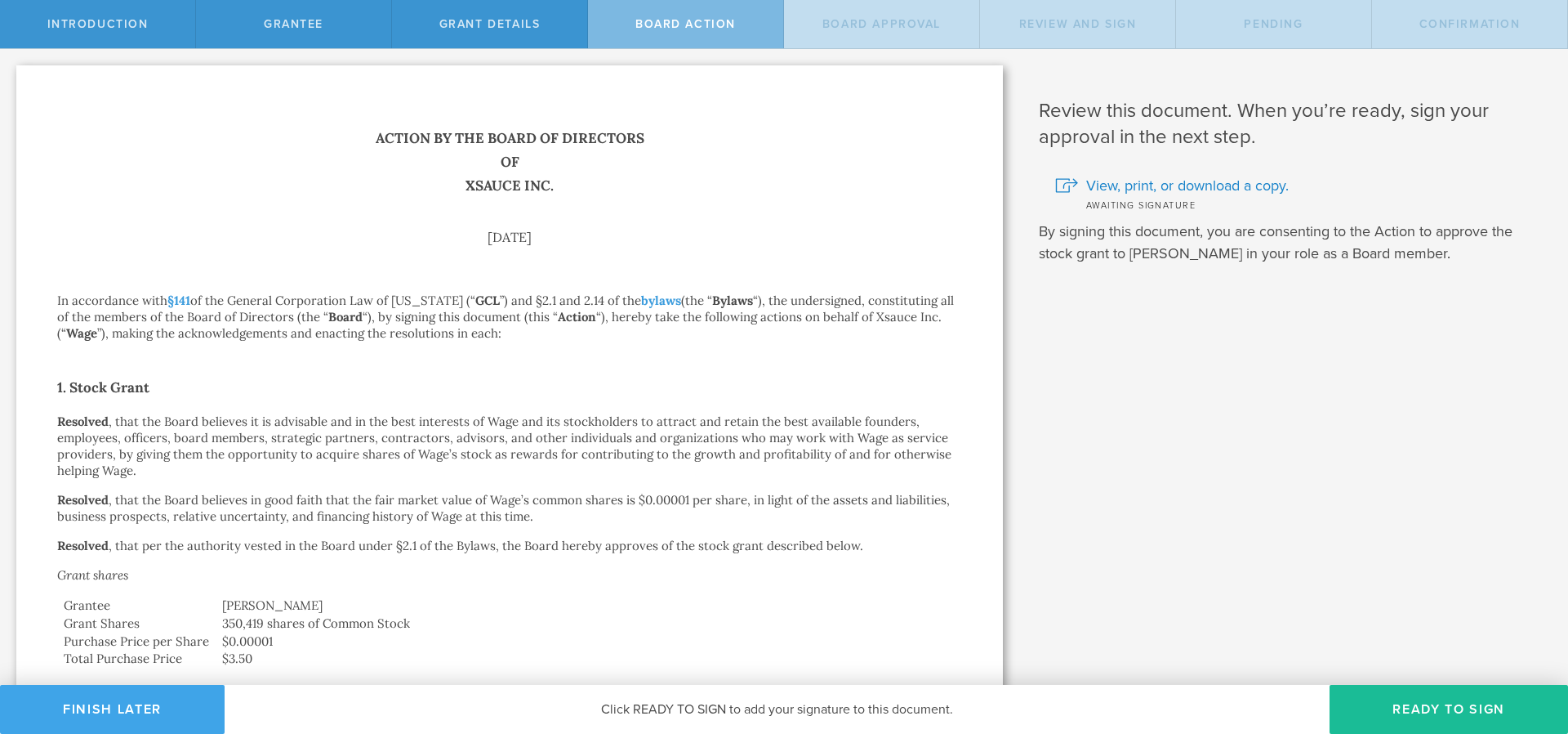
click at [148, 701] on button "Finish Later" at bounding box center [112, 709] width 225 height 49
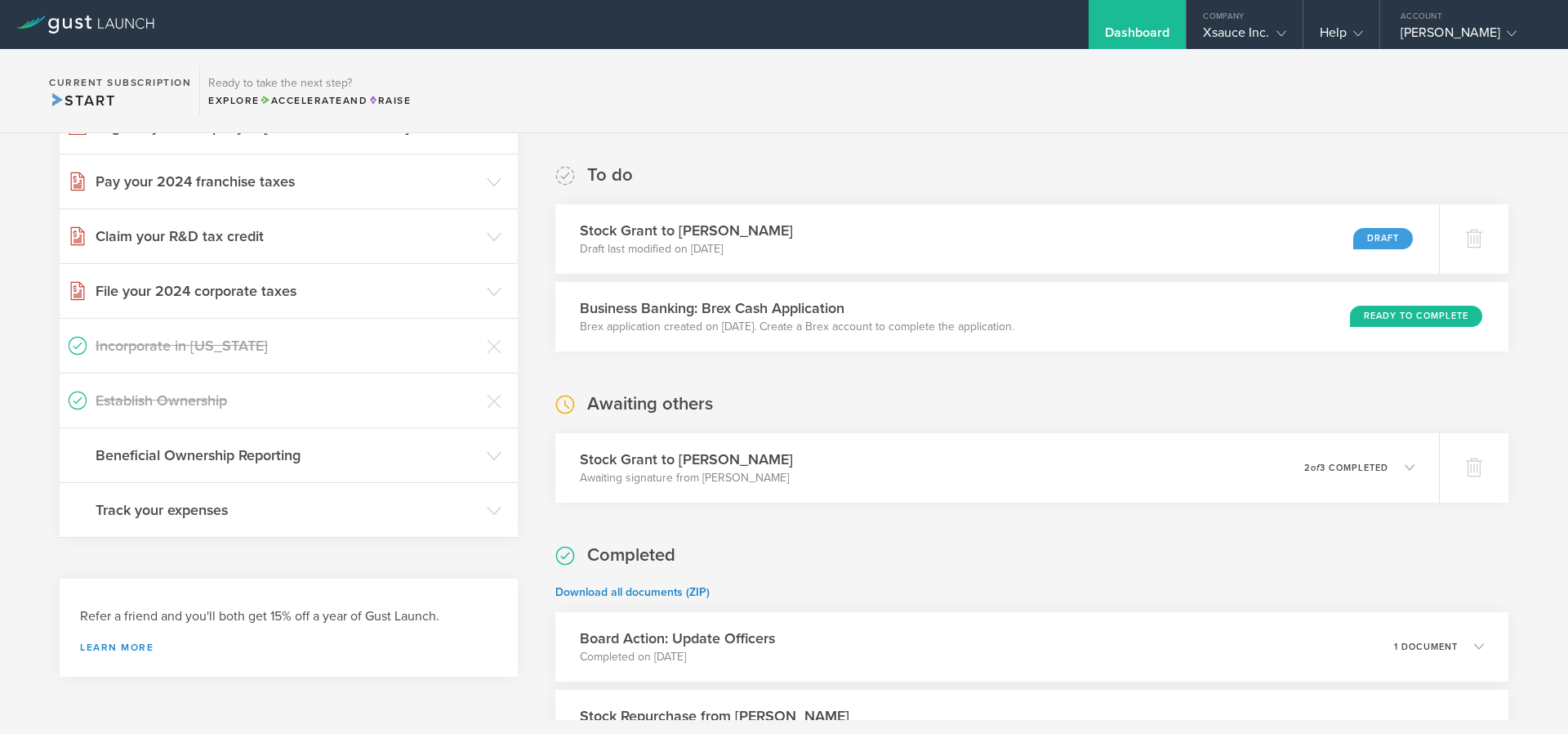
scroll to position [490, 0]
click at [1329, 474] on div "0 undeliverable 2 of 3 completed" at bounding box center [1366, 465] width 112 height 27
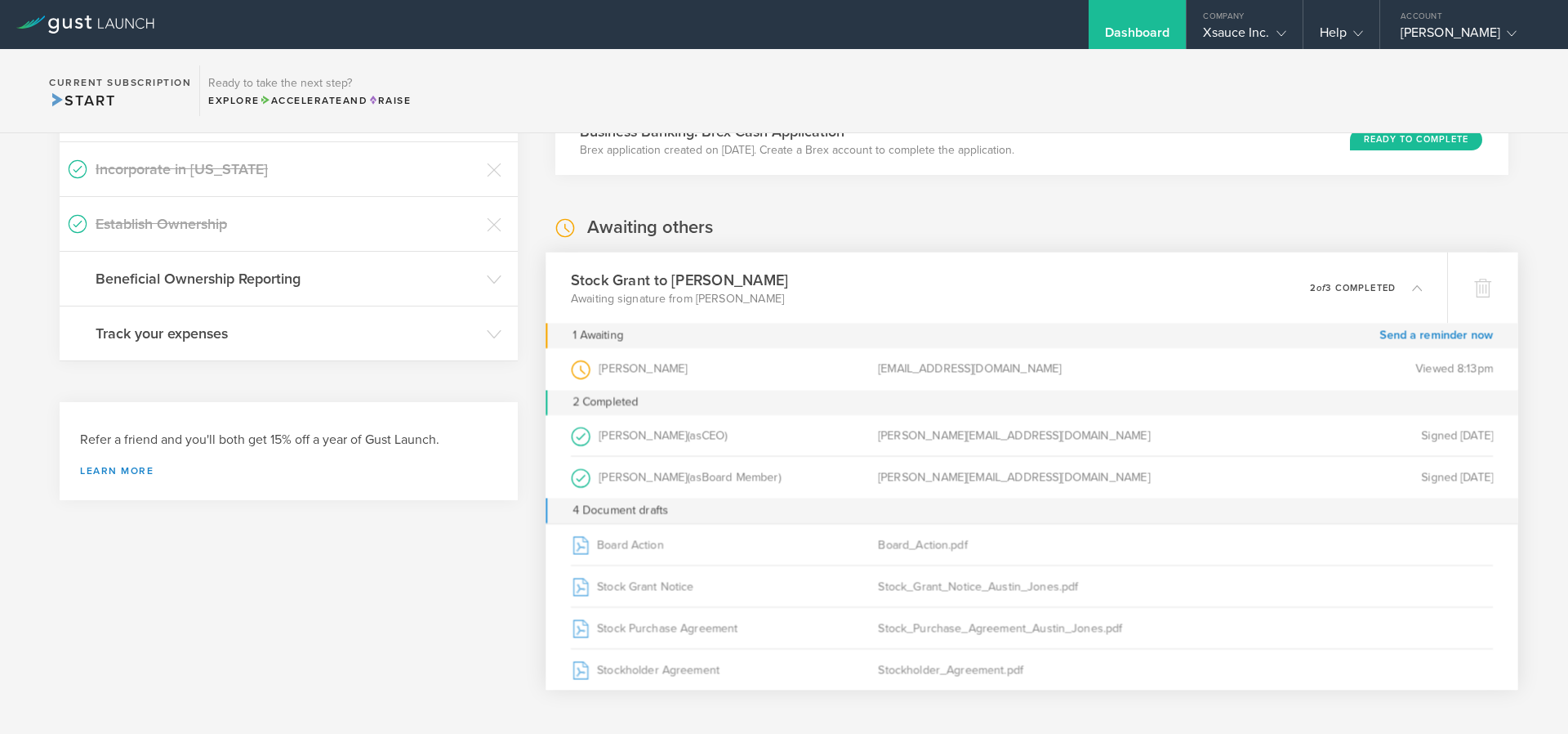
scroll to position [686, 0]
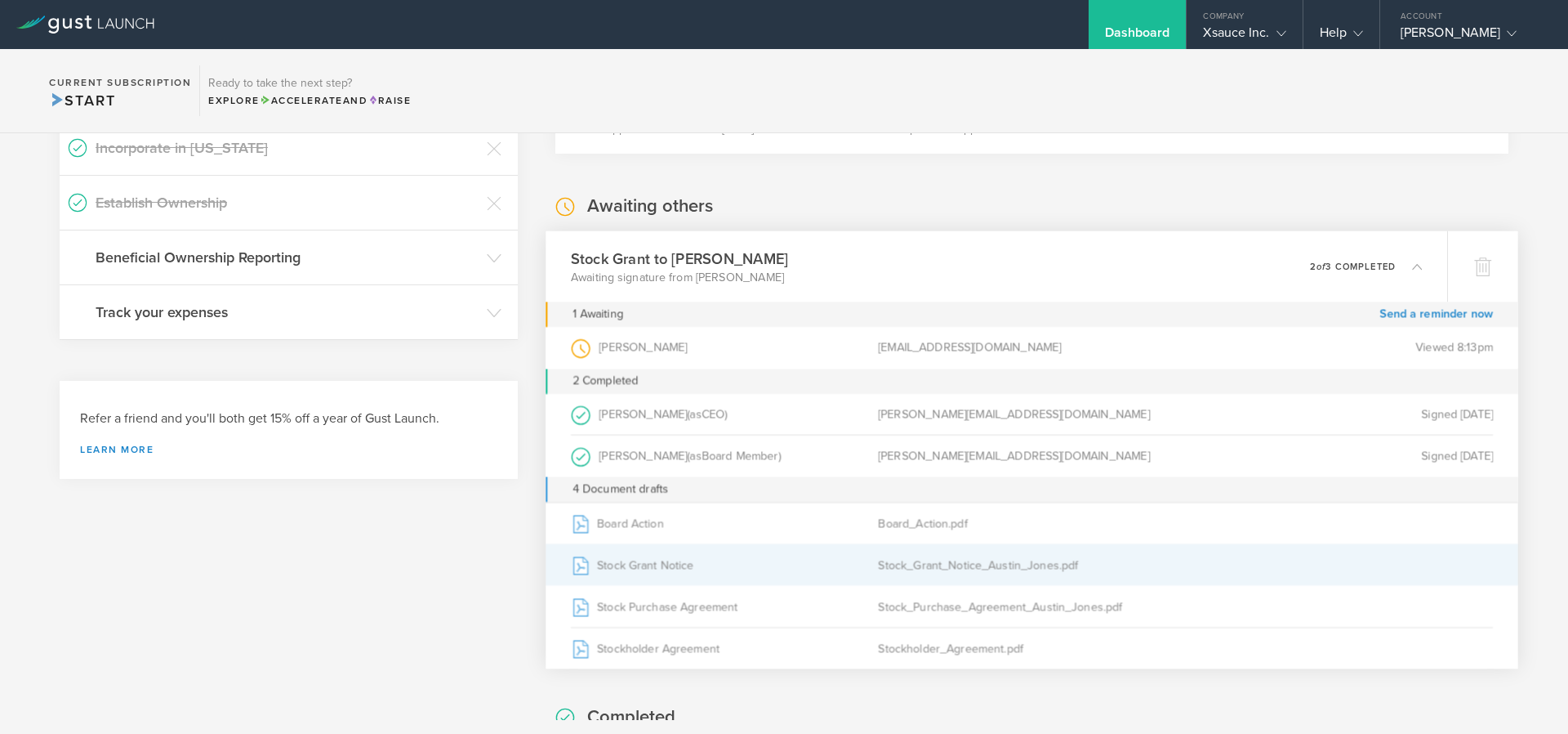
click at [620, 567] on div "Stock Grant Notice" at bounding box center [724, 565] width 307 height 41
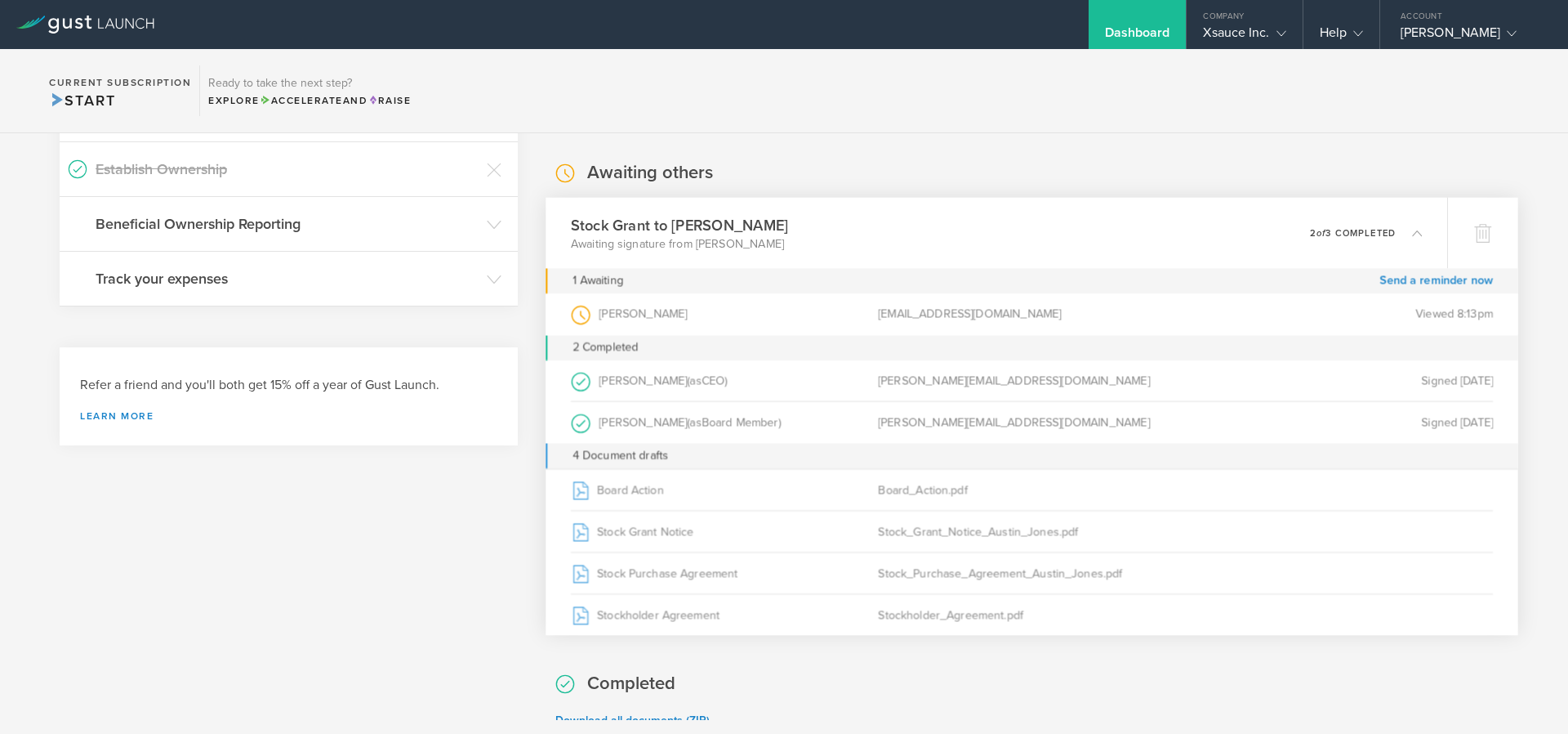
scroll to position [588, 0]
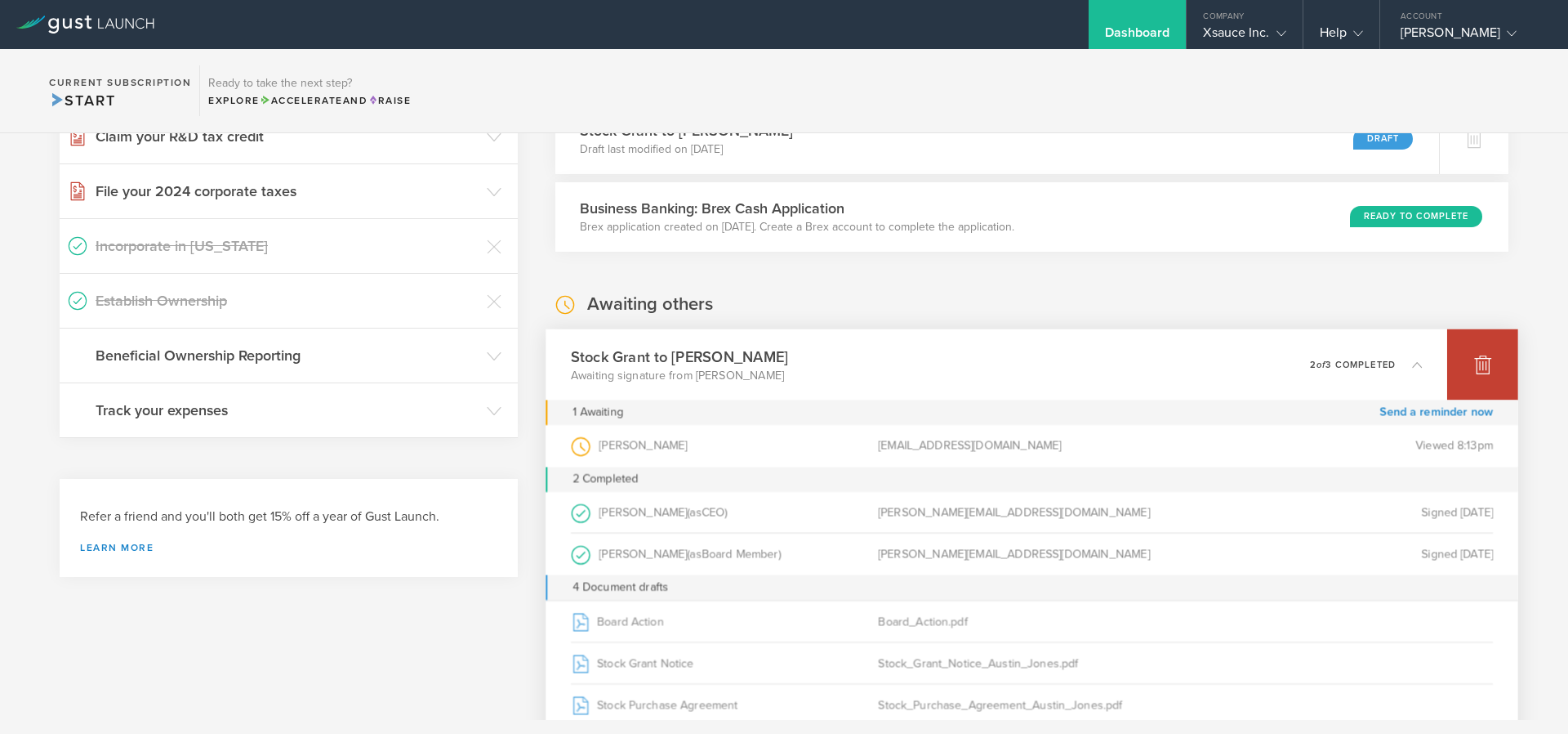
click at [1483, 367] on div at bounding box center [1482, 364] width 71 height 71
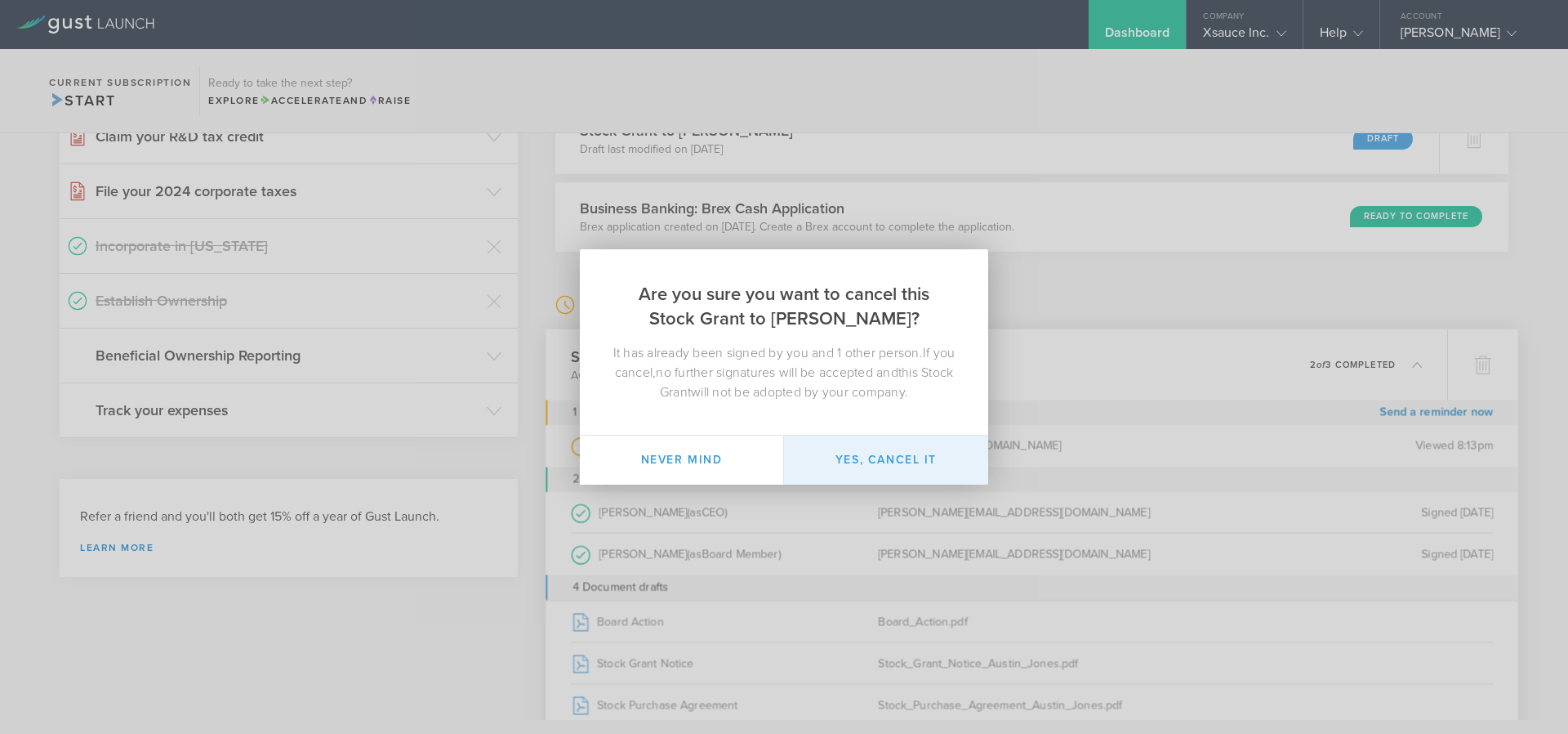
click at [847, 465] on button "Yes, cancel it" at bounding box center [887, 459] width 204 height 49
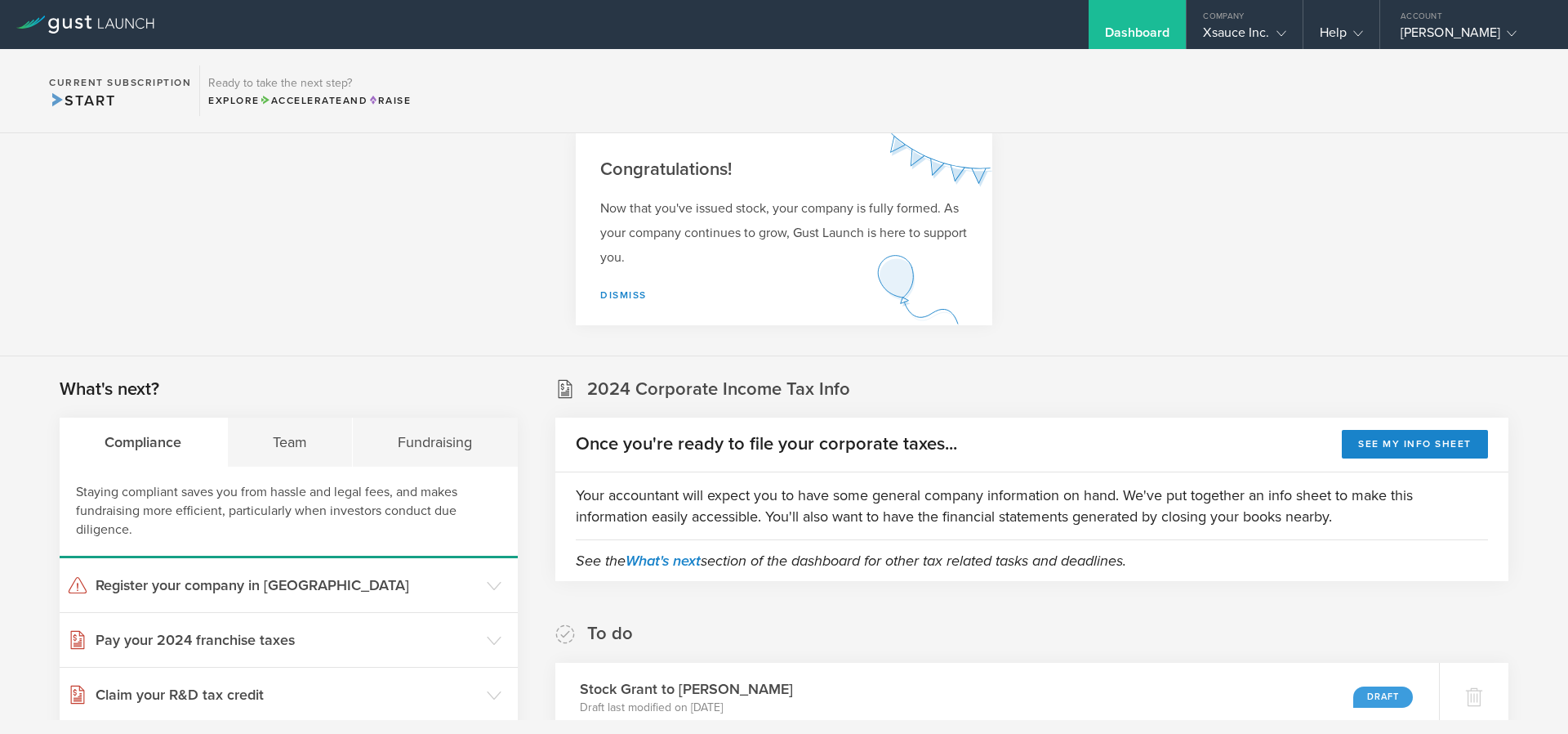
scroll to position [0, 0]
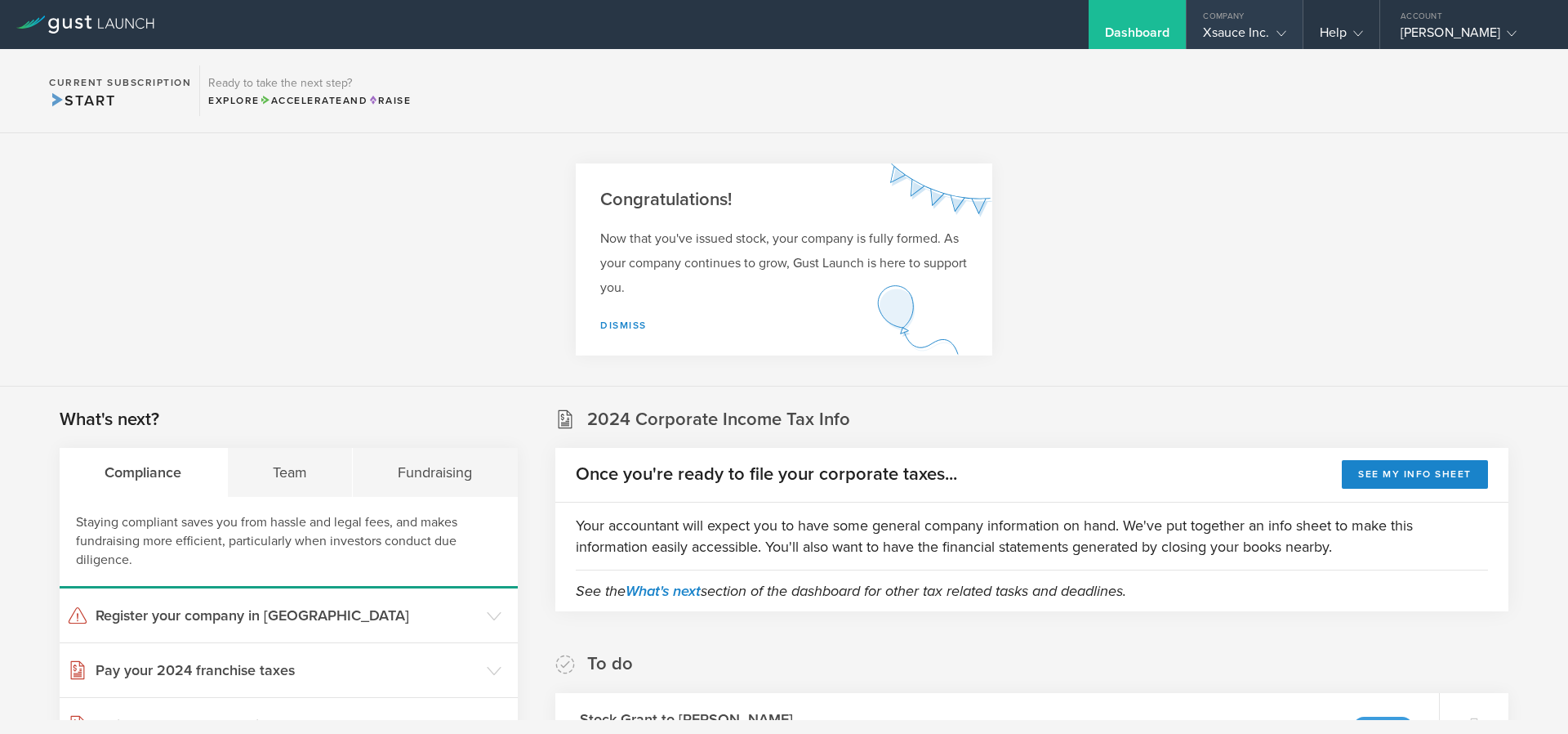
click at [1226, 31] on div "Xsauce Inc." at bounding box center [1244, 37] width 82 height 25
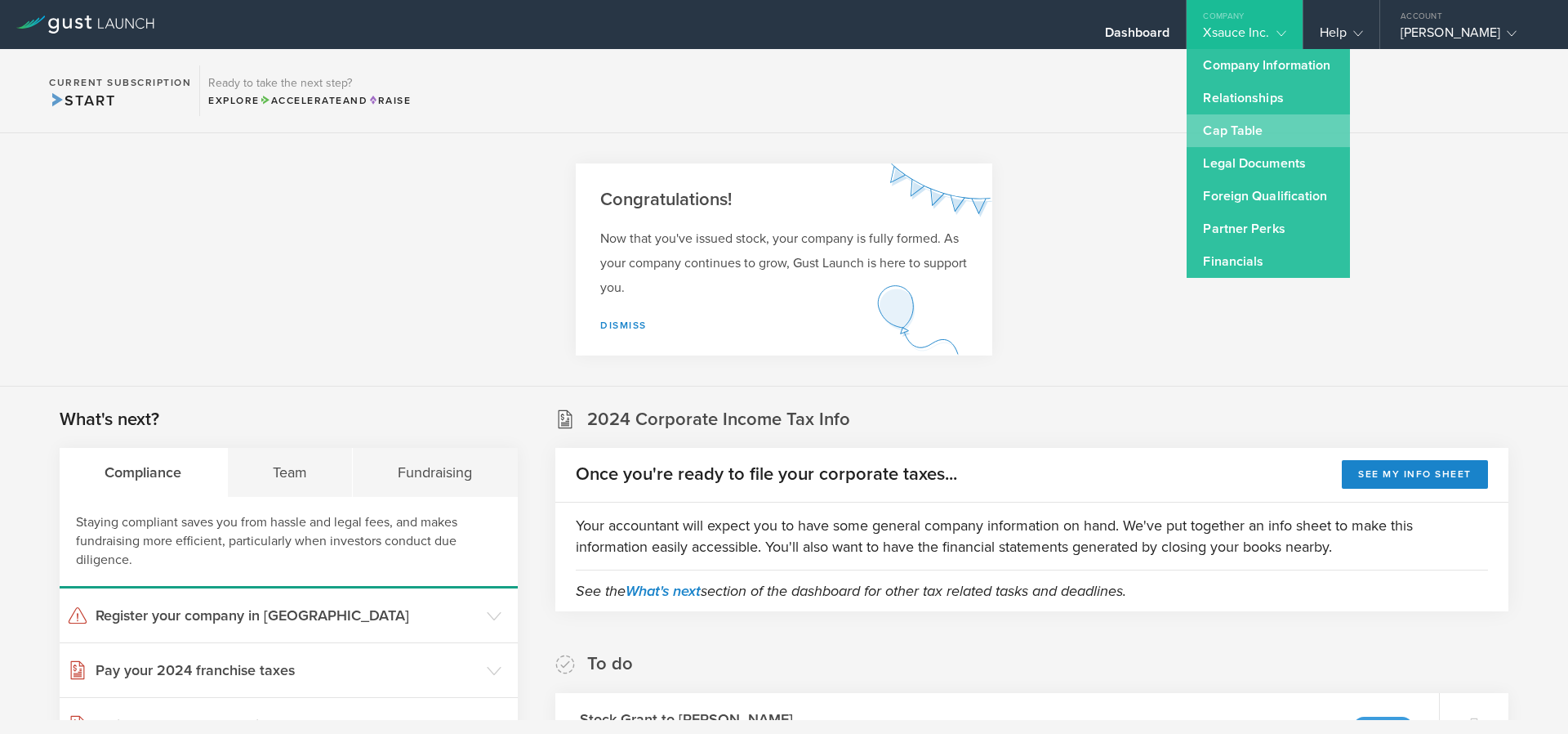
click at [1223, 127] on link "Cap Table" at bounding box center [1268, 130] width 163 height 33
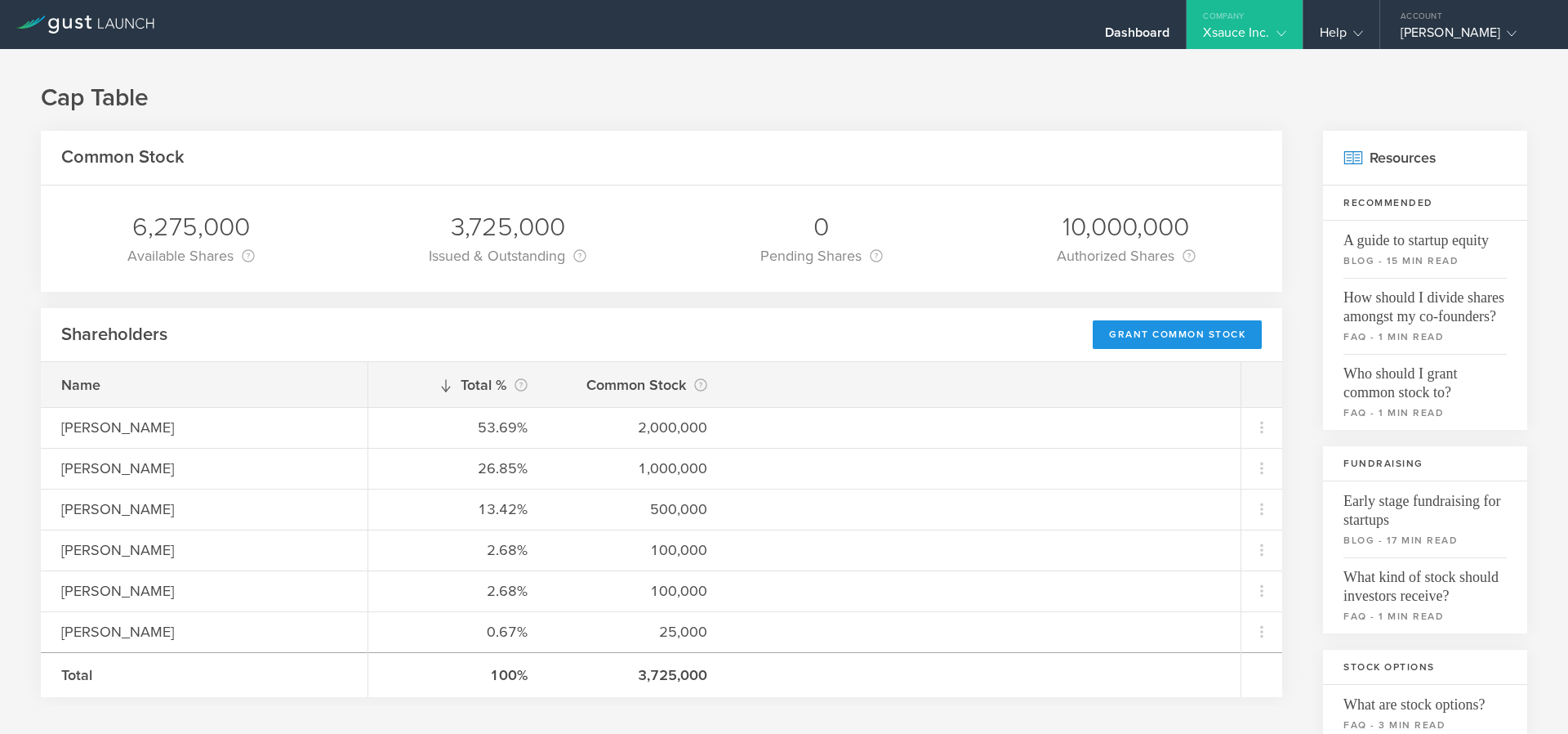
click at [1138, 338] on div "Grant Common Stock" at bounding box center [1177, 334] width 169 height 28
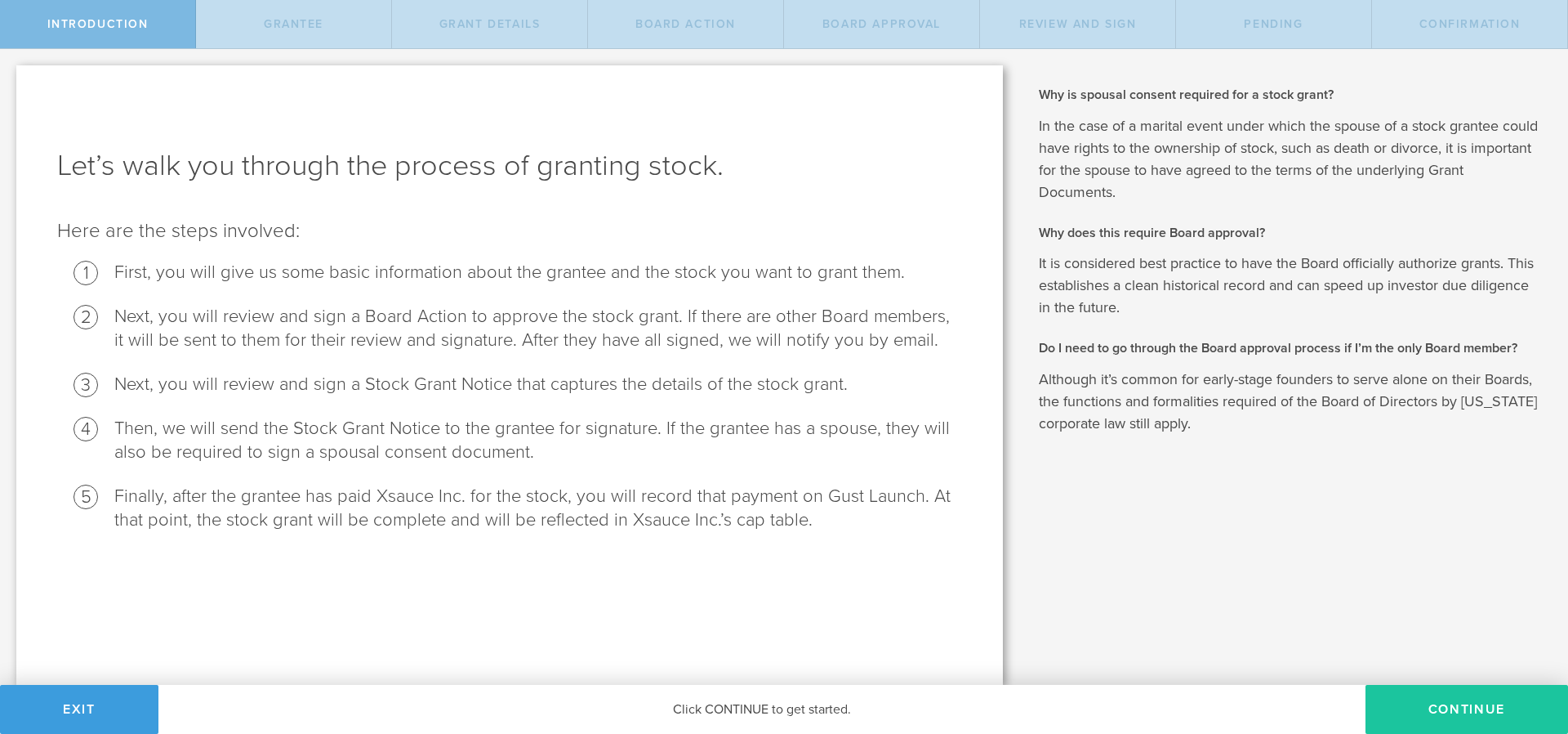
click at [1425, 708] on button "Continue" at bounding box center [1467, 709] width 203 height 49
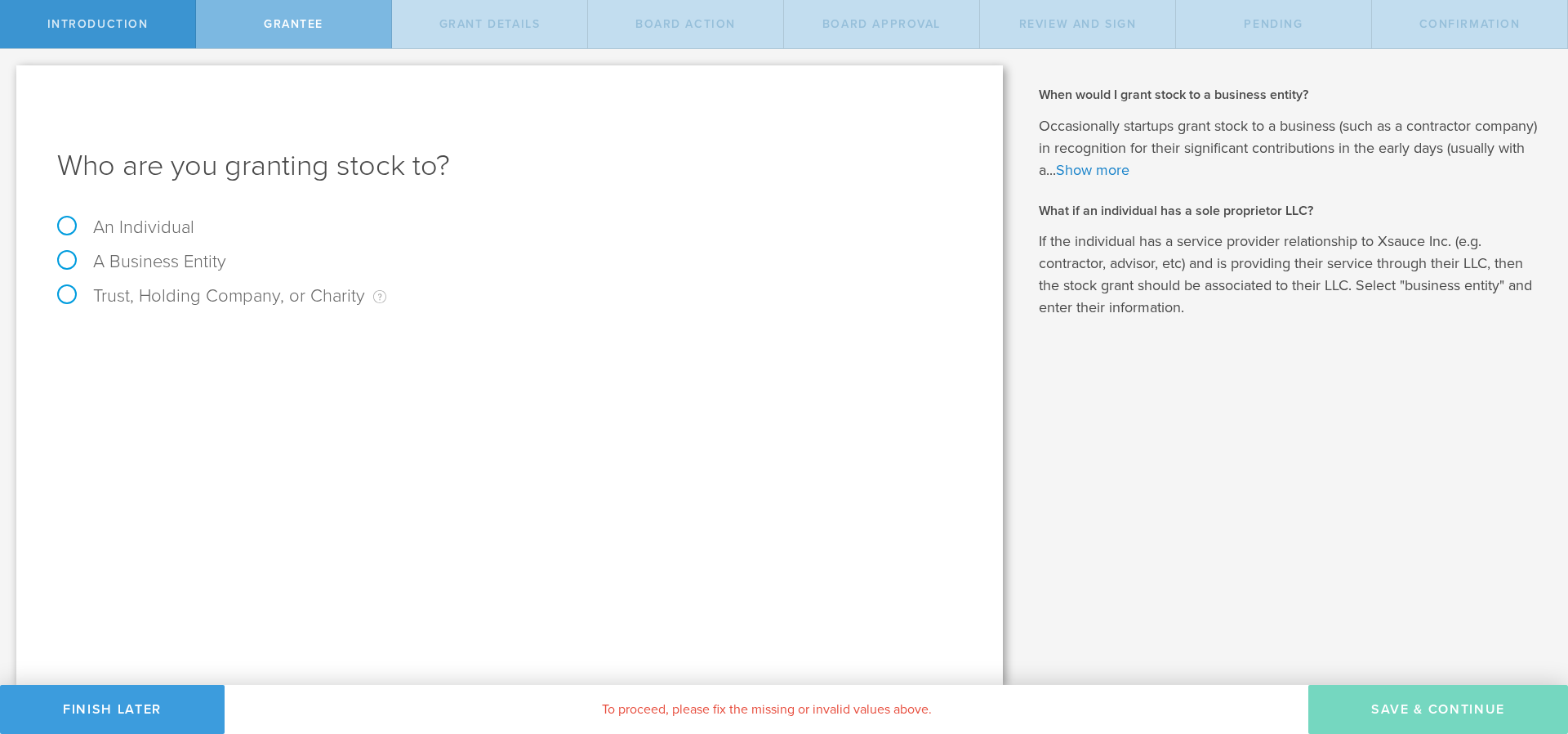
drag, startPoint x: 71, startPoint y: 221, endPoint x: 84, endPoint y: 281, distance: 61.4
click at [71, 223] on label "An Individual" at bounding box center [126, 227] width 137 height 21
click at [10, 76] on input "An Individual" at bounding box center [5, 62] width 10 height 26
radio input "true"
click at [206, 339] on input "text" at bounding box center [571, 342] width 783 height 25
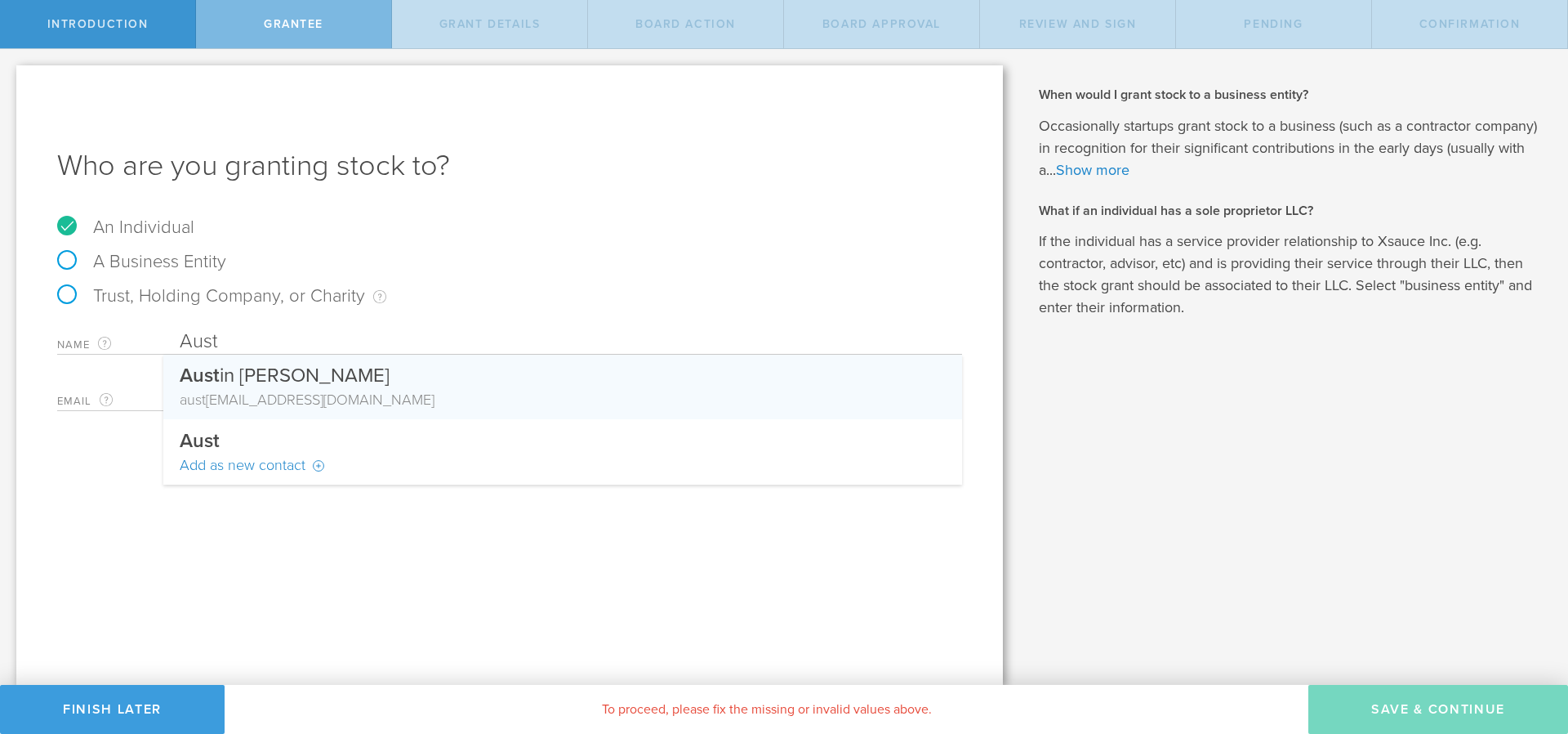
click at [263, 385] on div "Aust in Jones" at bounding box center [562, 372] width 766 height 34
type input "[PERSON_NAME]"
type input "[EMAIL_ADDRESS][DOMAIN_NAME]"
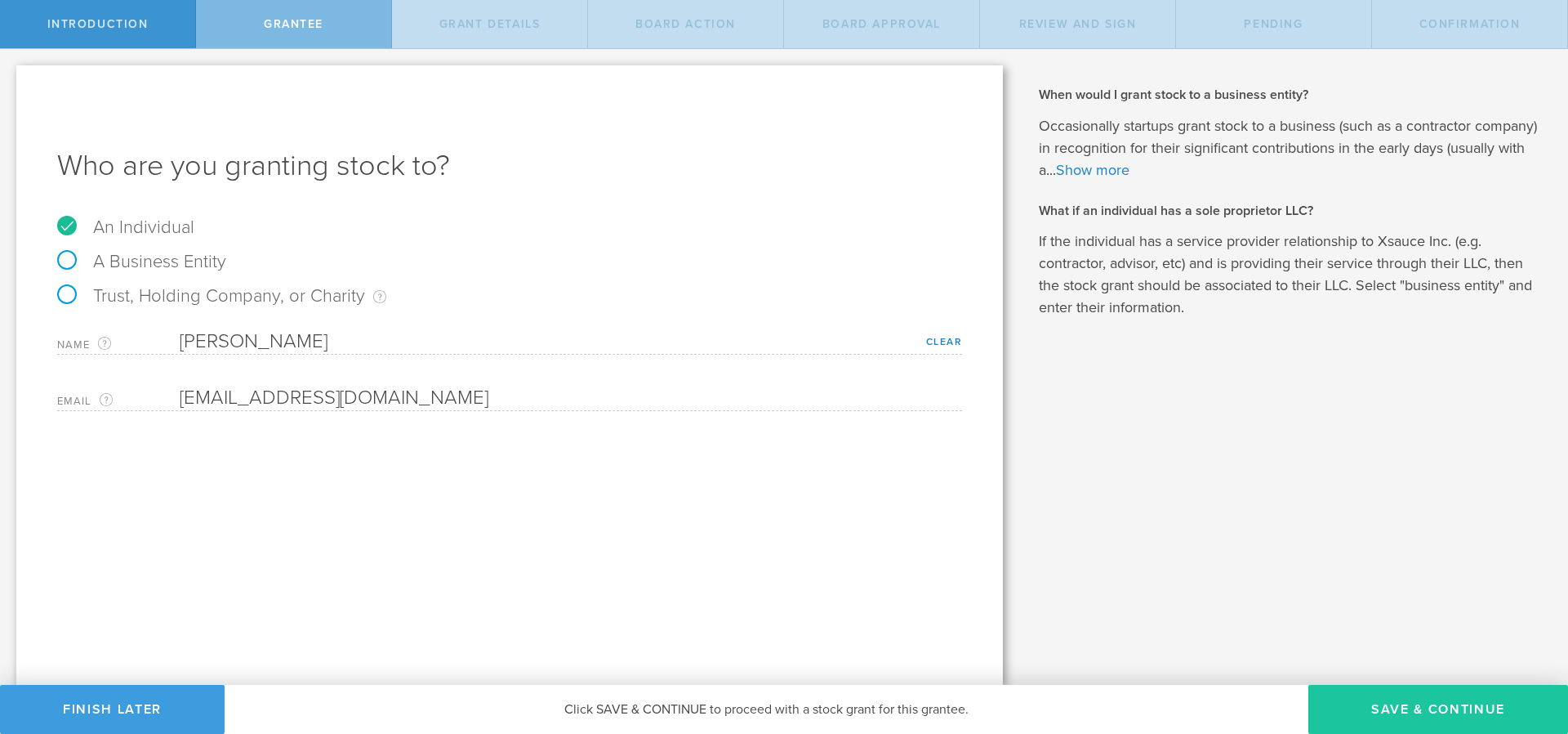
click at [1371, 706] on button "Save & Continue" at bounding box center [1438, 709] width 260 height 49
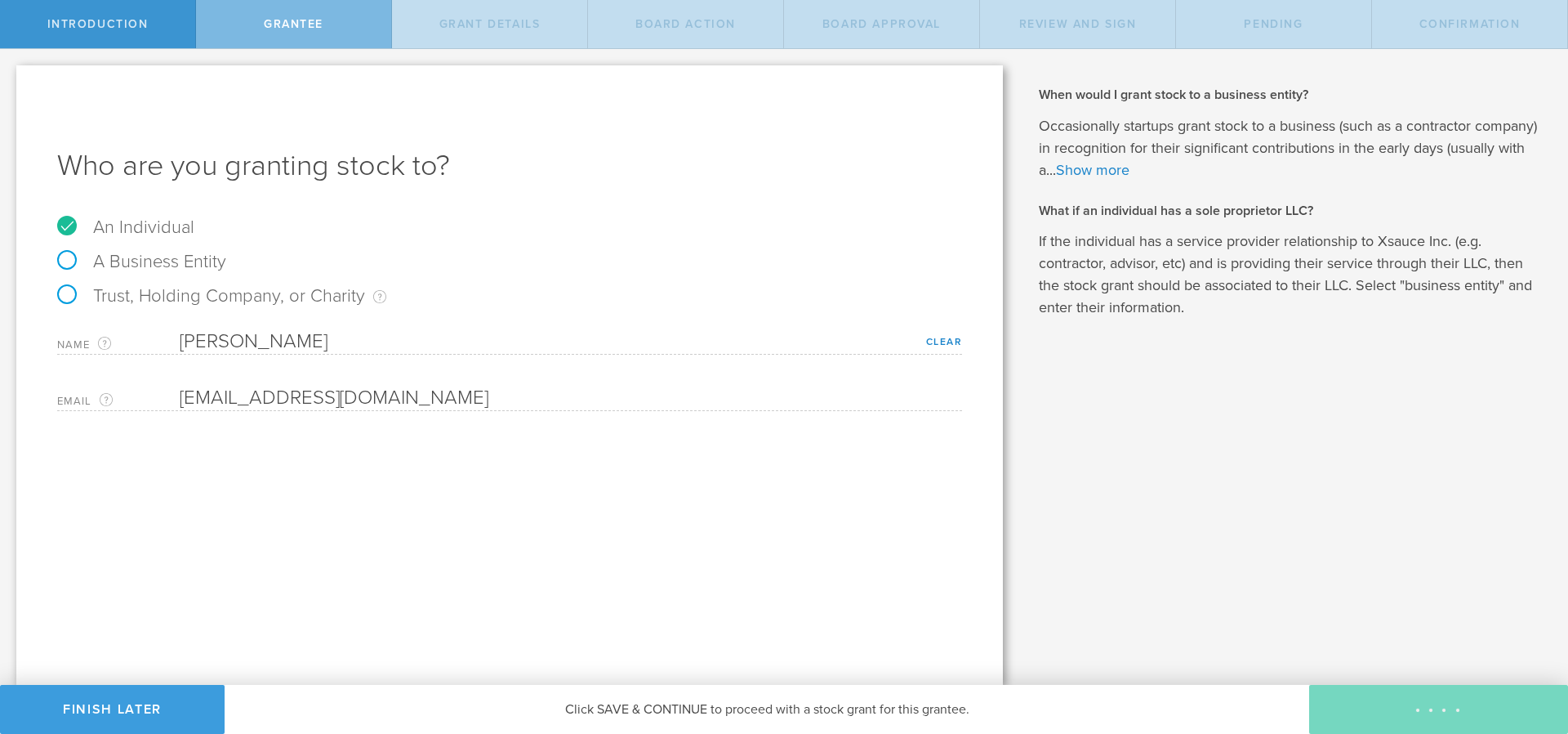
type input "48"
type input "12"
select select "none"
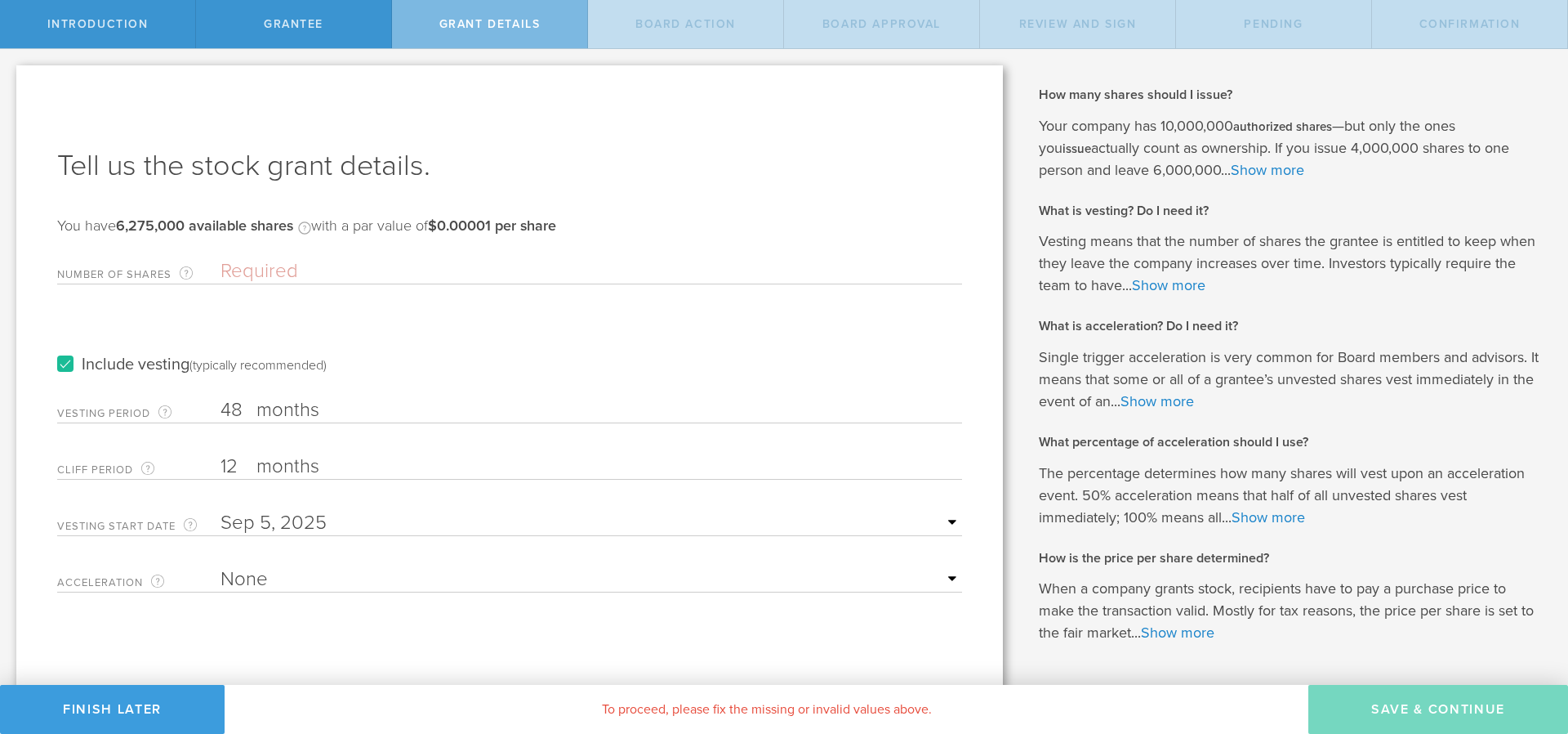
click at [285, 279] on input "Number of Shares The total amount of stock the company is granting to this reci…" at bounding box center [591, 271] width 742 height 25
click at [332, 272] on input "Number of Shares The total amount of stock the company is granting to this reci…" at bounding box center [591, 271] width 742 height 25
paste input "262,814"
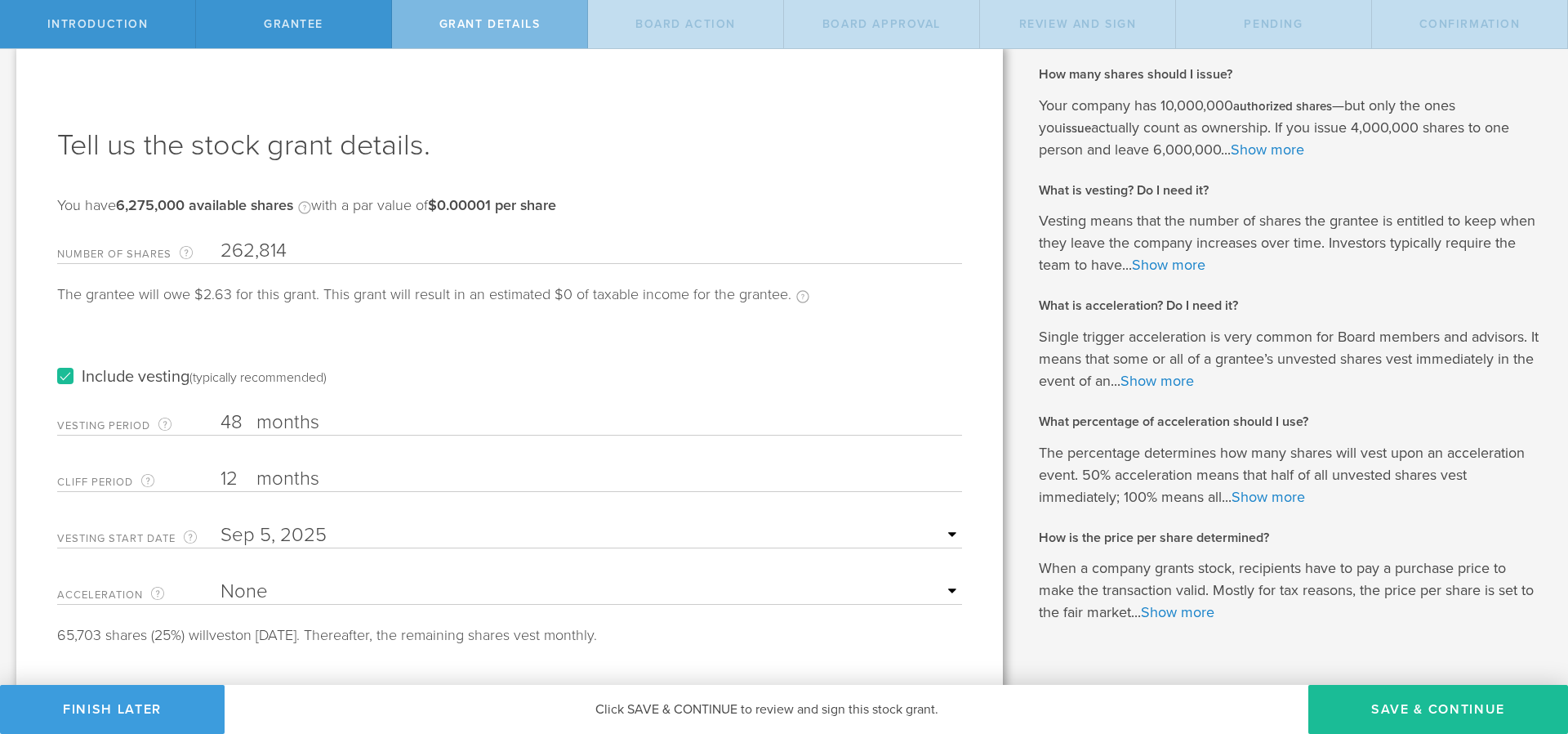
scroll to position [56, 0]
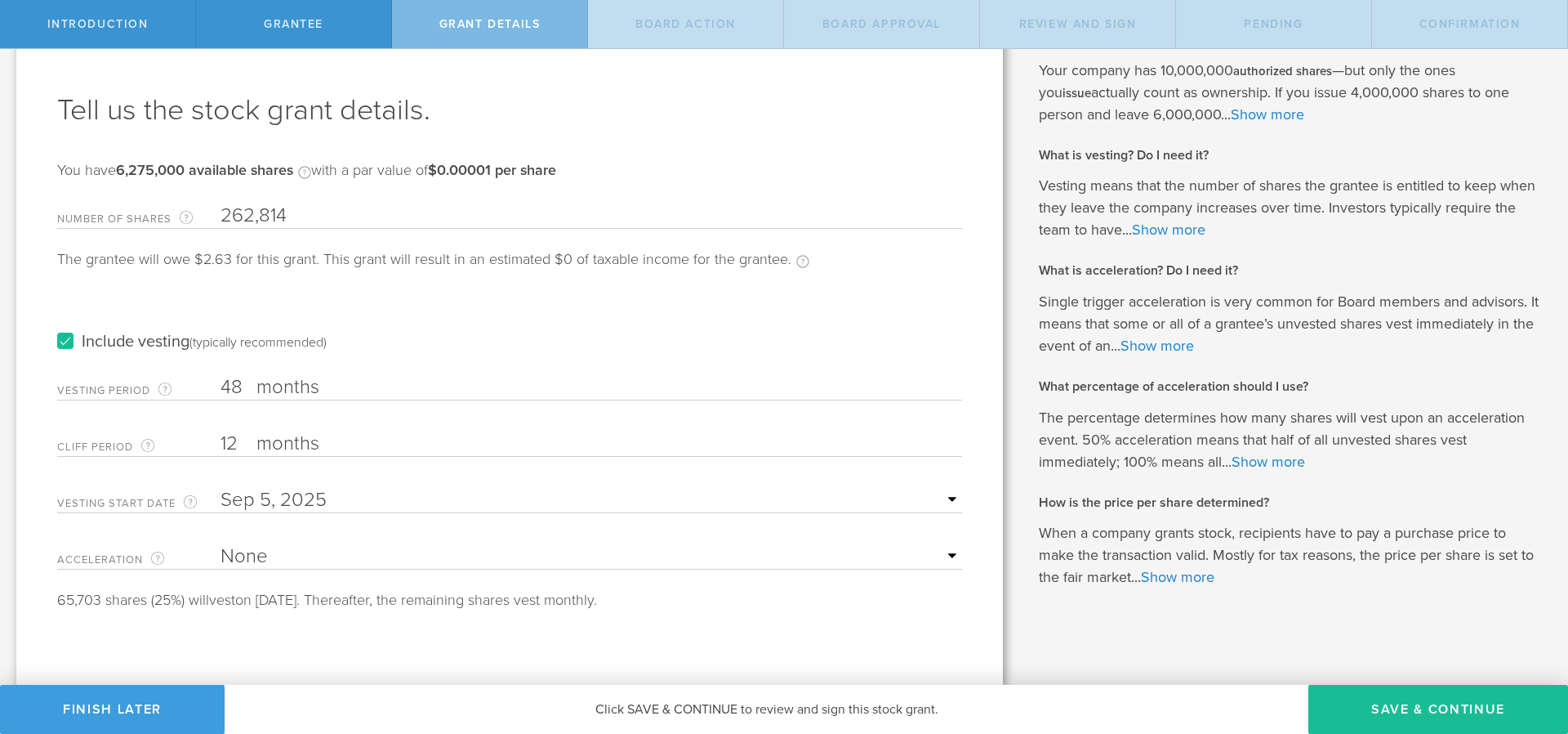
type input "262,814"
click at [268, 501] on input "text" at bounding box center [591, 500] width 742 height 25
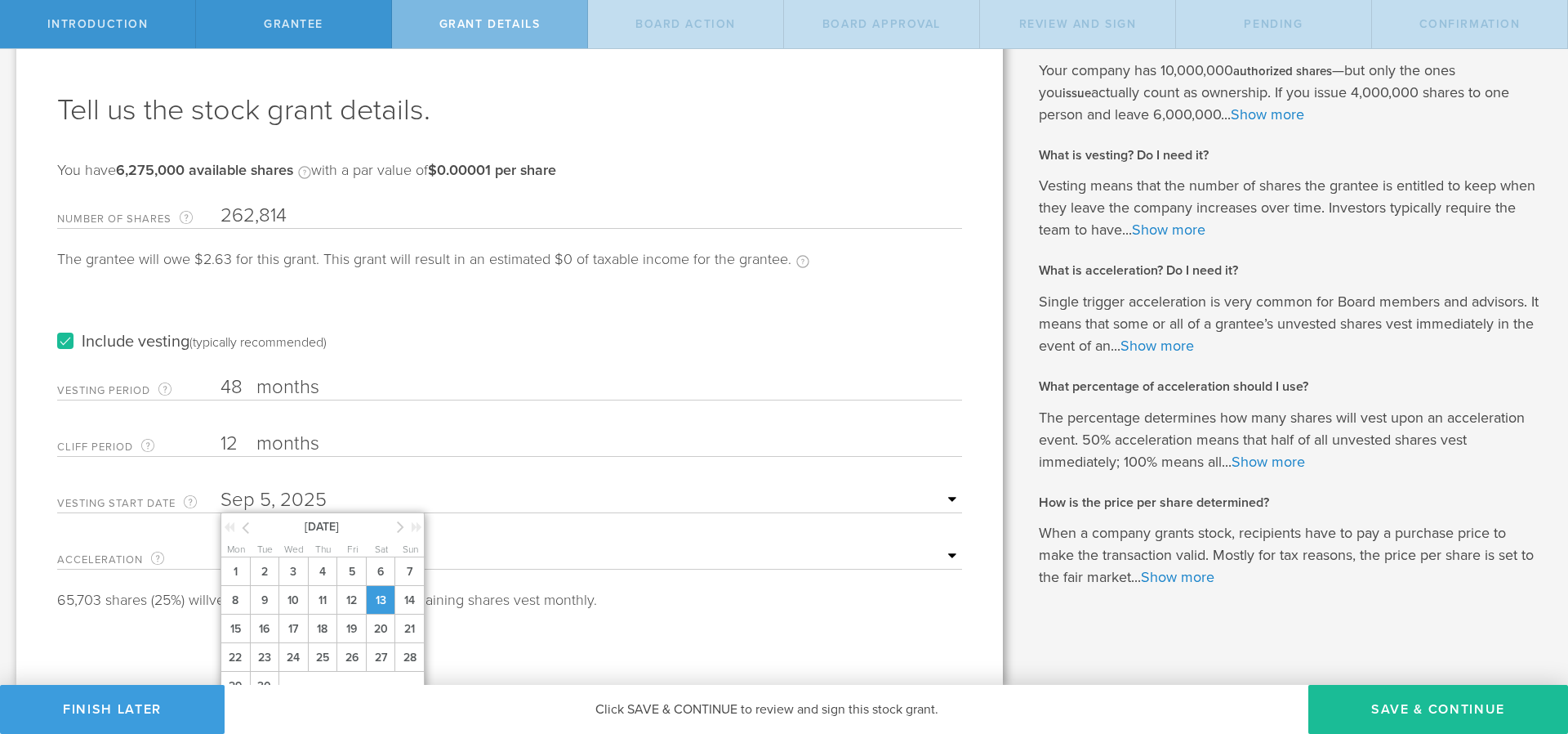
click at [372, 594] on span "13" at bounding box center [380, 599] width 29 height 28
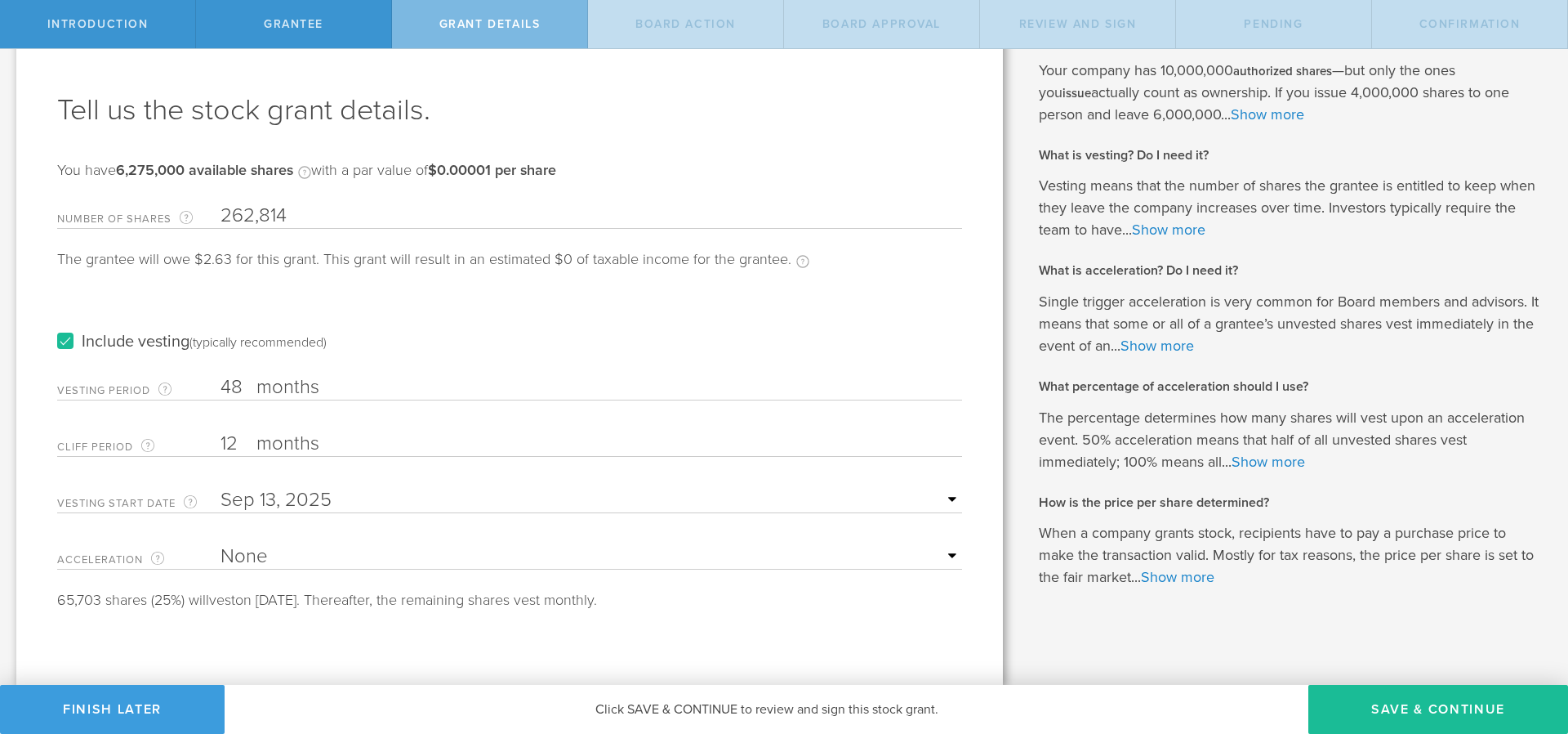
select select "double"
click at [221, 544] on select "None Single Trigger Double Trigger" at bounding box center [591, 556] width 742 height 25
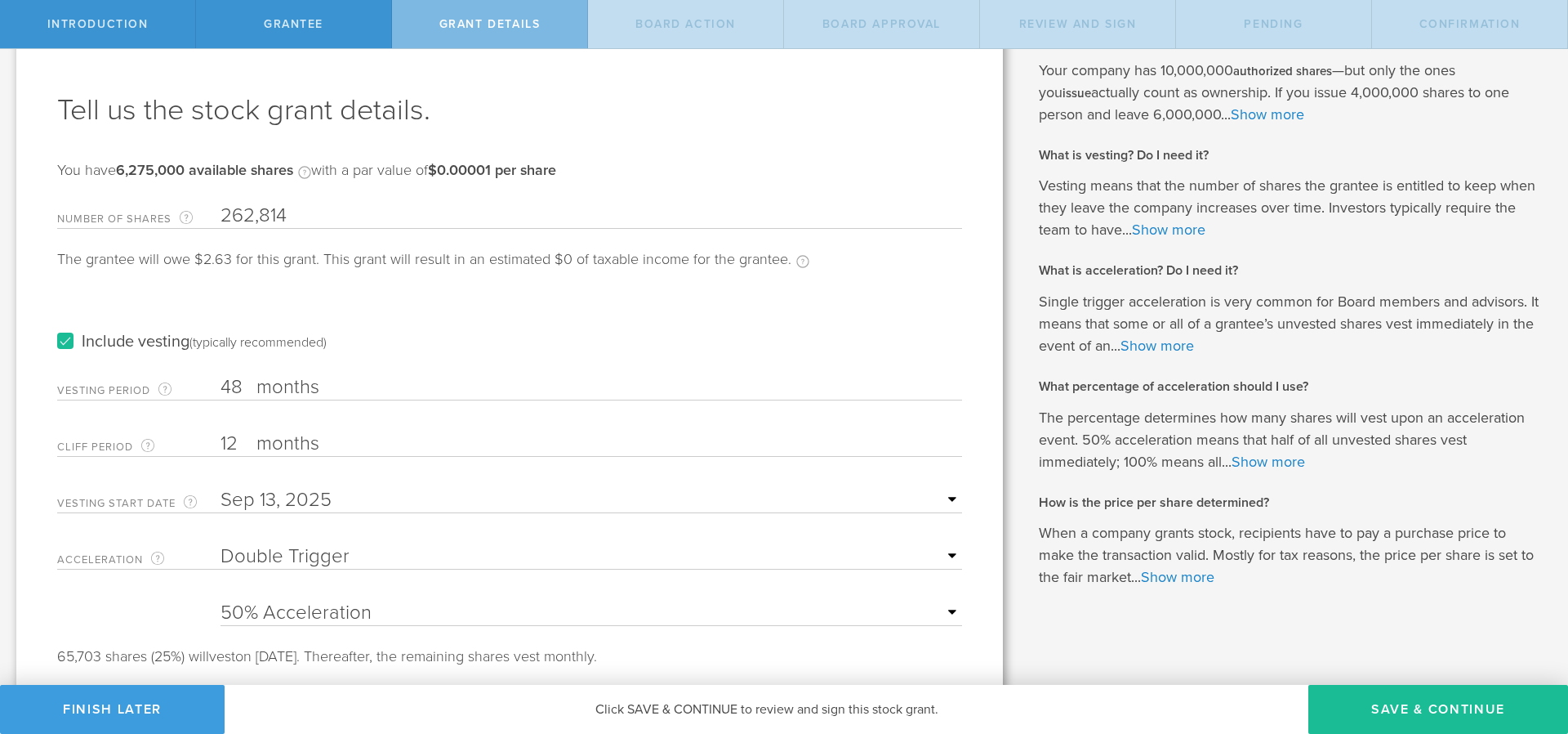
drag, startPoint x: 235, startPoint y: 443, endPoint x: 354, endPoint y: 488, distance: 127.2
click at [235, 443] on input "12" at bounding box center [591, 444] width 742 height 25
type input "1"
type input "6"
click at [173, 627] on form "Number of Shares The total amount of stock the company is granting to this reci…" at bounding box center [510, 428] width 905 height 468
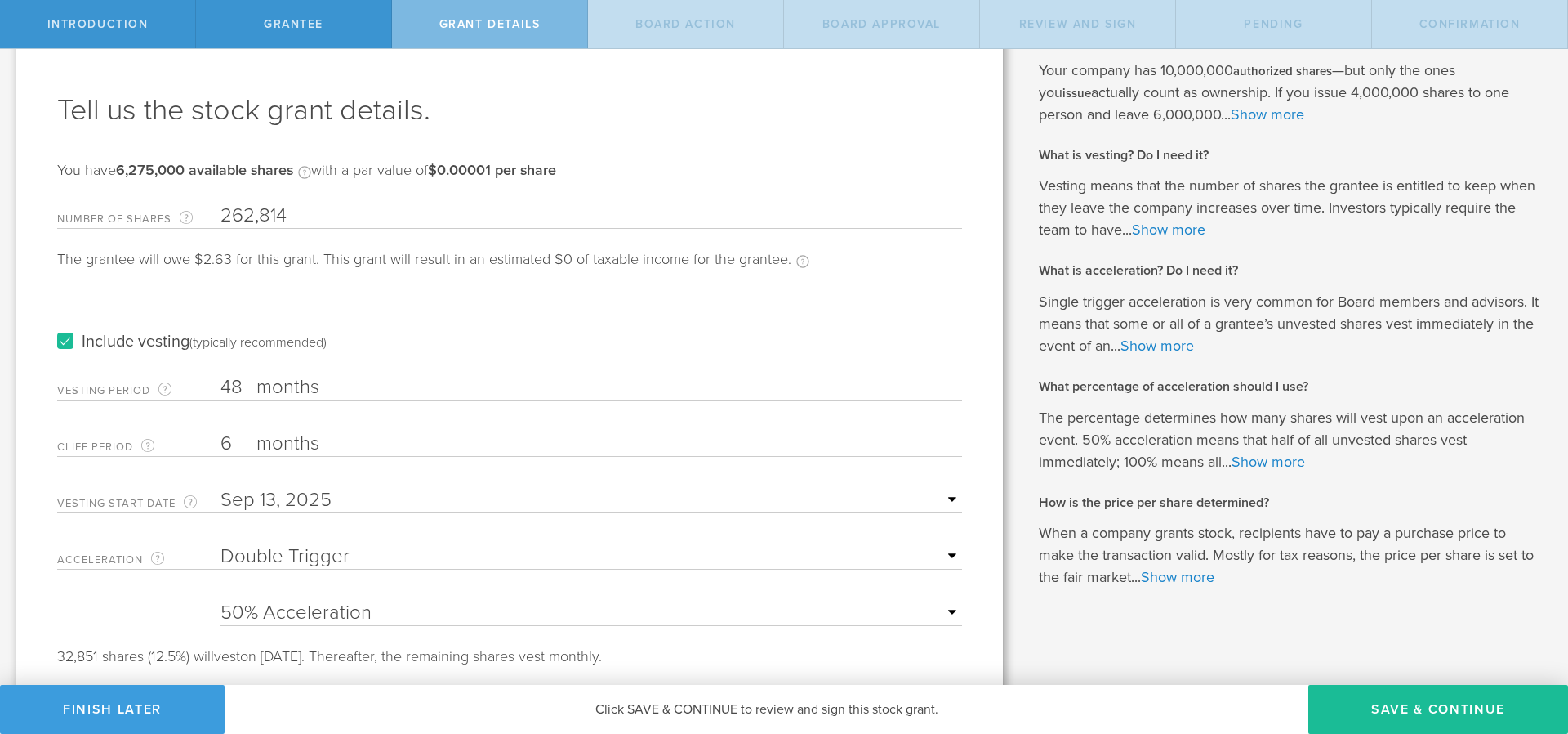
scroll to position [95, 0]
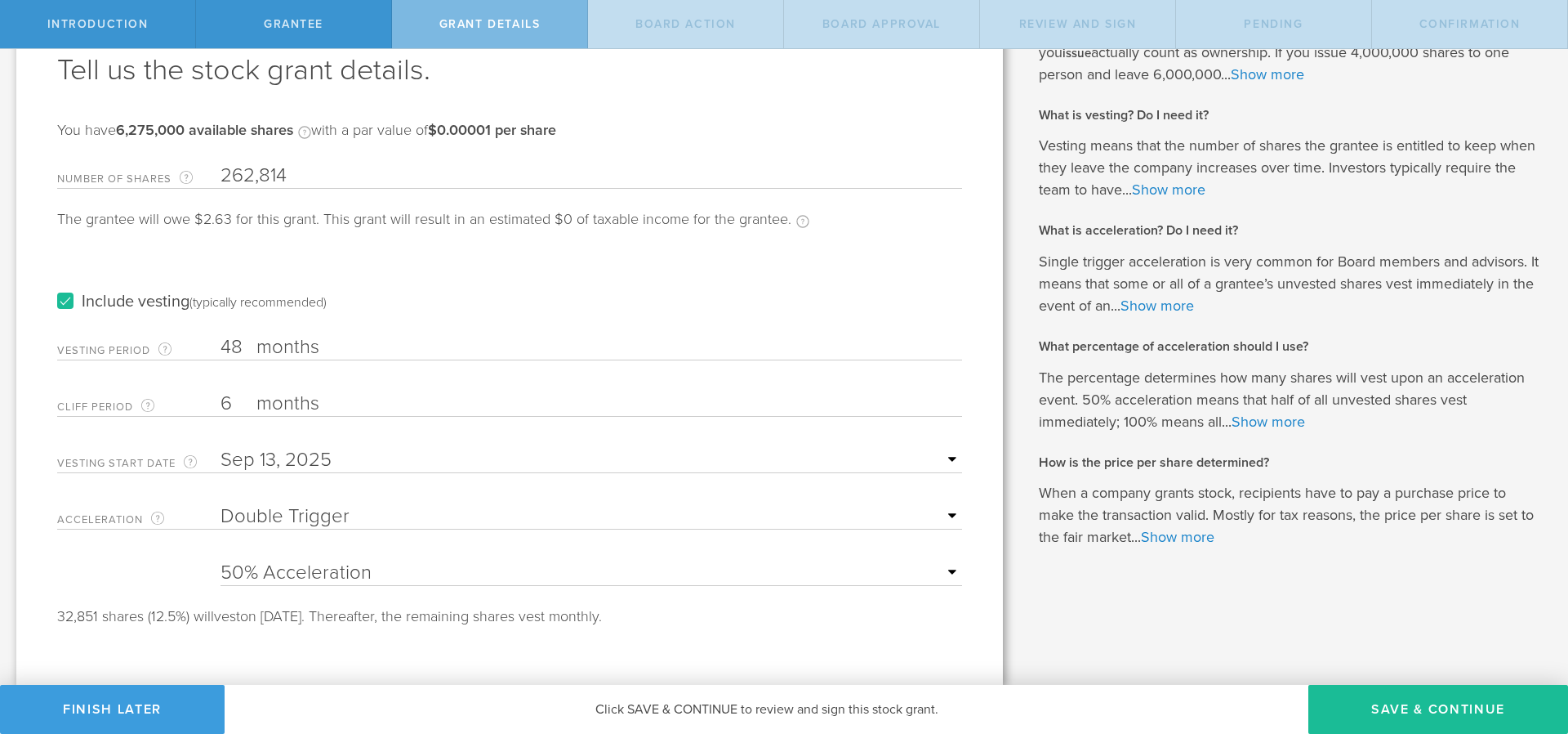
click at [241, 348] on input "48" at bounding box center [591, 347] width 742 height 25
type input "4"
type input "5"
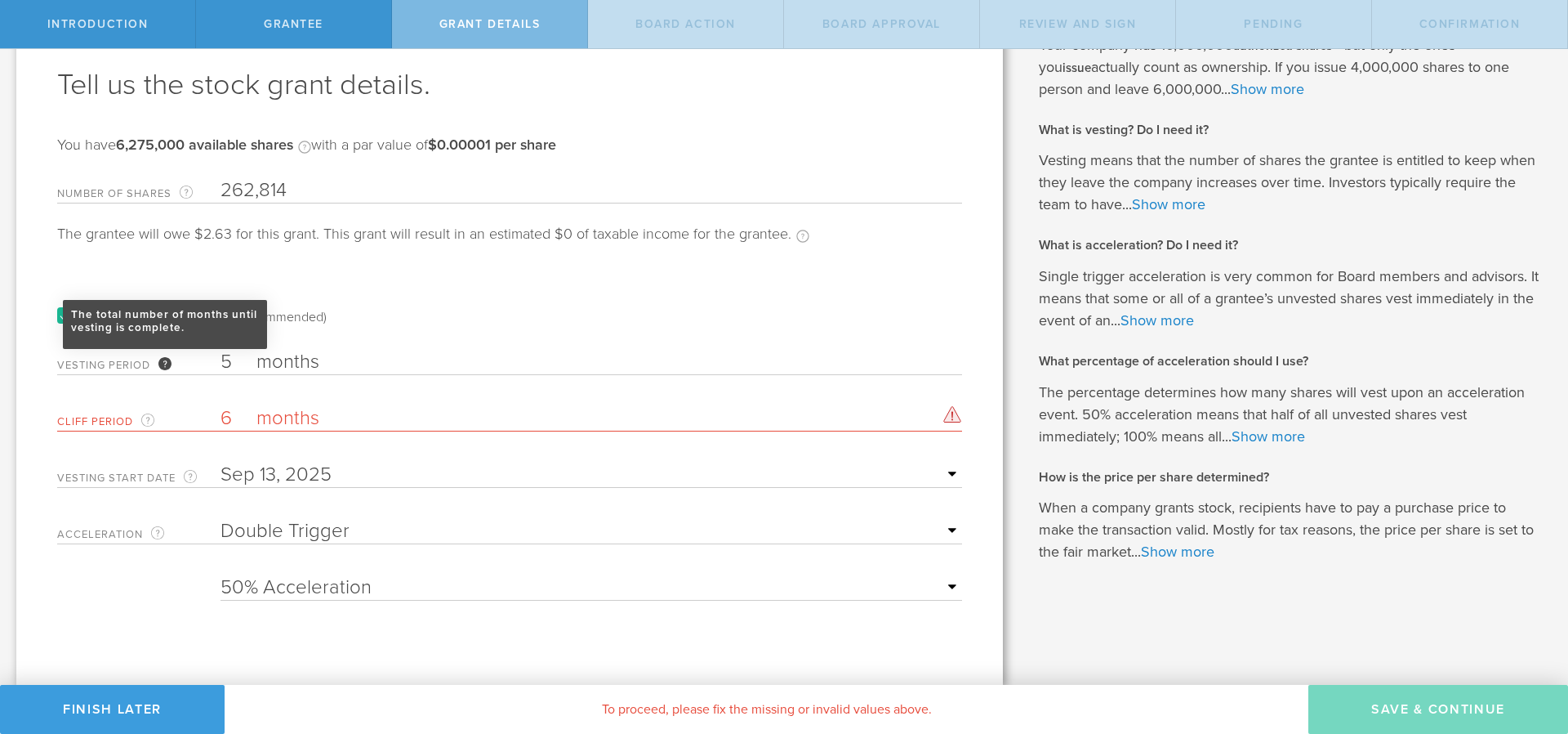
scroll to position [81, 0]
type input "48"
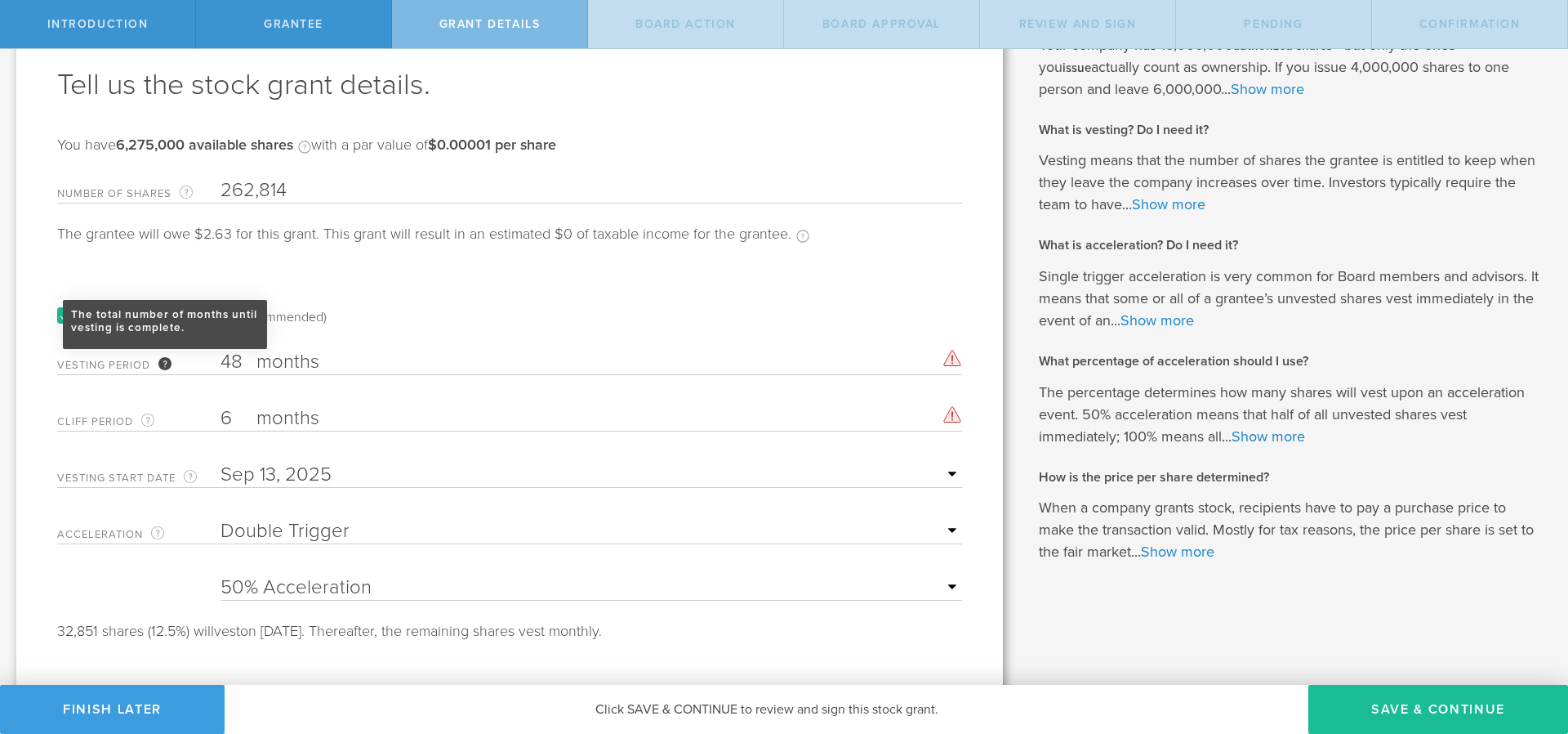
scroll to position [95, 0]
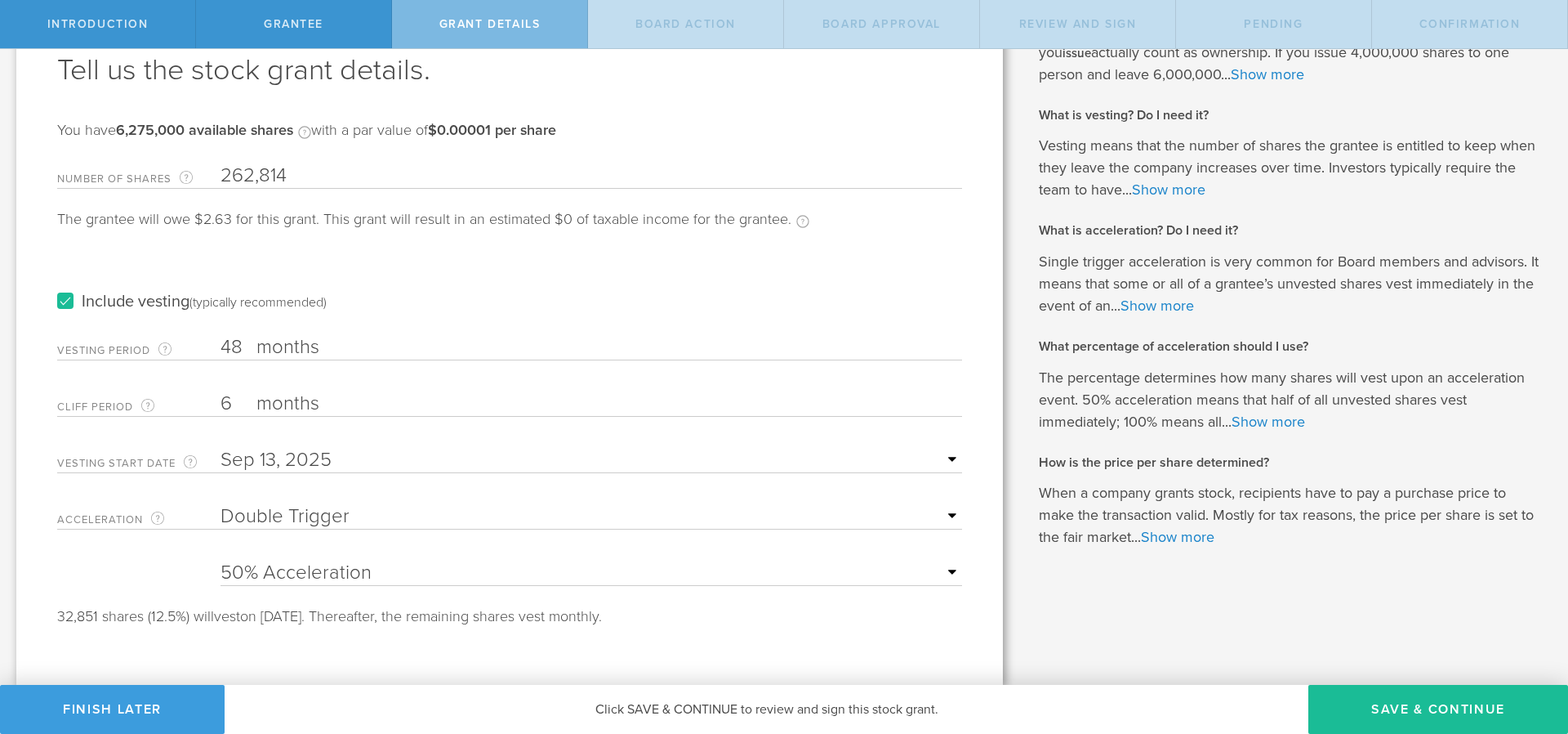
click at [160, 570] on form "Number of Shares The total amount of stock the company is granting to this reci…" at bounding box center [510, 389] width 905 height 468
click at [1485, 722] on button "Save & Continue" at bounding box center [1438, 709] width 260 height 49
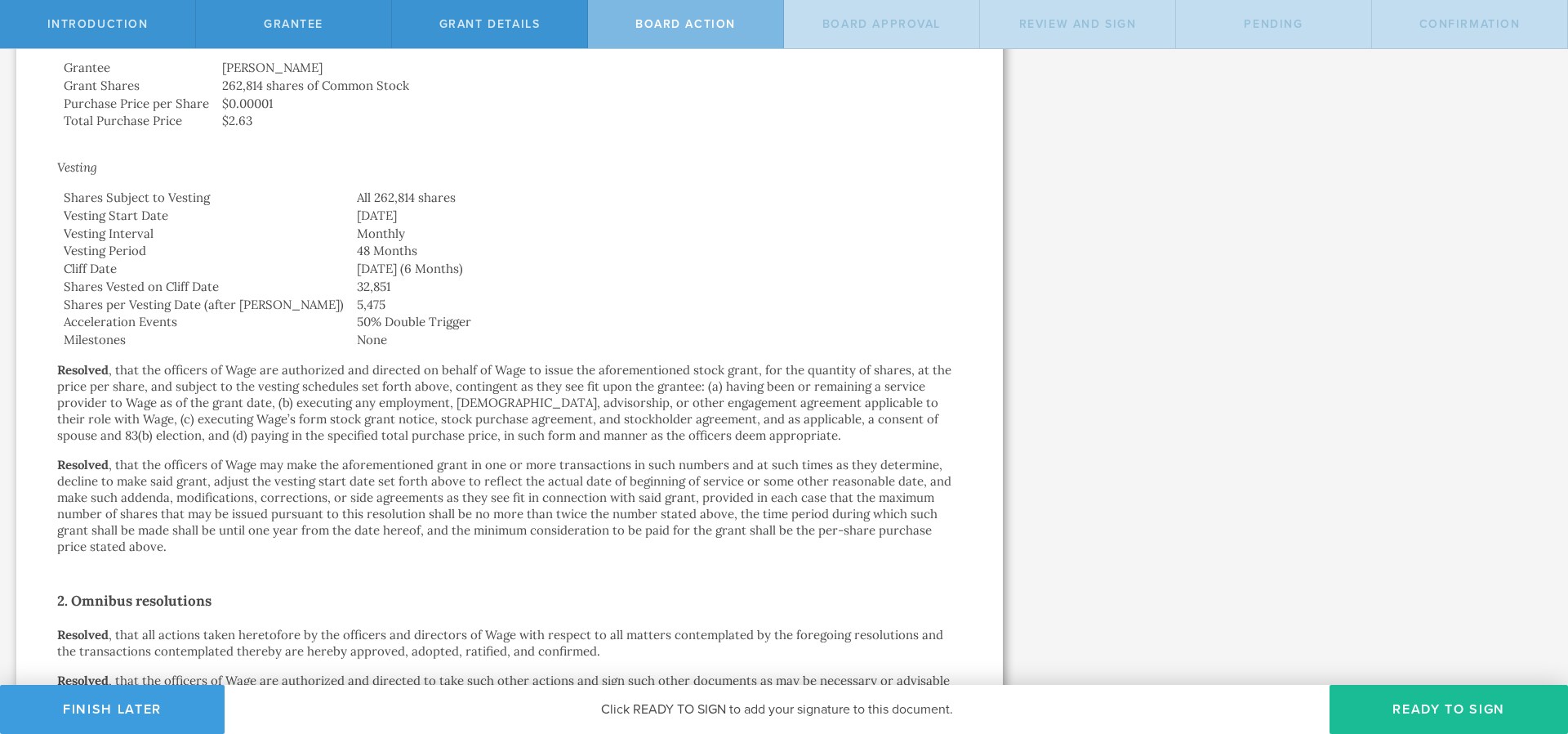
scroll to position [727, 0]
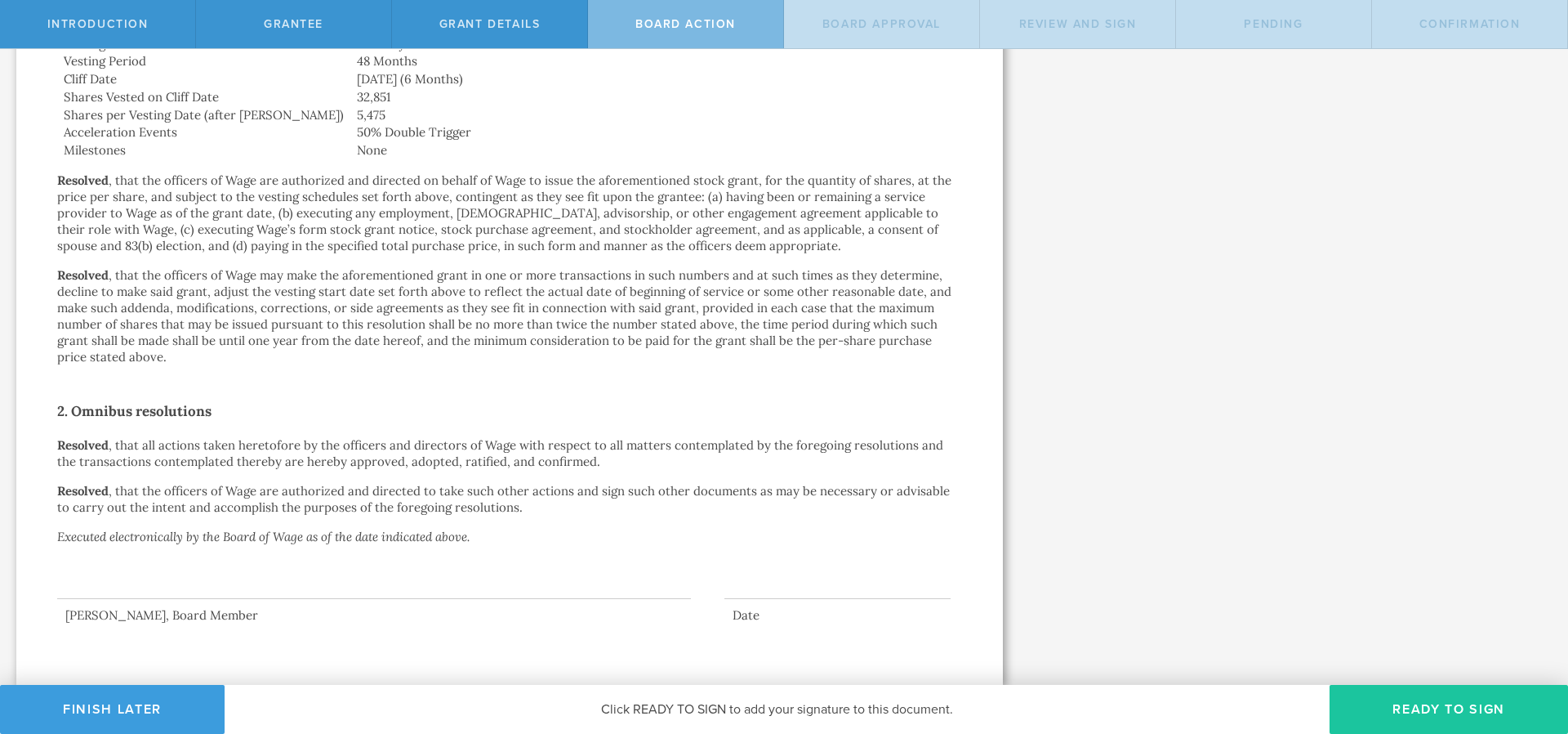
click at [1416, 707] on button "Ready to Sign" at bounding box center [1449, 709] width 239 height 49
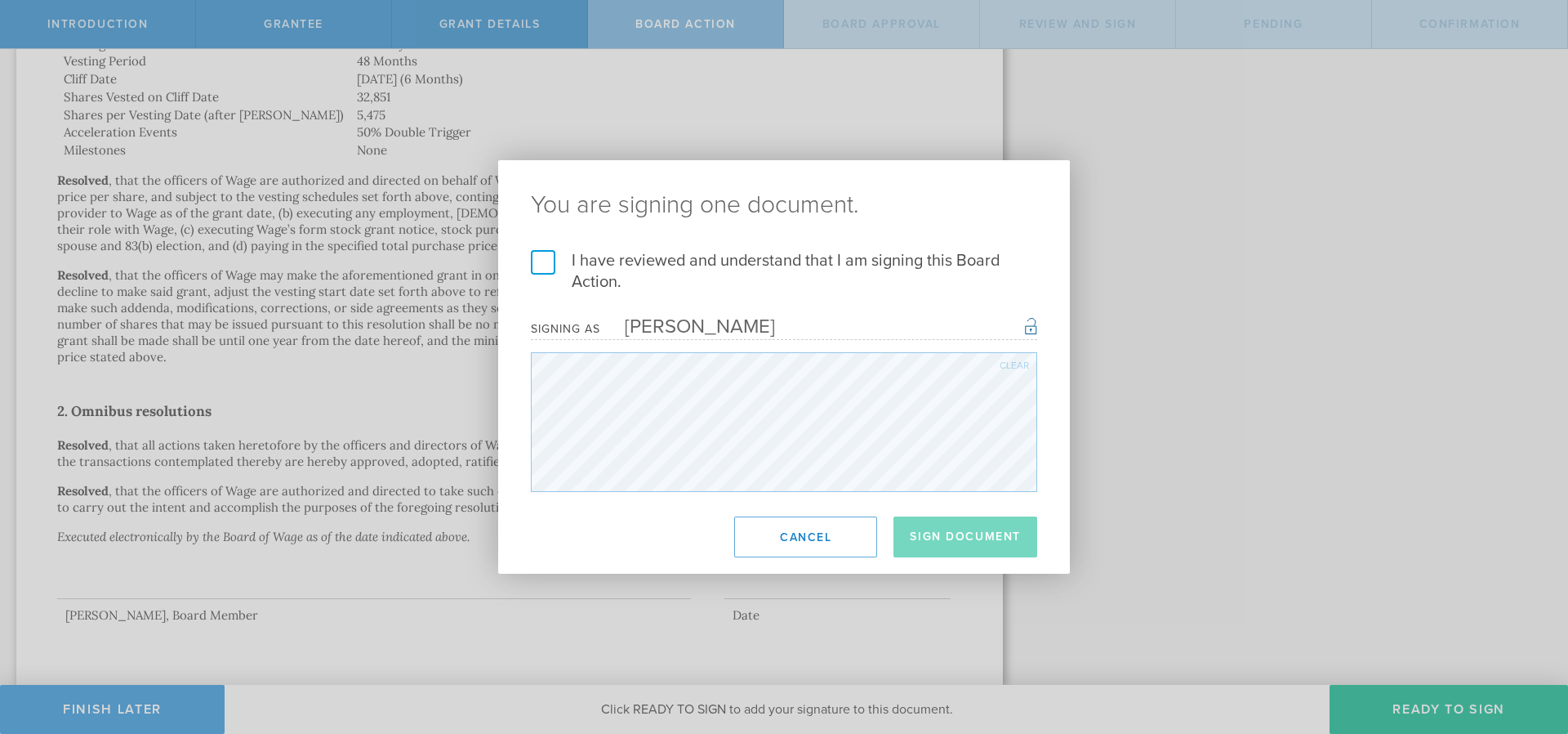
click at [530, 258] on div "I have reviewed and understand that I am signing this Board Action. I understan…" at bounding box center [784, 371] width 572 height 242
click at [542, 265] on label "I have reviewed and understand that I am signing this Board Action." at bounding box center [784, 270] width 506 height 42
click at [0, 0] on input "I have reviewed and understand that I am signing this Board Action." at bounding box center [0, 0] width 0 height 0
click at [990, 527] on button "Sign Document" at bounding box center [966, 537] width 144 height 41
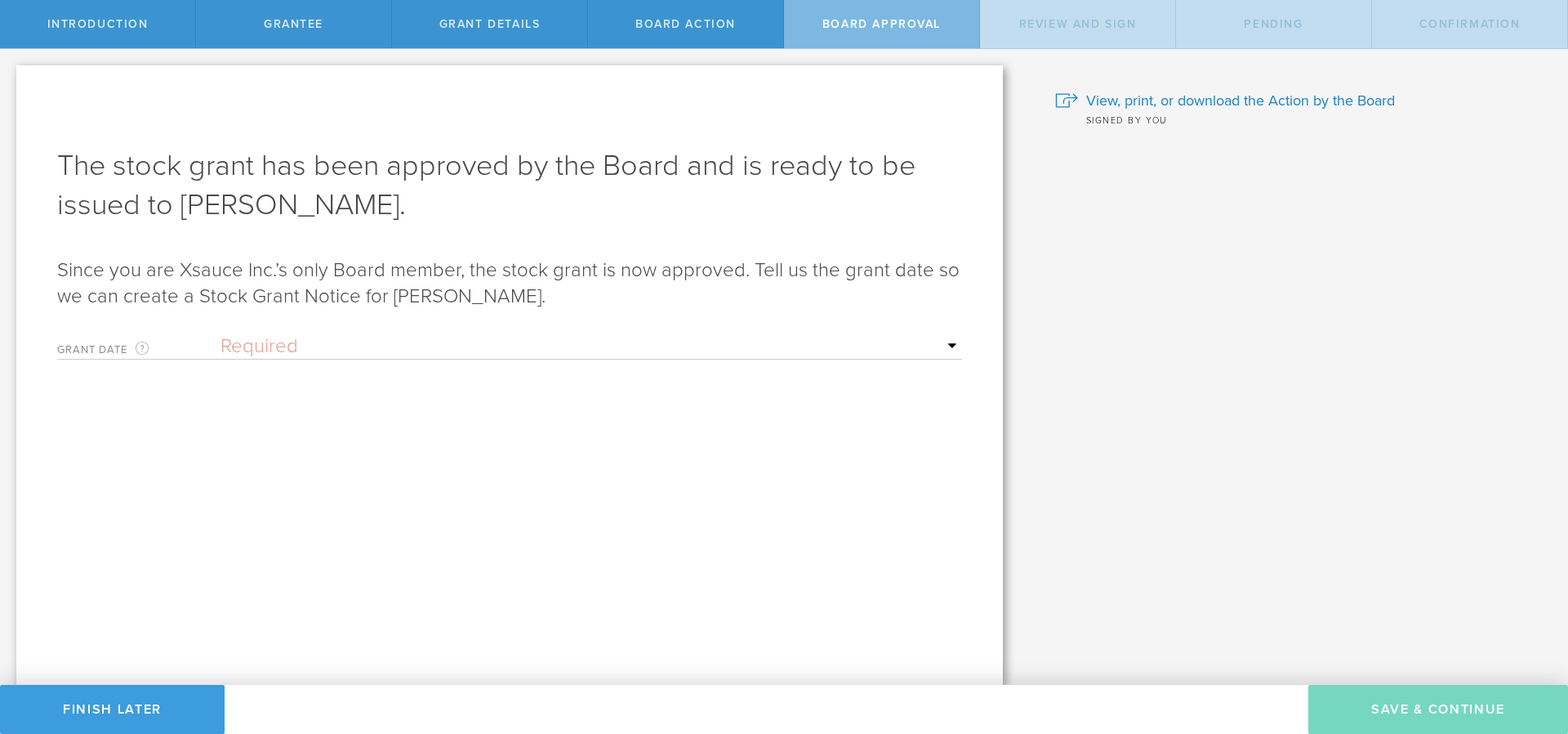
scroll to position [0, 0]
click at [221, 334] on select "Required Upon grantee's signature A specific date" at bounding box center [591, 346] width 742 height 25
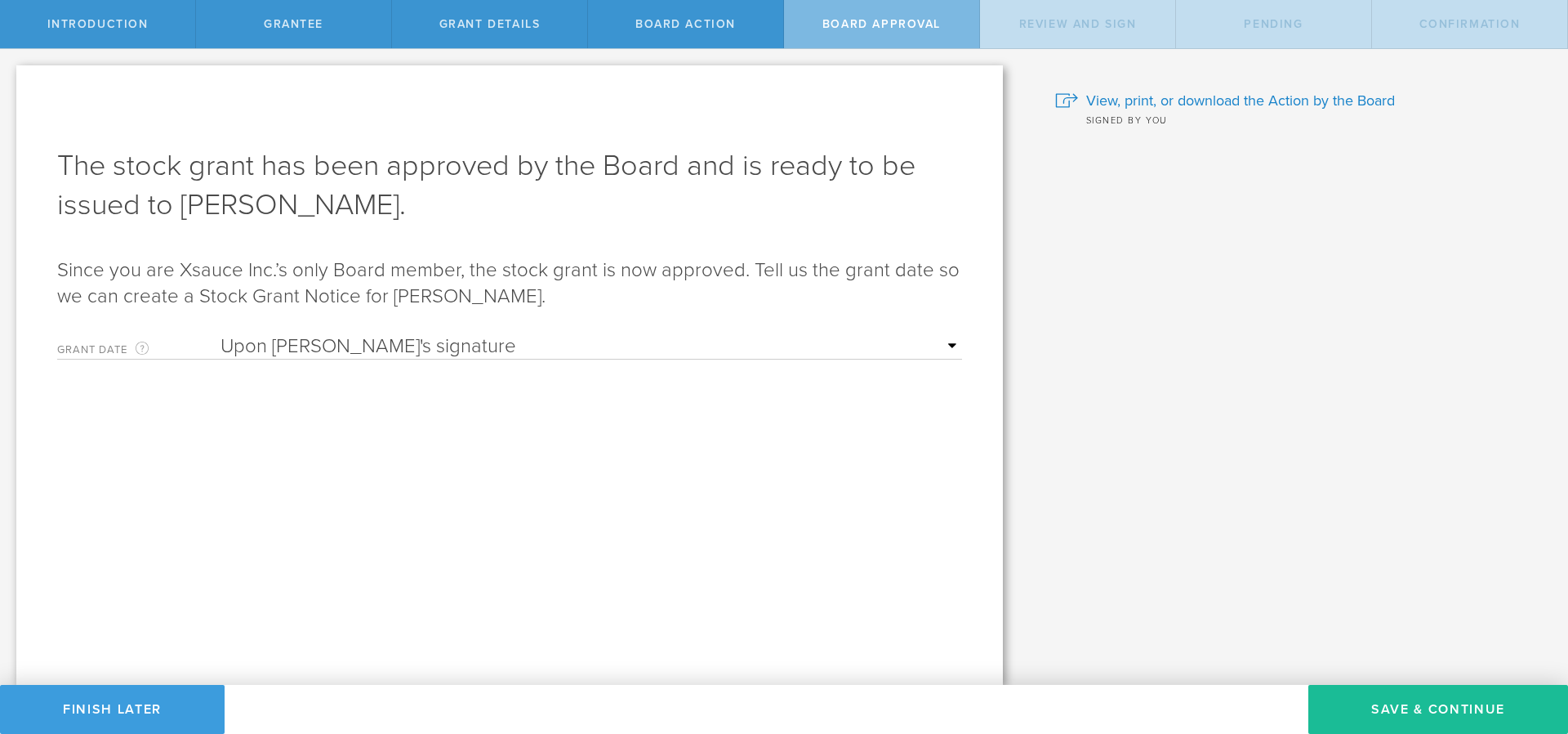
click at [389, 325] on div "The stock grant has been approved by the Board and is ready to be issued to Aus…" at bounding box center [510, 345] width 905 height 399
select select "setByFounder"
click at [221, 334] on select "Required Upon grantee's signature A specific date" at bounding box center [591, 346] width 742 height 25
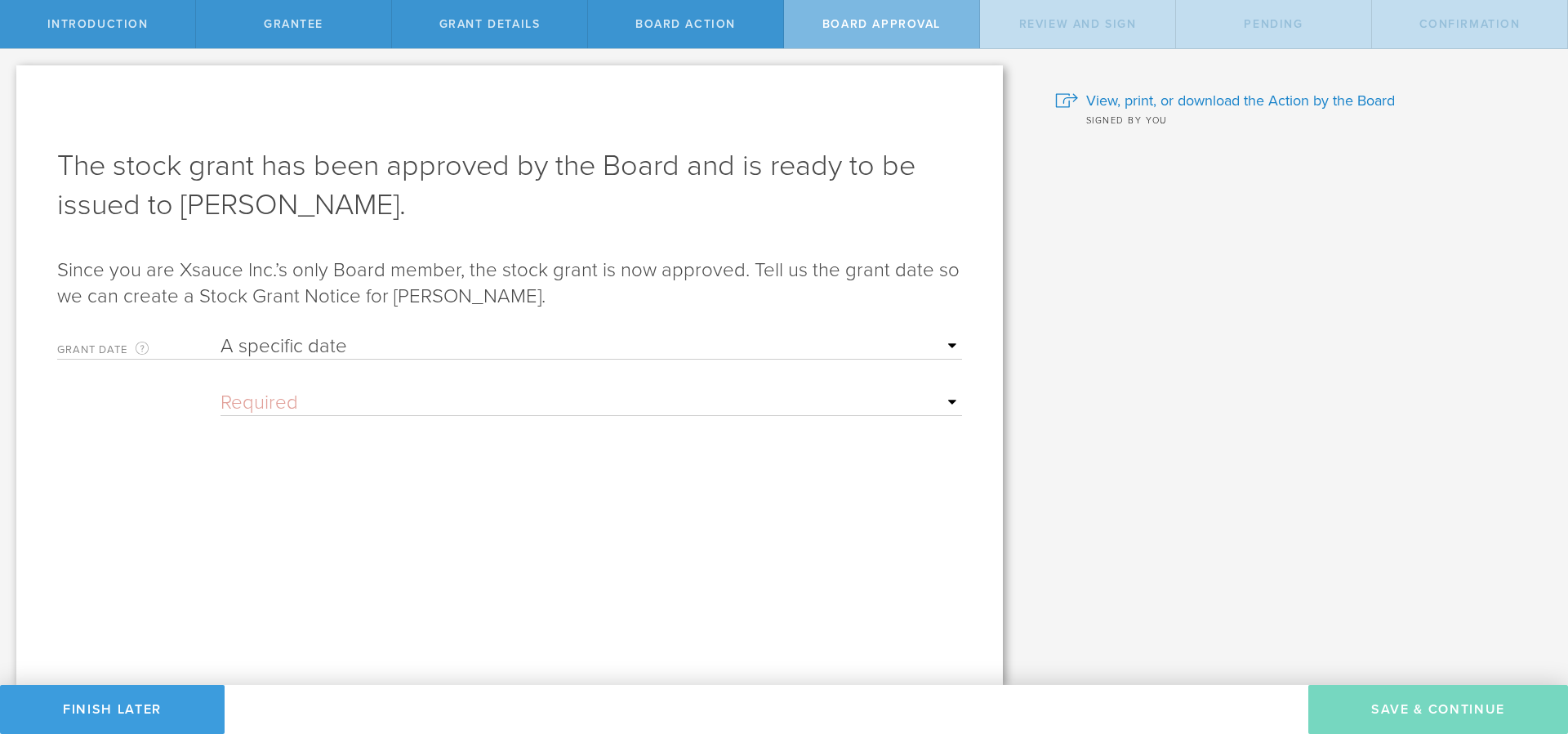
click at [334, 415] on ng-datepicker "Mon Tue Wed Thu Fri Sat Sun" at bounding box center [591, 403] width 742 height 25
click at [310, 407] on input "text" at bounding box center [591, 403] width 742 height 25
drag, startPoint x: 246, startPoint y: 380, endPoint x: 249, endPoint y: 392, distance: 12.4
click at [246, 381] on form "Grant Date This is the date on which the recipient is granted the stock. This d…" at bounding box center [510, 464] width 905 height 276
click at [251, 397] on input "text" at bounding box center [591, 403] width 742 height 25
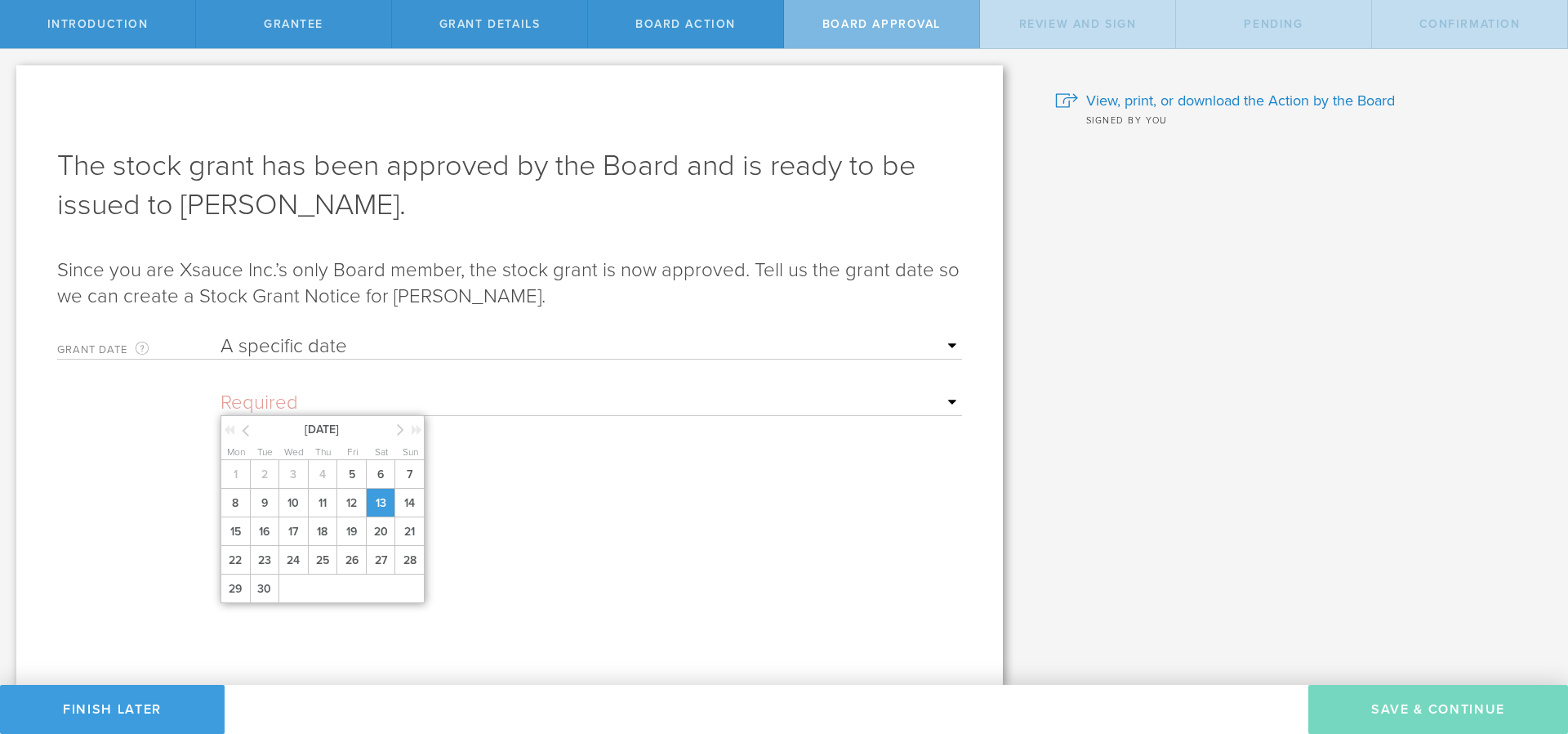
click at [381, 496] on span "13" at bounding box center [380, 502] width 29 height 28
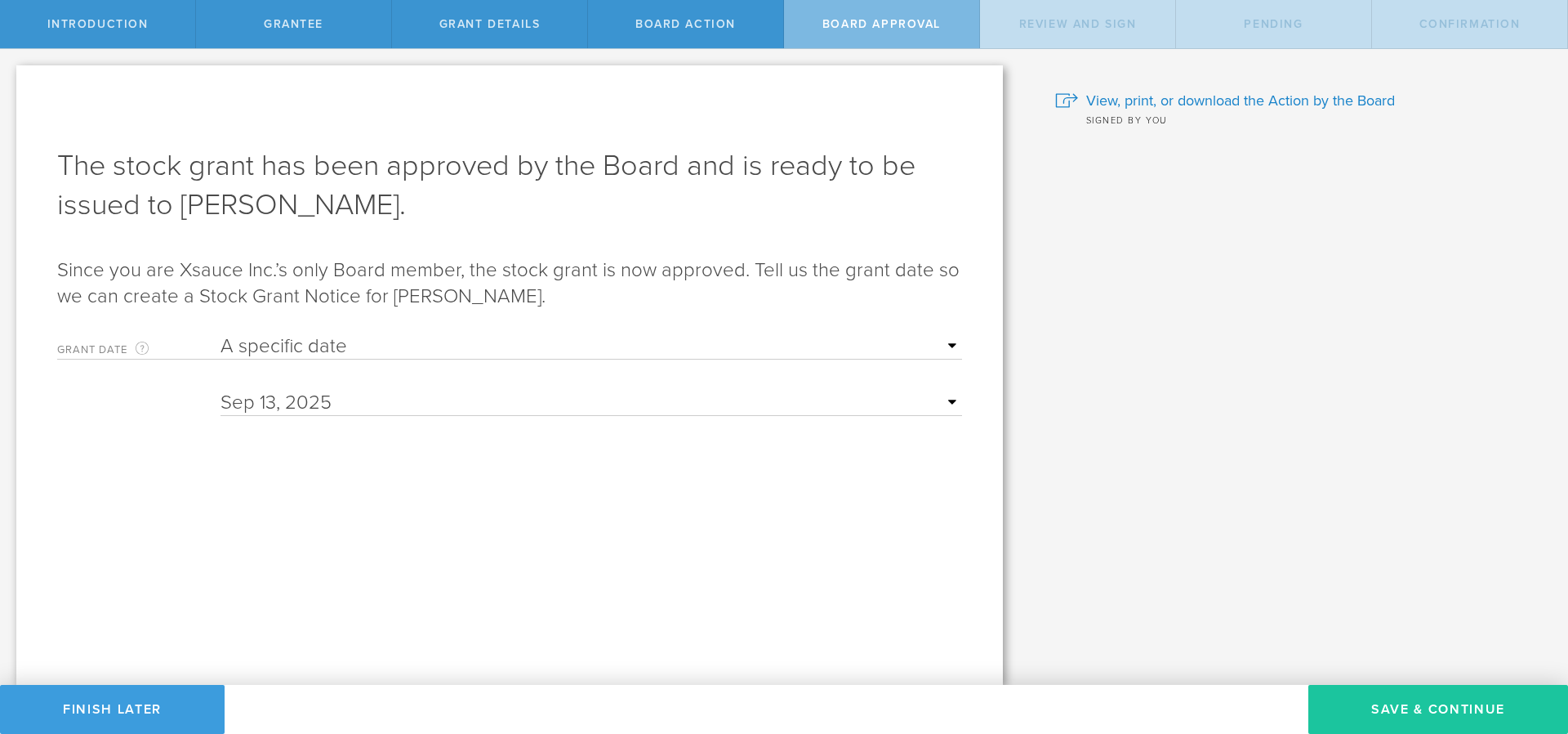
click at [1353, 704] on button "Save & Continue" at bounding box center [1438, 709] width 260 height 49
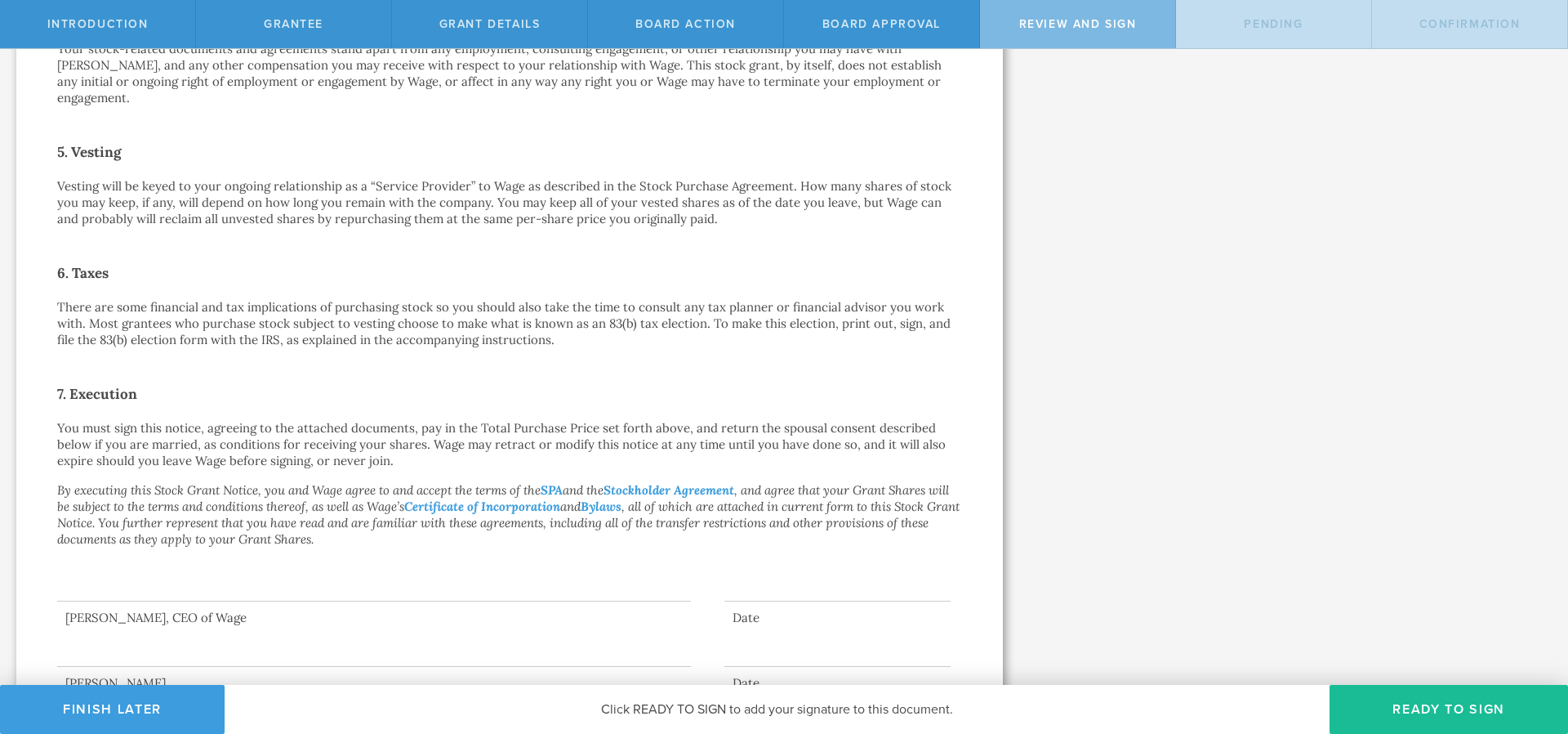
scroll to position [942, 0]
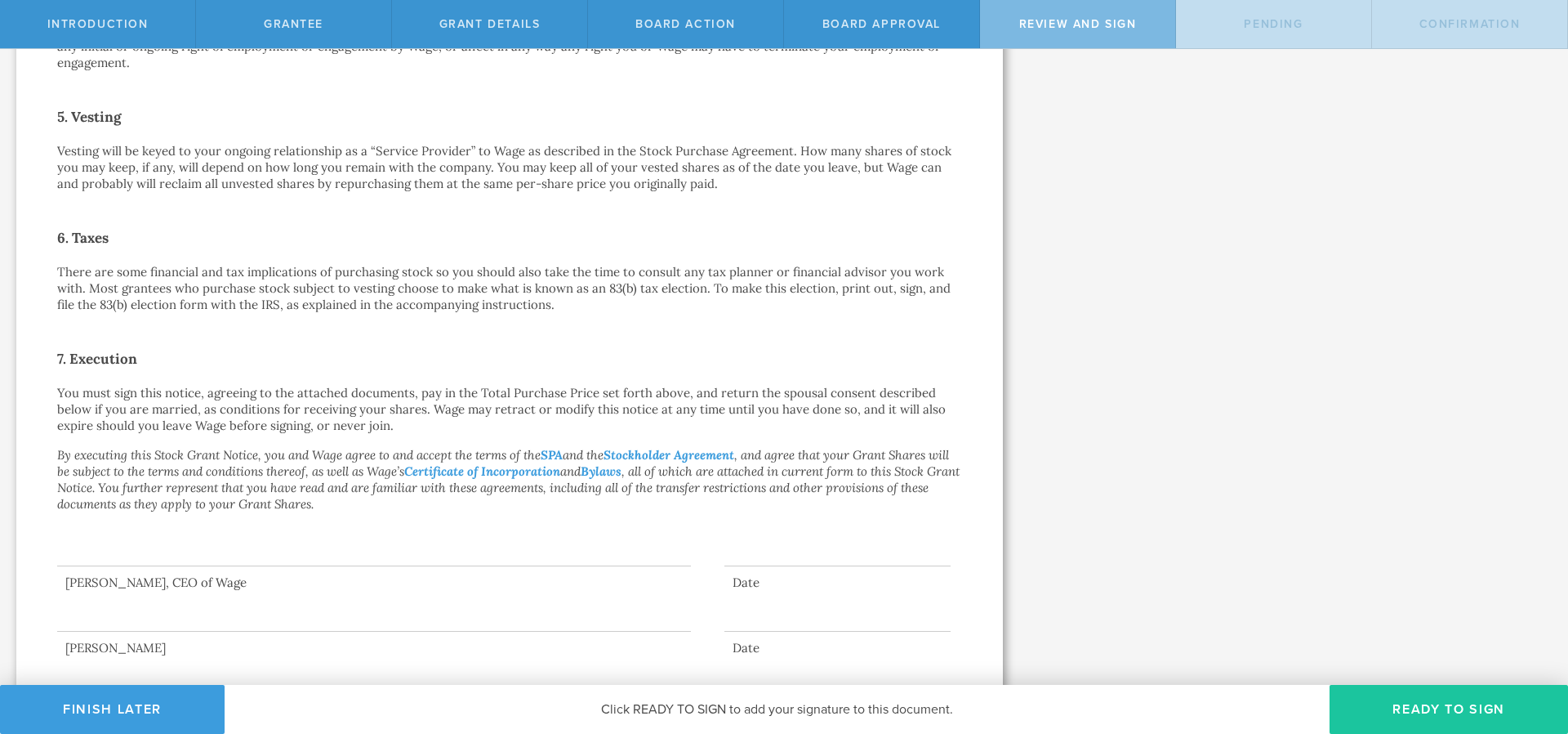
click at [1396, 720] on button "Ready to Sign" at bounding box center [1449, 709] width 239 height 49
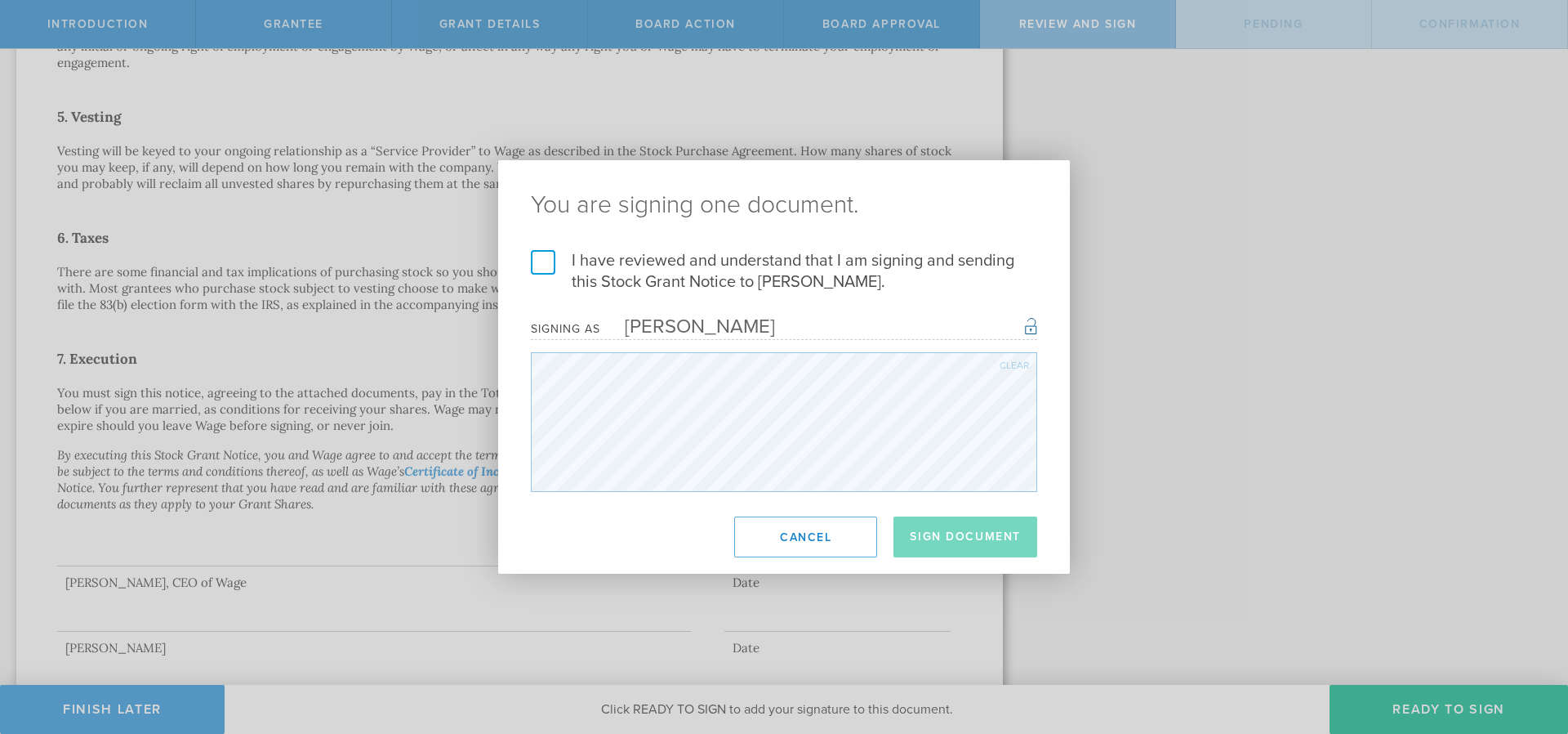
drag, startPoint x: 530, startPoint y: 263, endPoint x: 557, endPoint y: 265, distance: 27.1
click at [530, 262] on div "I have reviewed and understand that I am signing and sending this Stock Grant N…" at bounding box center [784, 371] width 572 height 242
click at [557, 265] on label "I have reviewed and understand that I am signing and sending this Stock Grant N…" at bounding box center [784, 270] width 506 height 42
click at [0, 0] on input "I have reviewed and understand that I am signing and sending this Stock Grant N…" at bounding box center [0, 0] width 0 height 0
click at [922, 528] on button "Sign Document" at bounding box center [966, 537] width 144 height 41
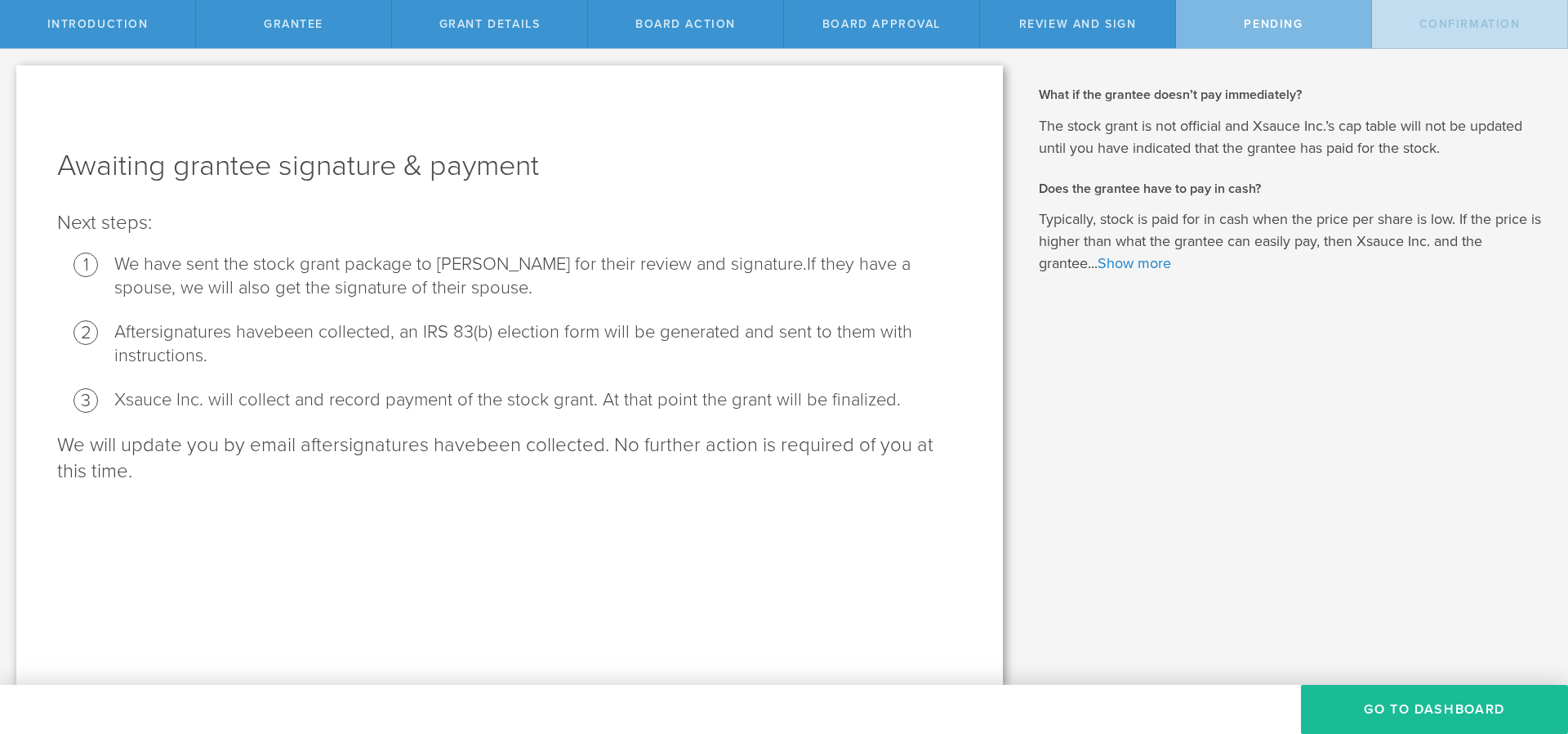
scroll to position [0, 0]
click at [1156, 267] on link "Show more" at bounding box center [1135, 263] width 74 height 18
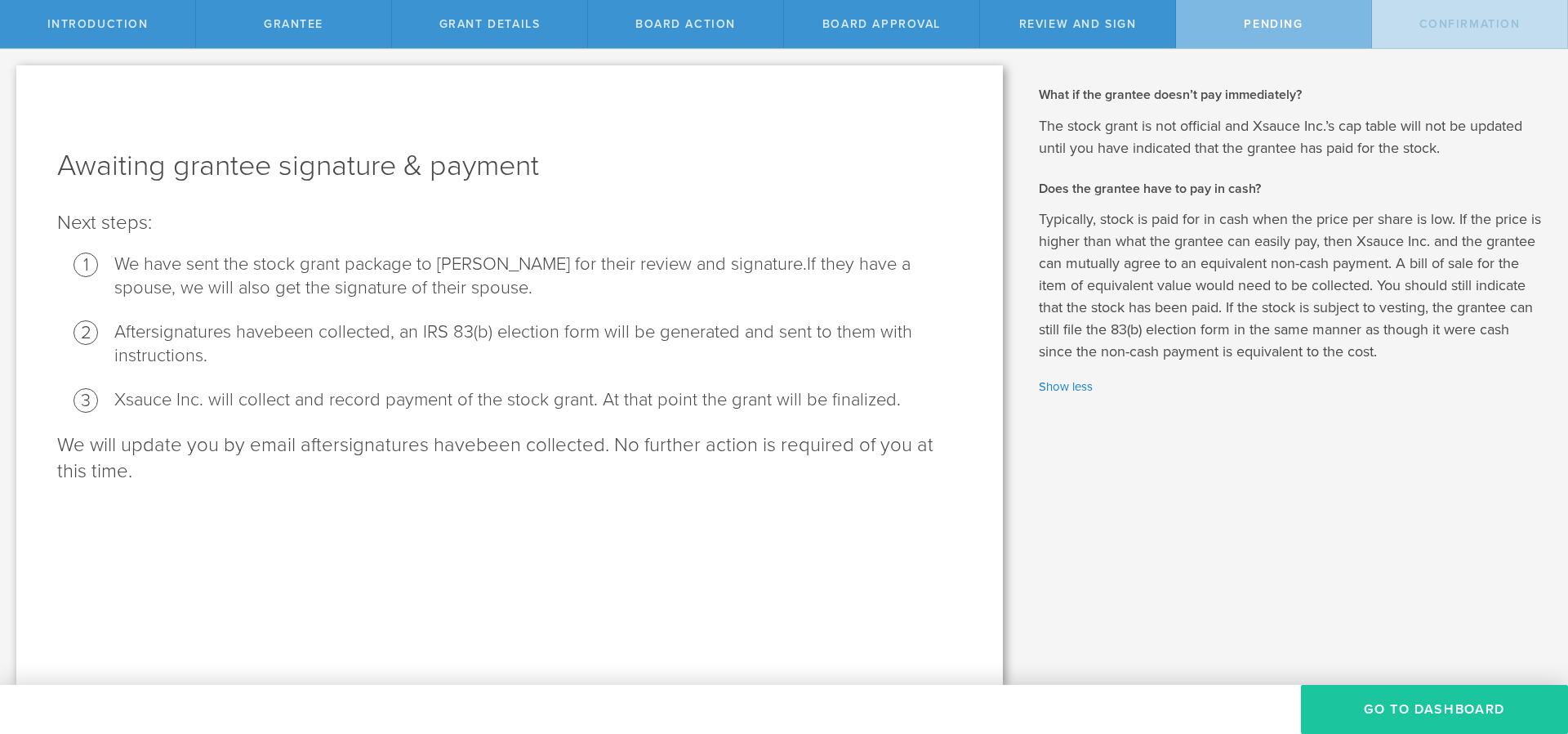
click at [1362, 706] on button "Go To Dashboard" at bounding box center [1434, 709] width 267 height 49
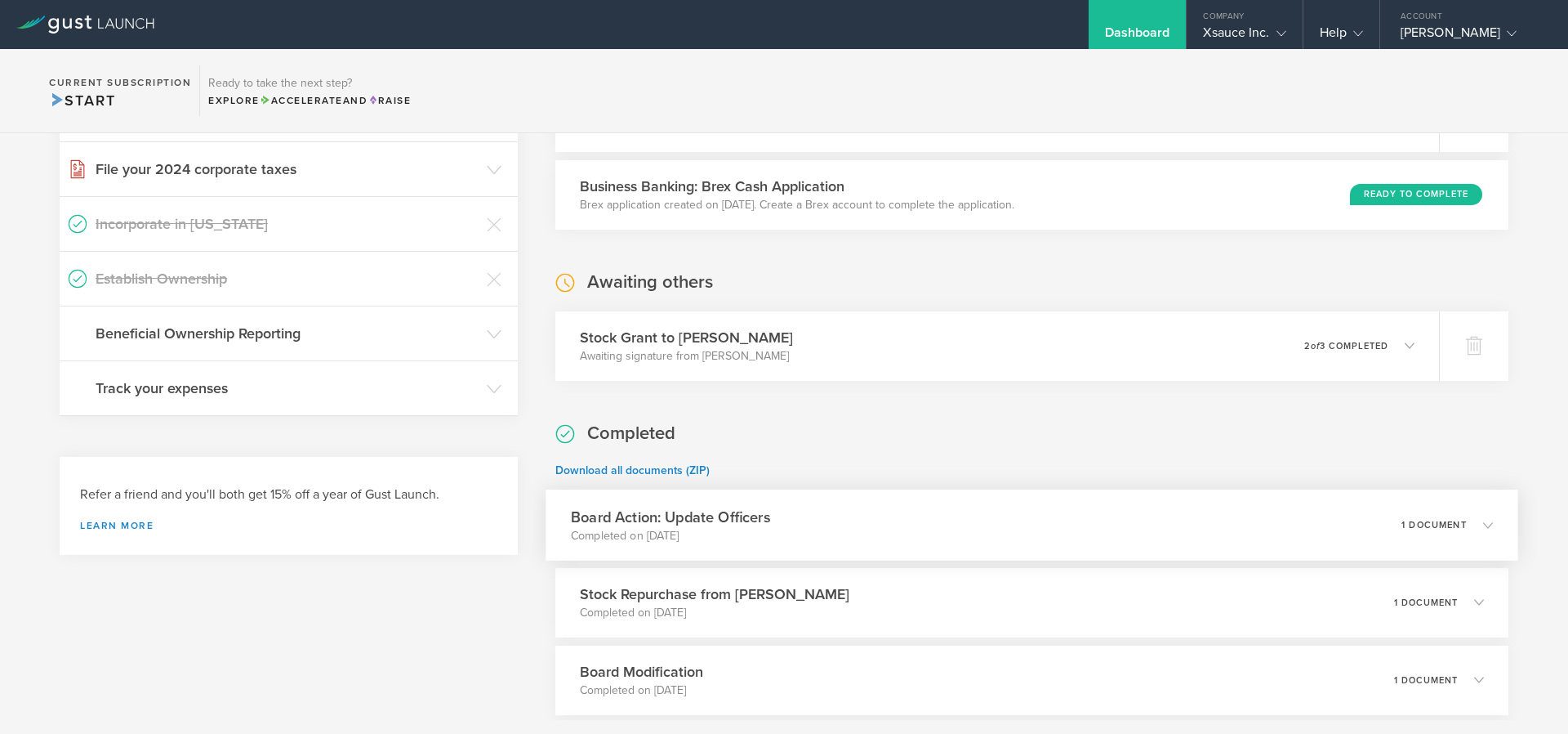
scroll to position [392, 0]
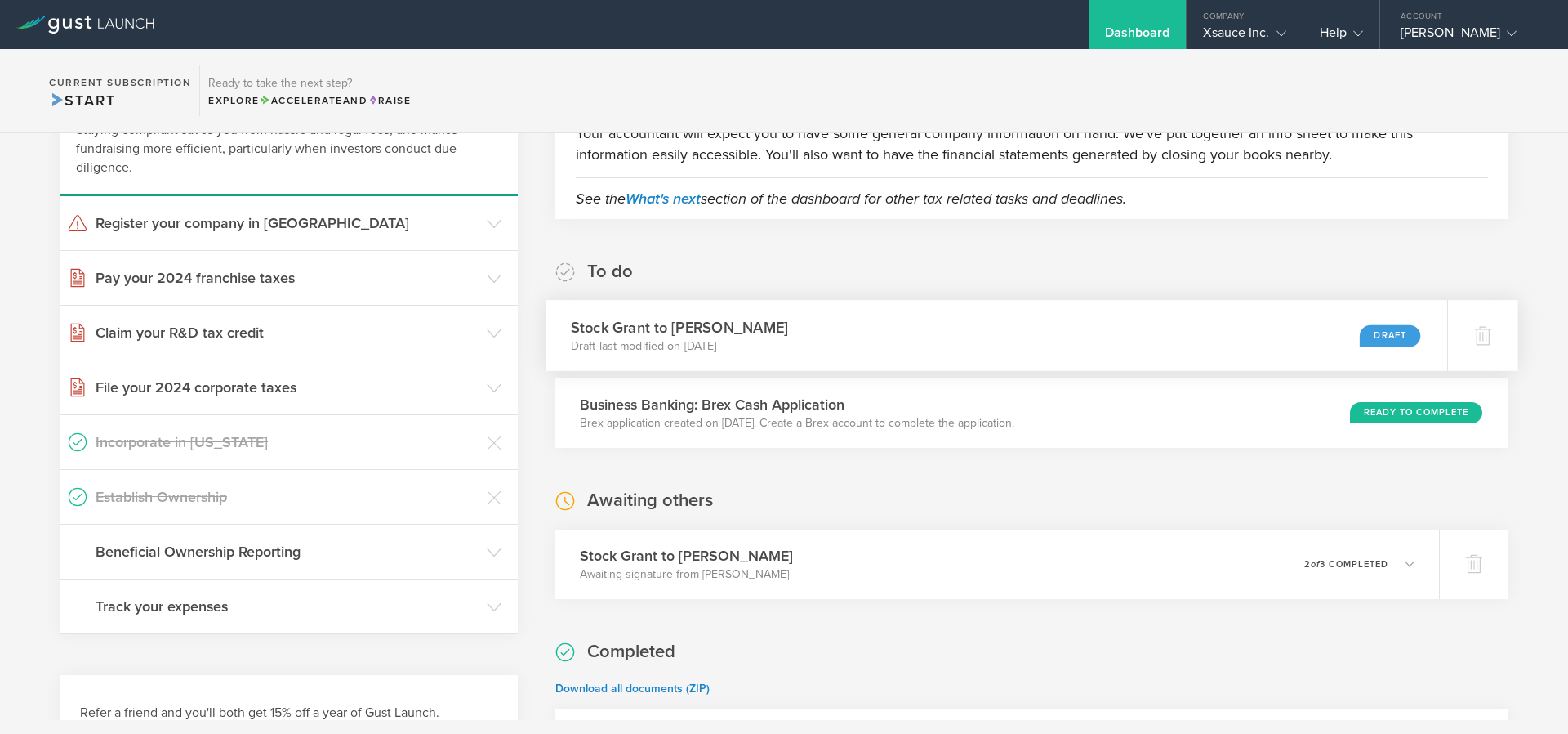
click at [1006, 351] on div "Stock Grant to [PERSON_NAME] Draft last modified on [DATE] Draft" at bounding box center [996, 335] width 902 height 71
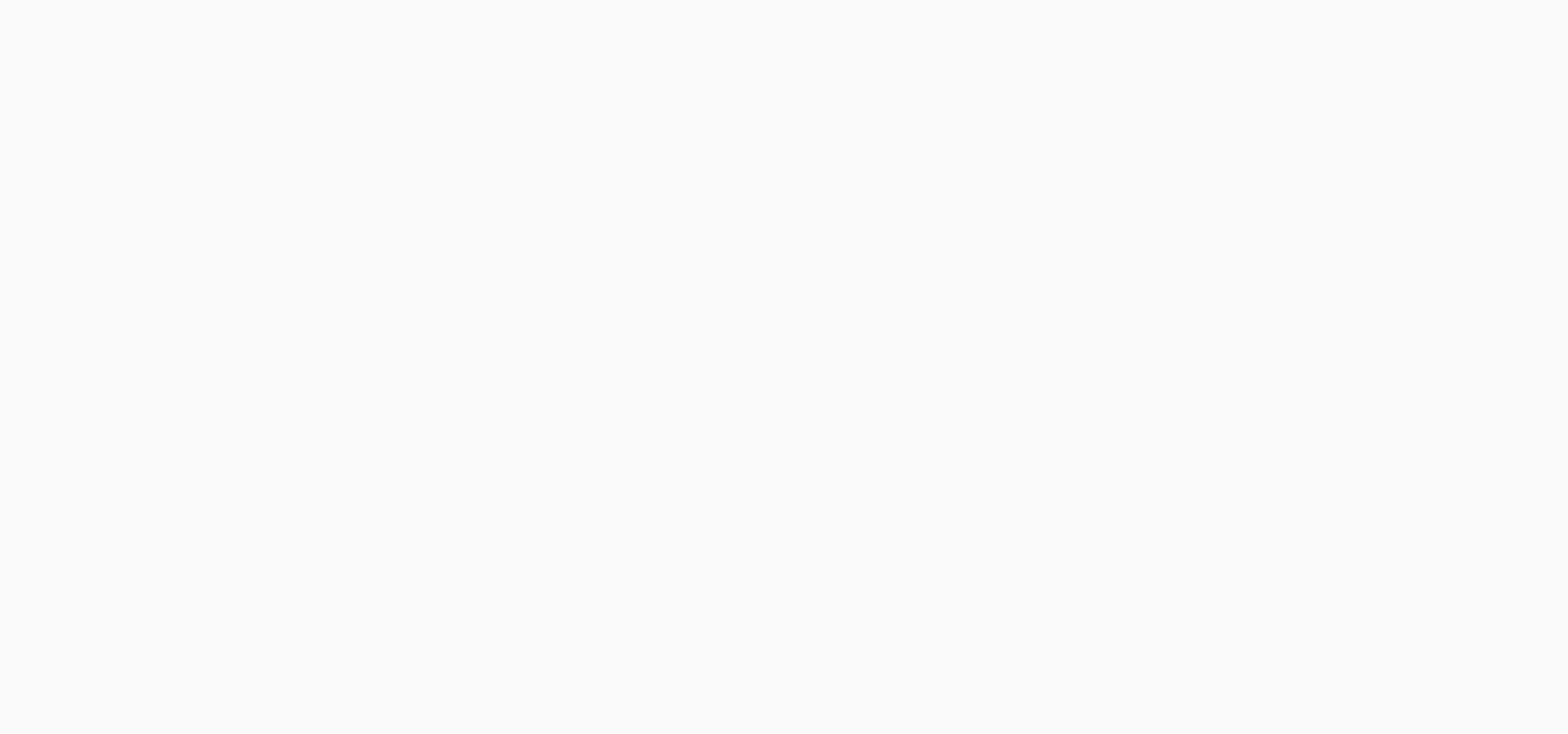
select select "double"
select select "100"
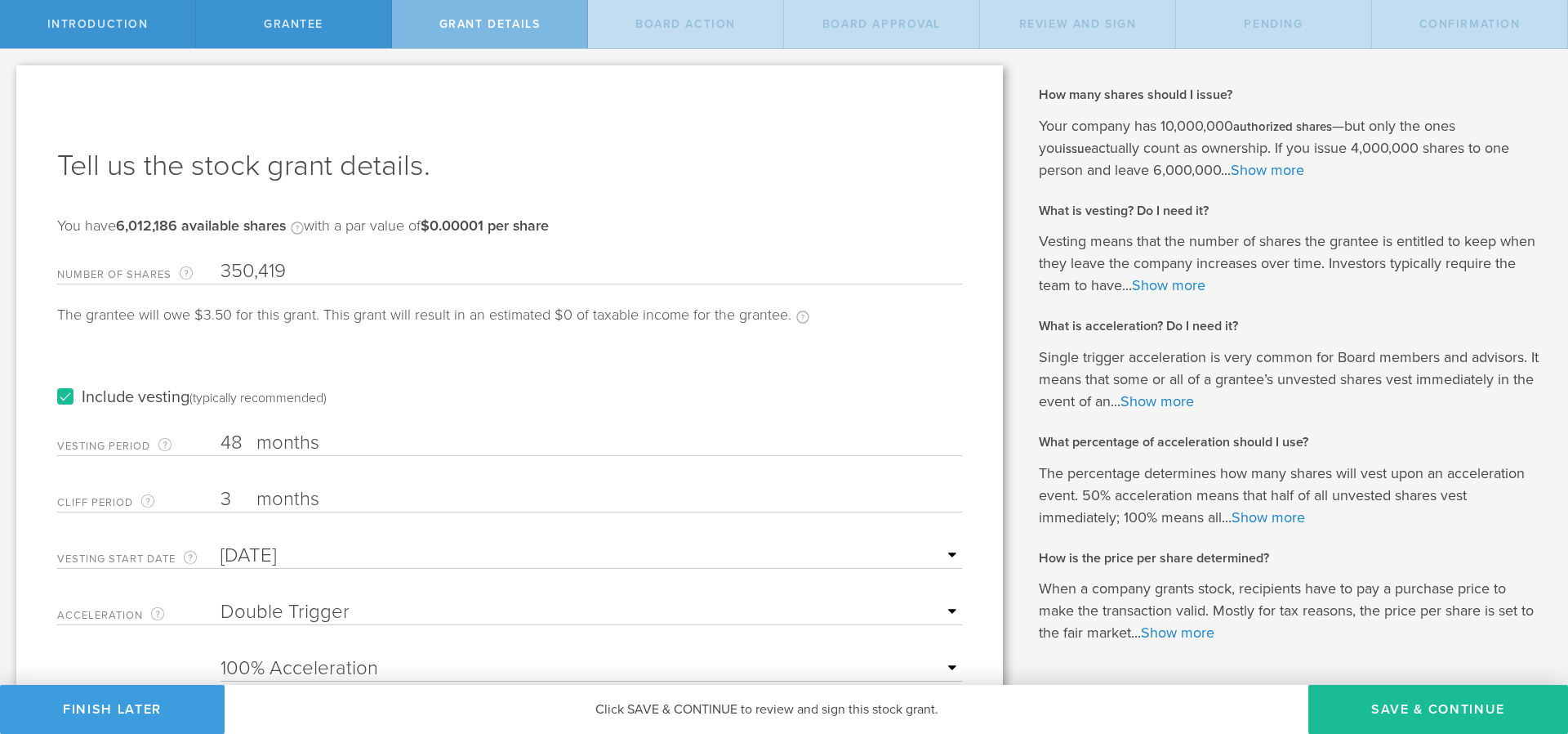
scroll to position [95, 0]
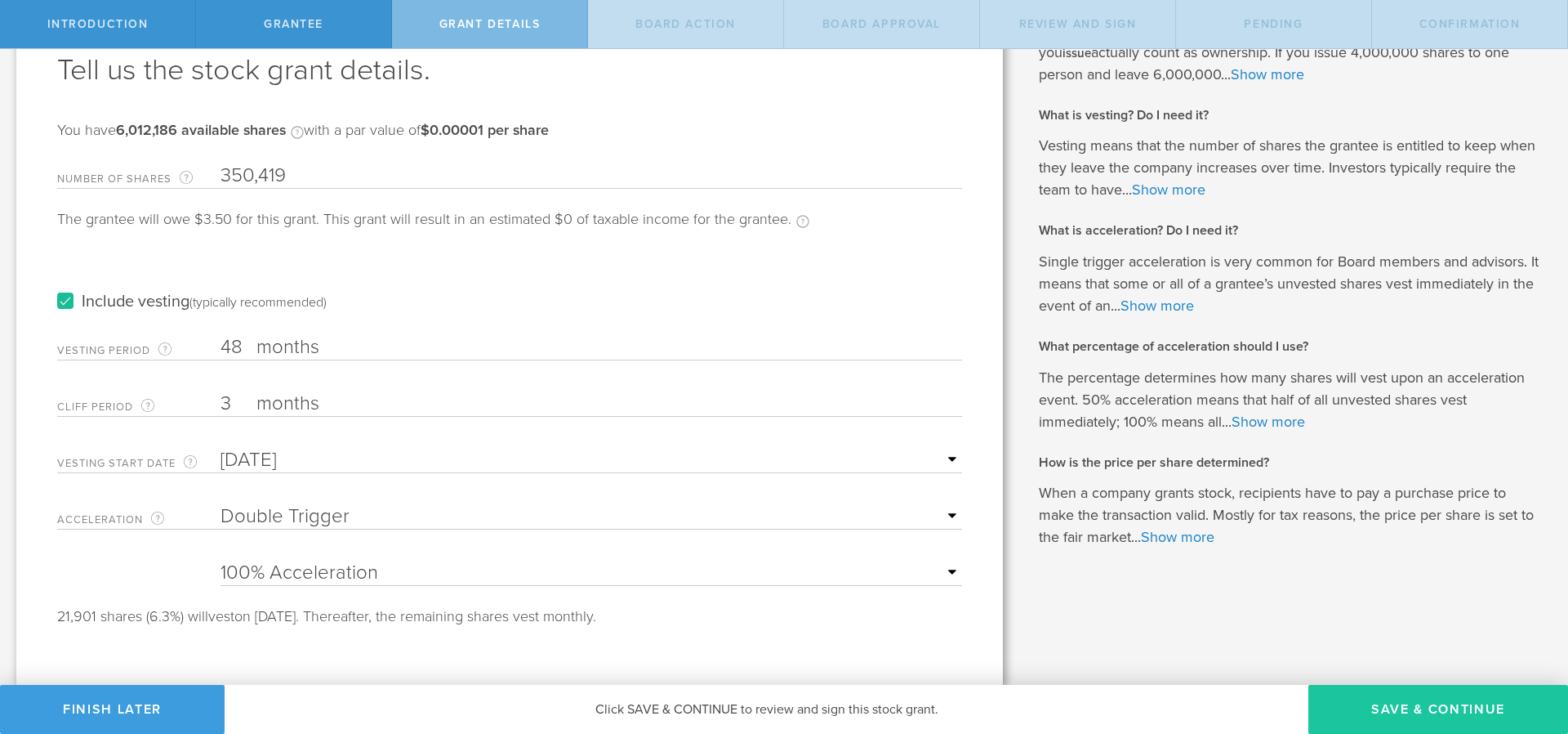
click at [1464, 720] on button "Save & Continue" at bounding box center [1438, 709] width 260 height 49
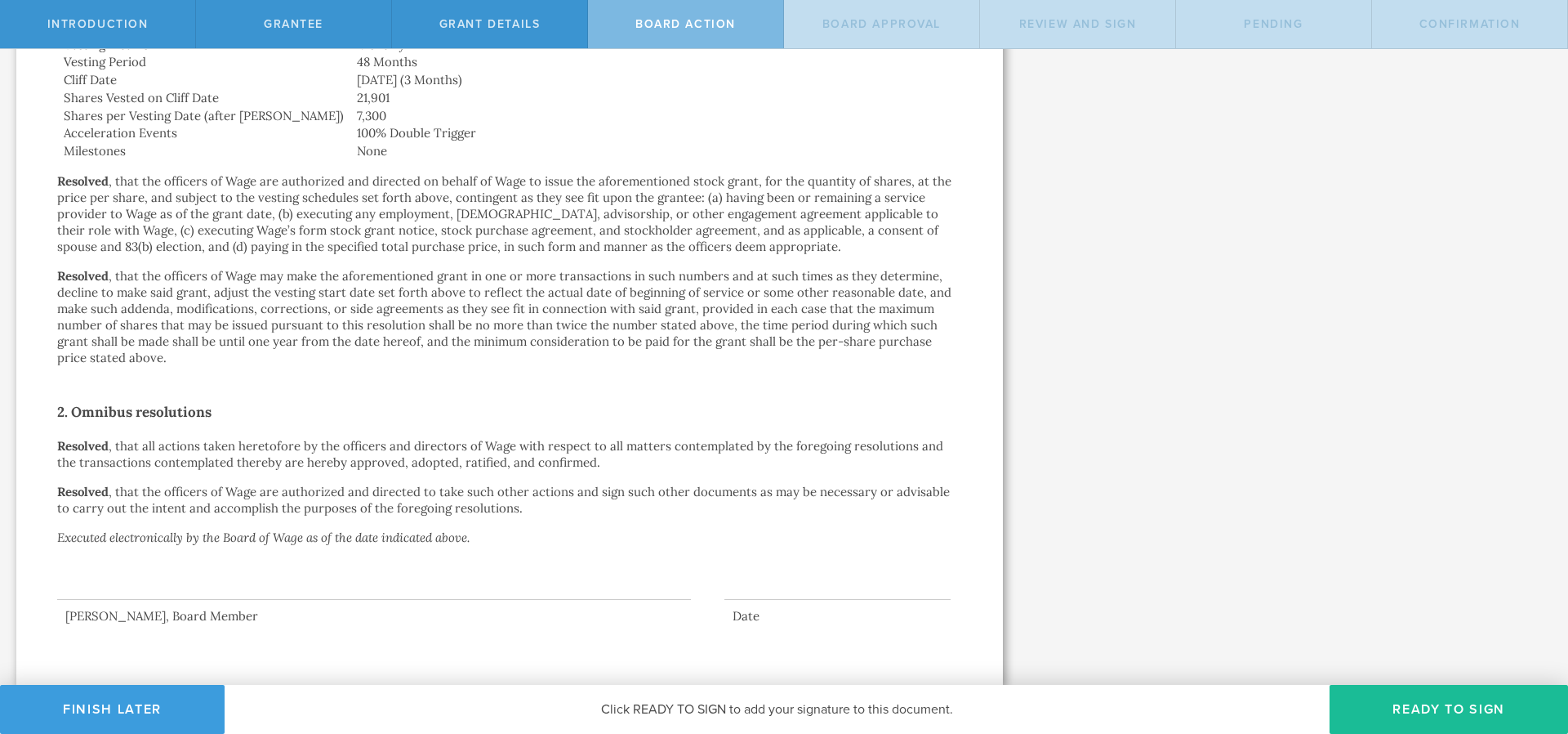
scroll to position [727, 0]
click at [1504, 719] on button "Ready to Sign" at bounding box center [1449, 709] width 239 height 49
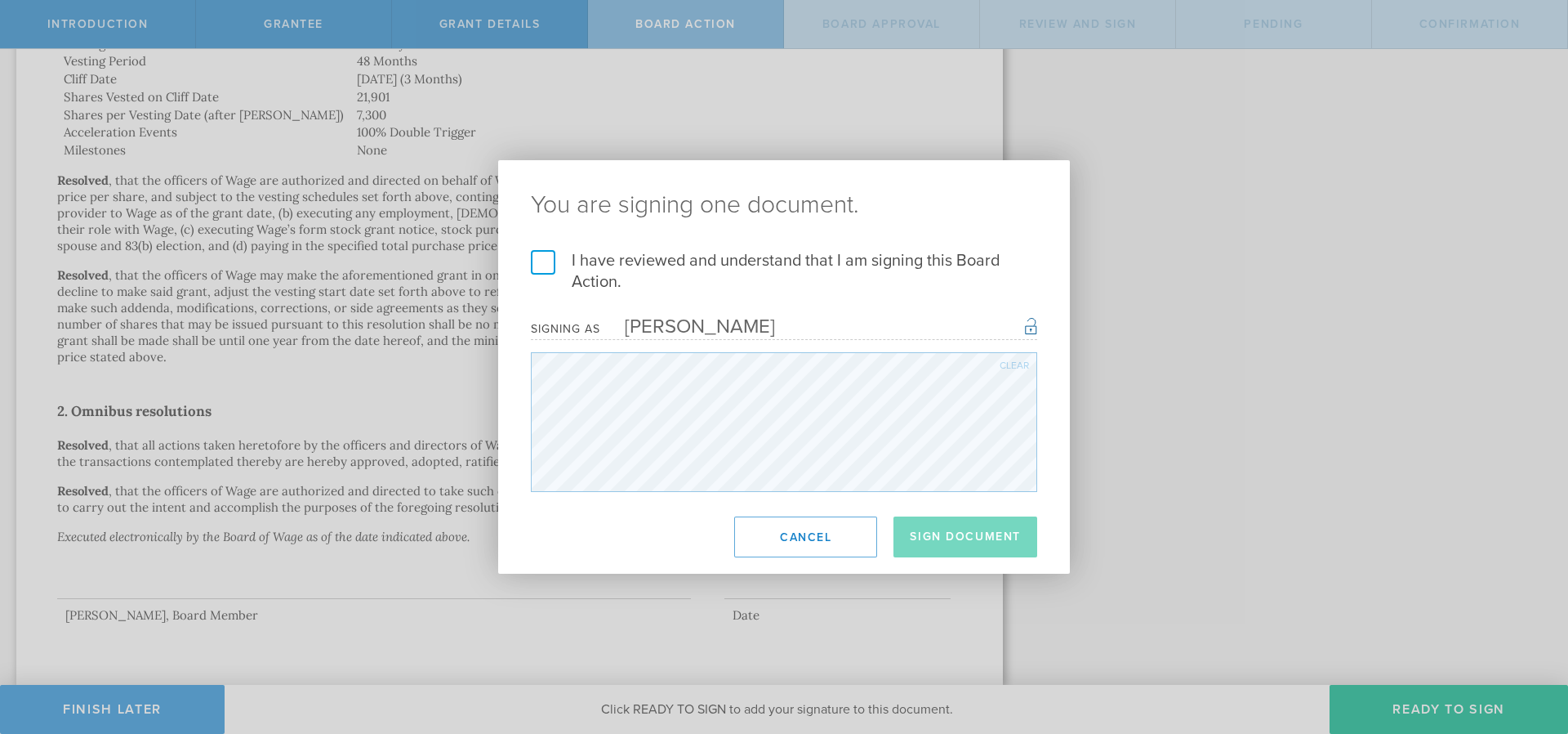
click at [550, 270] on label "I have reviewed and understand that I am signing this Board Action." at bounding box center [784, 270] width 506 height 42
click at [0, 0] on input "I have reviewed and understand that I am signing this Board Action." at bounding box center [0, 0] width 0 height 0
click at [937, 532] on button "Sign Document" at bounding box center [966, 537] width 144 height 41
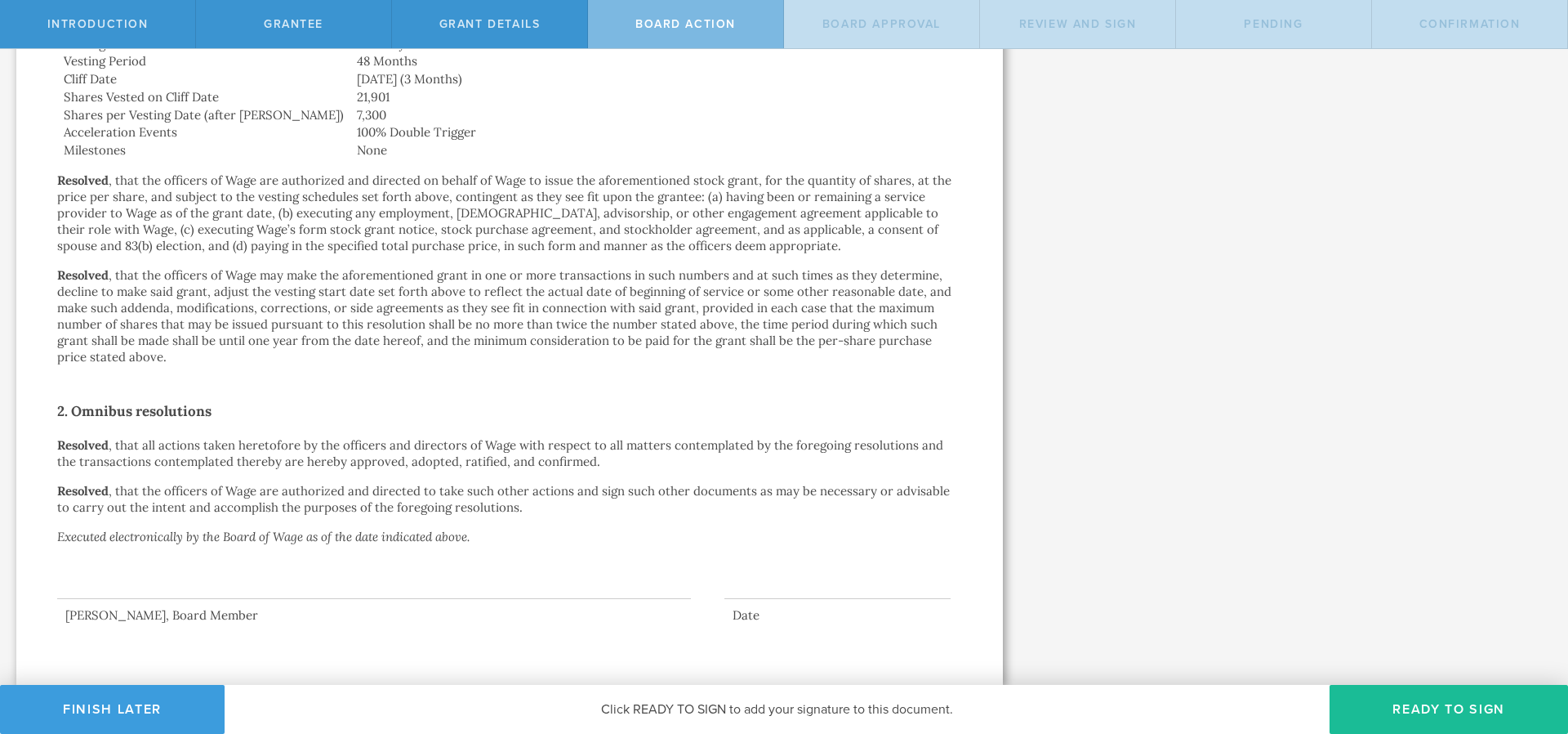
scroll to position [0, 0]
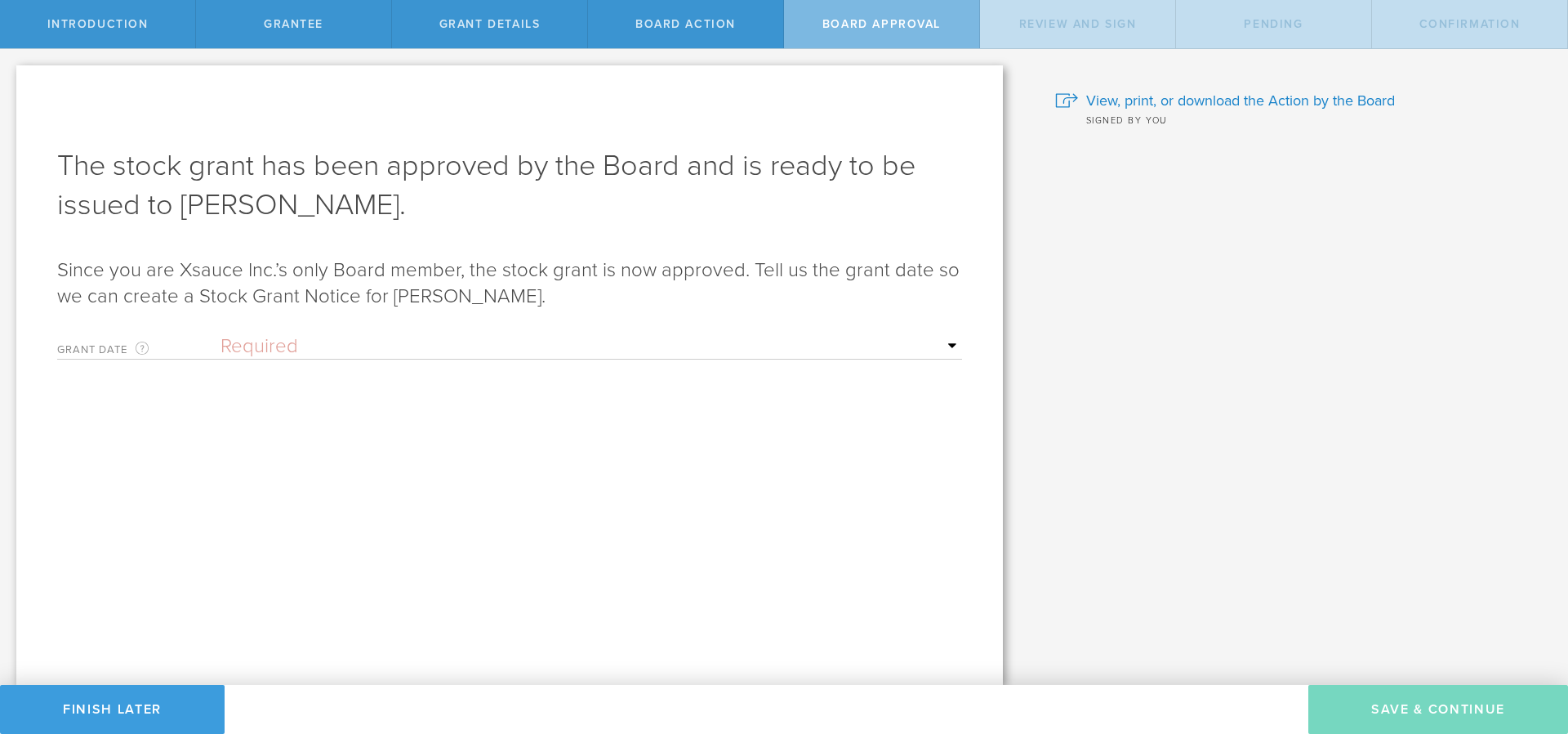
select select "setByFounder"
click at [221, 334] on select "Required Upon grantee's signature A specific date" at bounding box center [591, 346] width 742 height 25
click at [962, 397] on div "Awaiting Board review and signature. We’ve sent the Action by the Board to the …" at bounding box center [510, 374] width 987 height 619
click at [954, 408] on input "text" at bounding box center [591, 403] width 742 height 25
click at [801, 546] on form "Grant Date This is the date on which the recipient is granted the stock. This d…" at bounding box center [510, 464] width 905 height 276
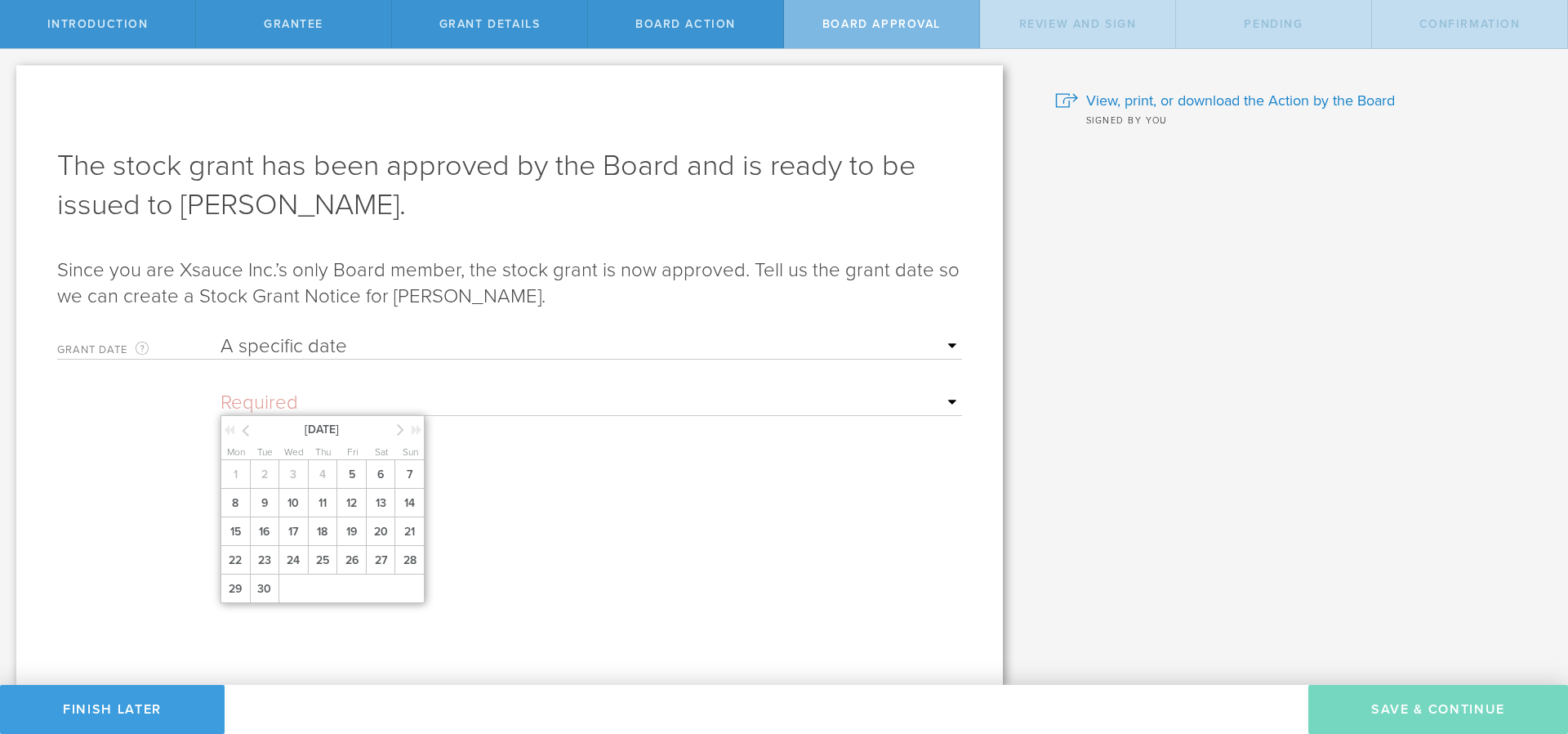
drag, startPoint x: 951, startPoint y: 402, endPoint x: 959, endPoint y: 398, distance: 8.9
click at [957, 400] on input "text" at bounding box center [591, 403] width 742 height 25
click at [391, 505] on span "13" at bounding box center [380, 502] width 29 height 28
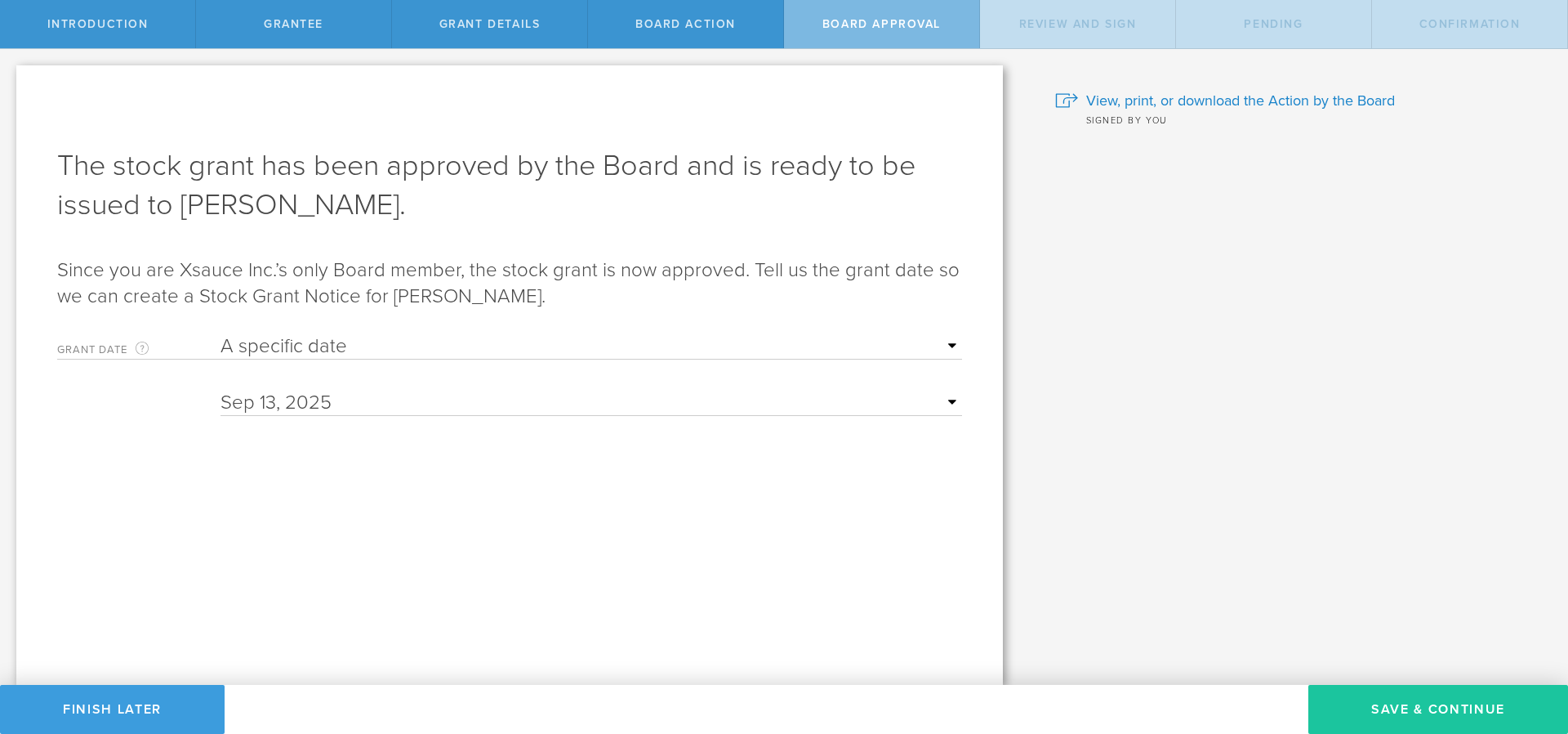
click at [1383, 703] on button "Save & Continue" at bounding box center [1438, 709] width 260 height 49
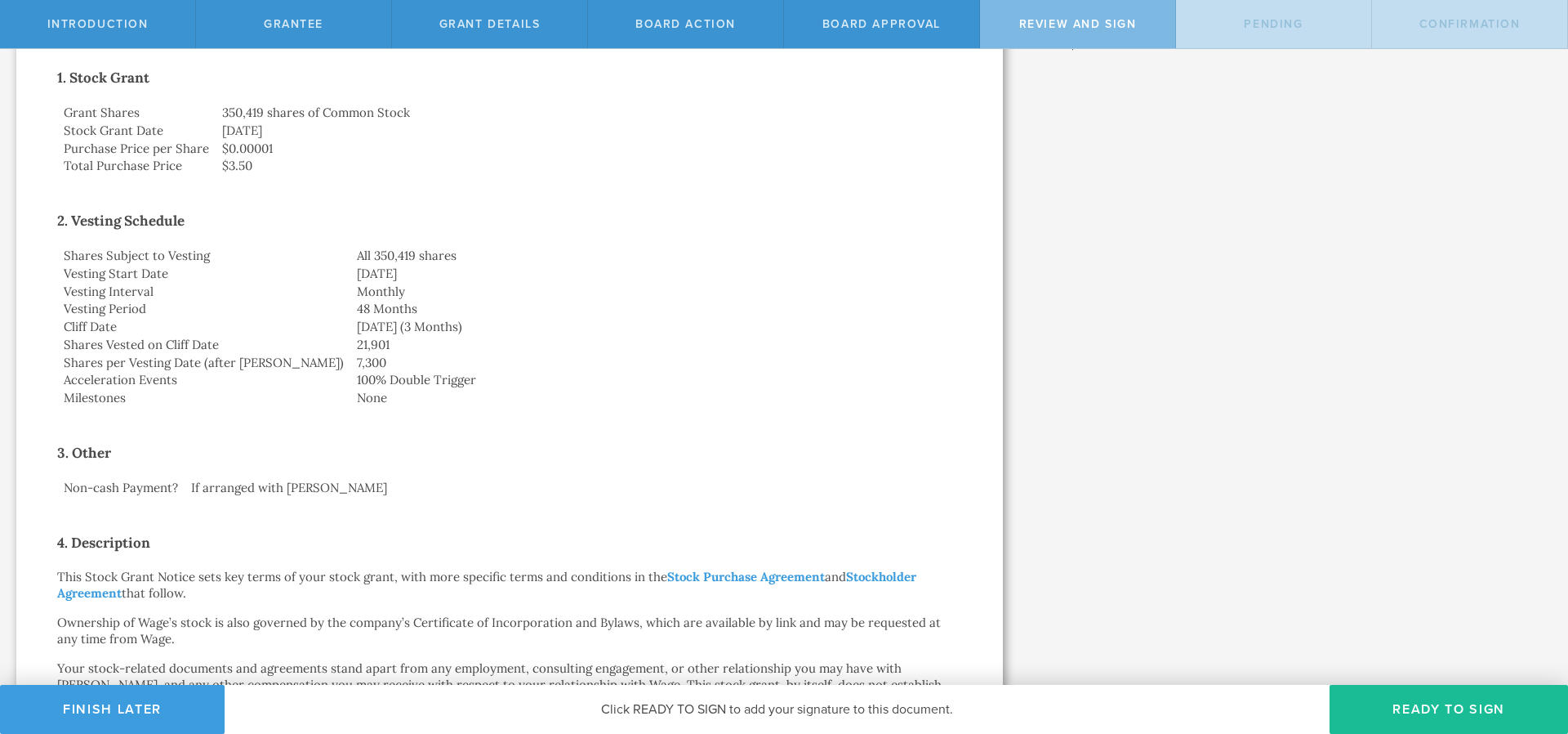
scroll to position [294, 0]
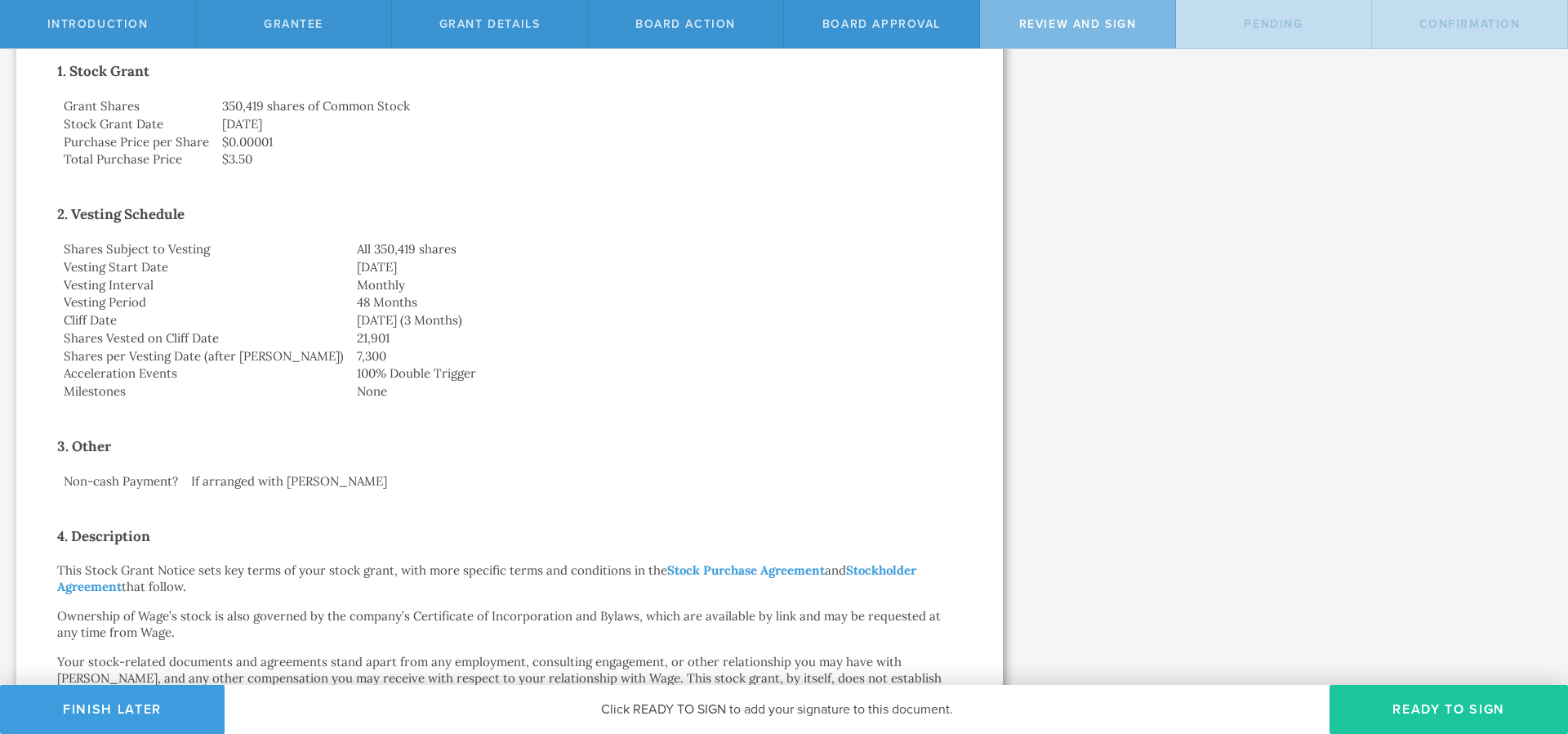
click at [1384, 712] on button "Ready to Sign" at bounding box center [1449, 709] width 239 height 49
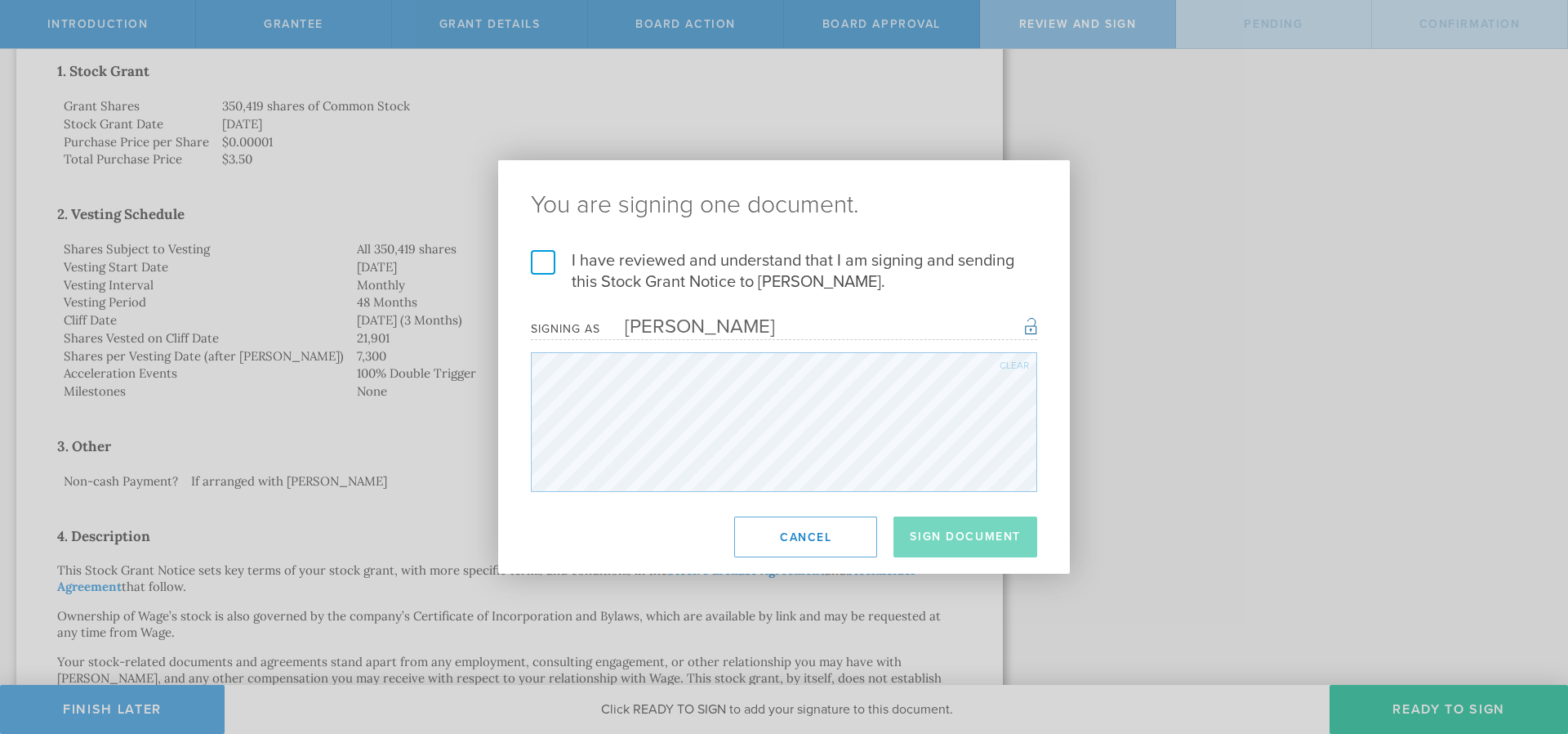
click at [530, 263] on div "I have reviewed and understand that I am signing and sending this Stock Grant N…" at bounding box center [784, 371] width 572 height 242
click at [548, 260] on label "I have reviewed and understand that I am signing and sending this Stock Grant N…" at bounding box center [784, 270] width 506 height 42
click at [0, 0] on input "I have reviewed and understand that I am signing and sending this Stock Grant N…" at bounding box center [0, 0] width 0 height 0
click at [961, 536] on button "Sign Document" at bounding box center [966, 537] width 144 height 41
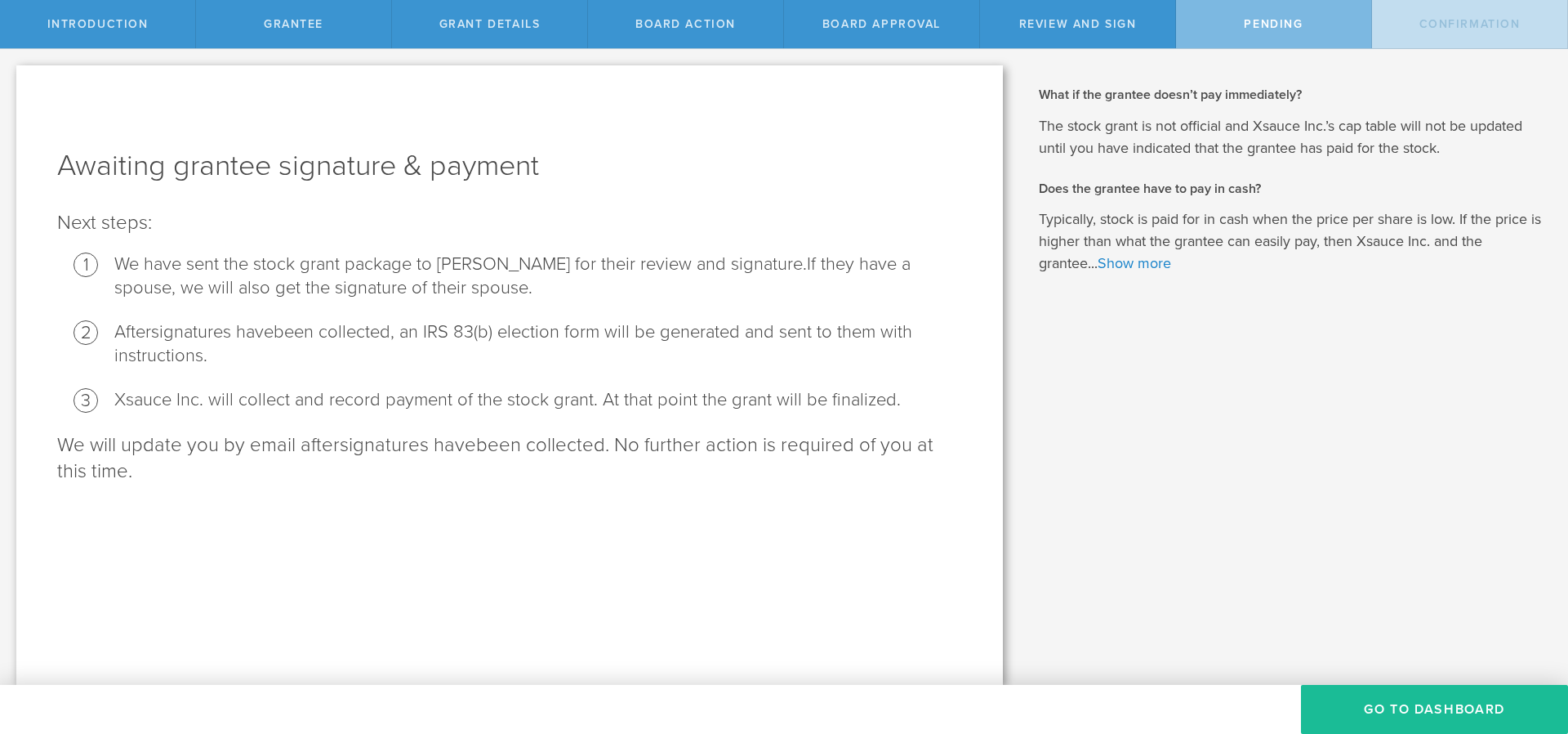
scroll to position [0, 0]
click at [1386, 710] on button "Go To Dashboard" at bounding box center [1434, 709] width 267 height 49
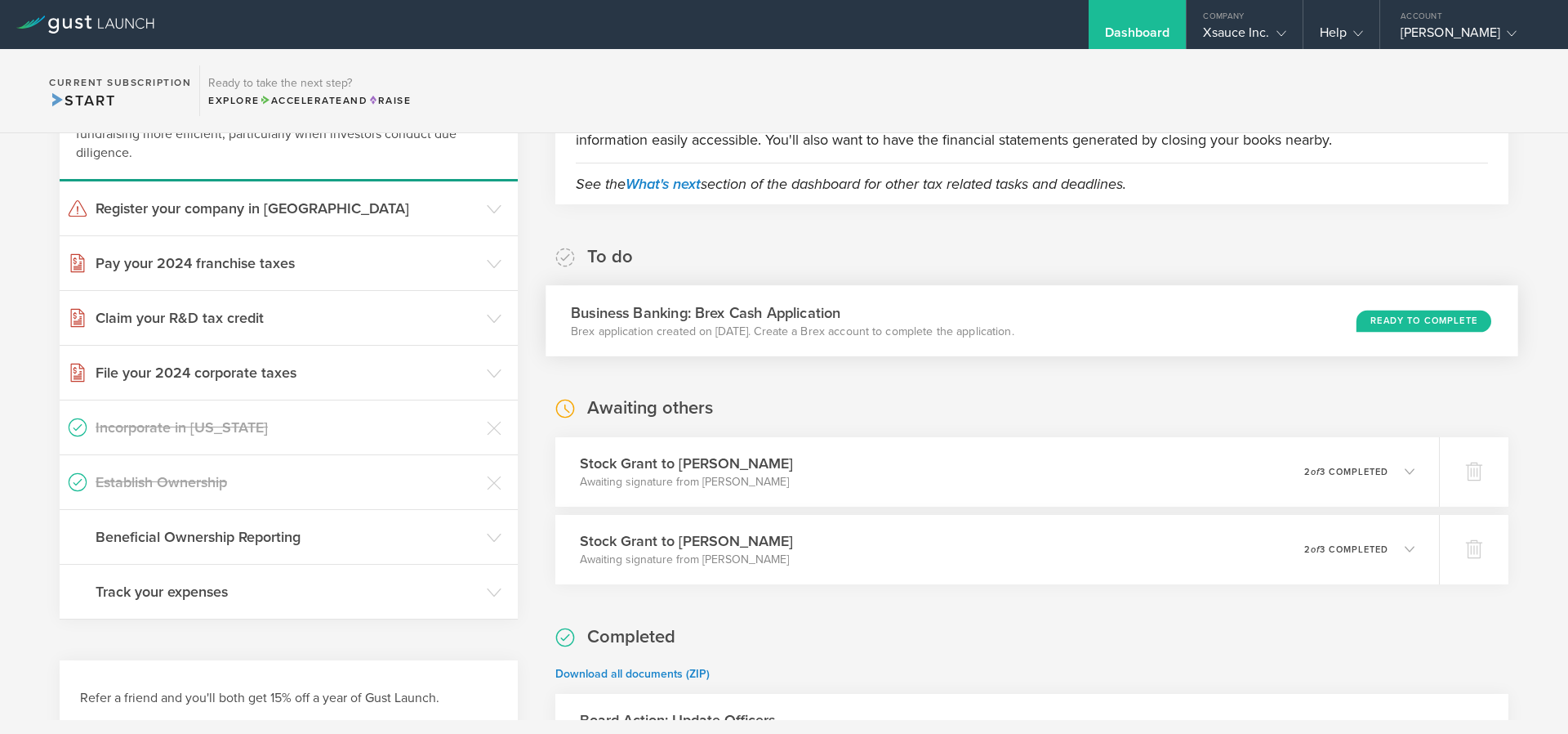
scroll to position [490, 0]
